Goal: Task Accomplishment & Management: Manage account settings

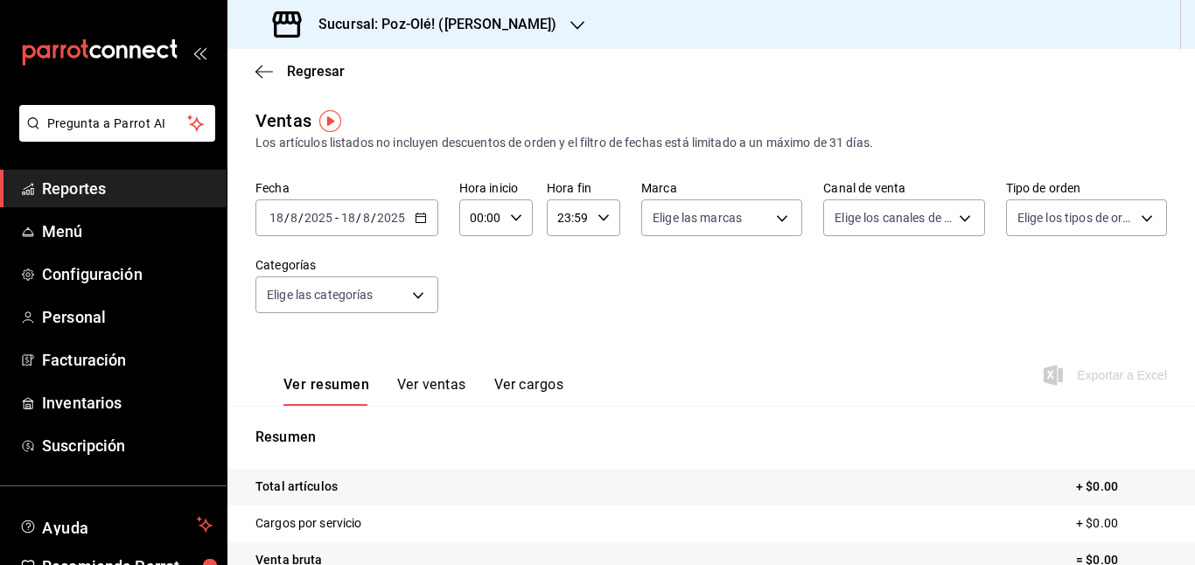
click at [85, 194] on span "Reportes" at bounding box center [127, 189] width 171 height 24
click at [98, 189] on span "Reportes" at bounding box center [127, 189] width 171 height 24
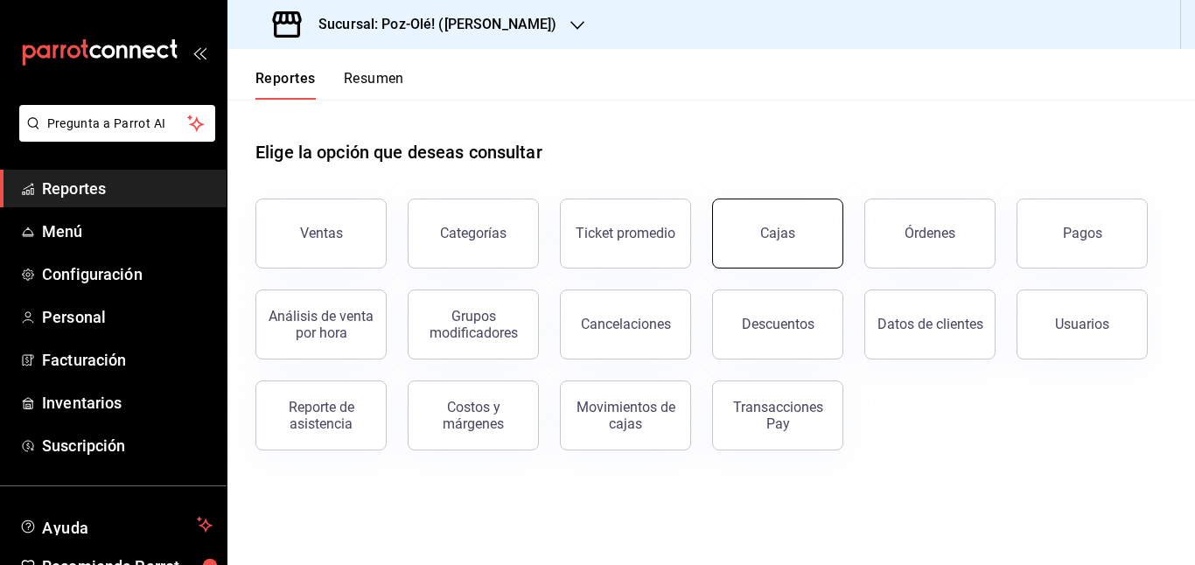
click at [827, 245] on button "Cajas" at bounding box center [777, 234] width 131 height 70
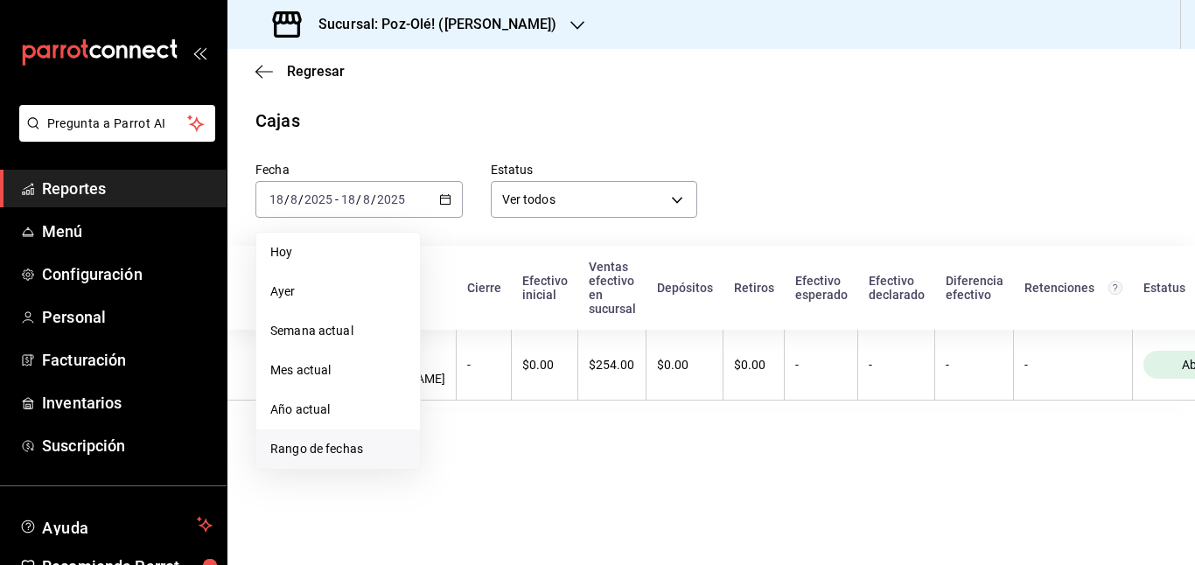
click at [329, 433] on li "Rango de fechas" at bounding box center [338, 449] width 164 height 39
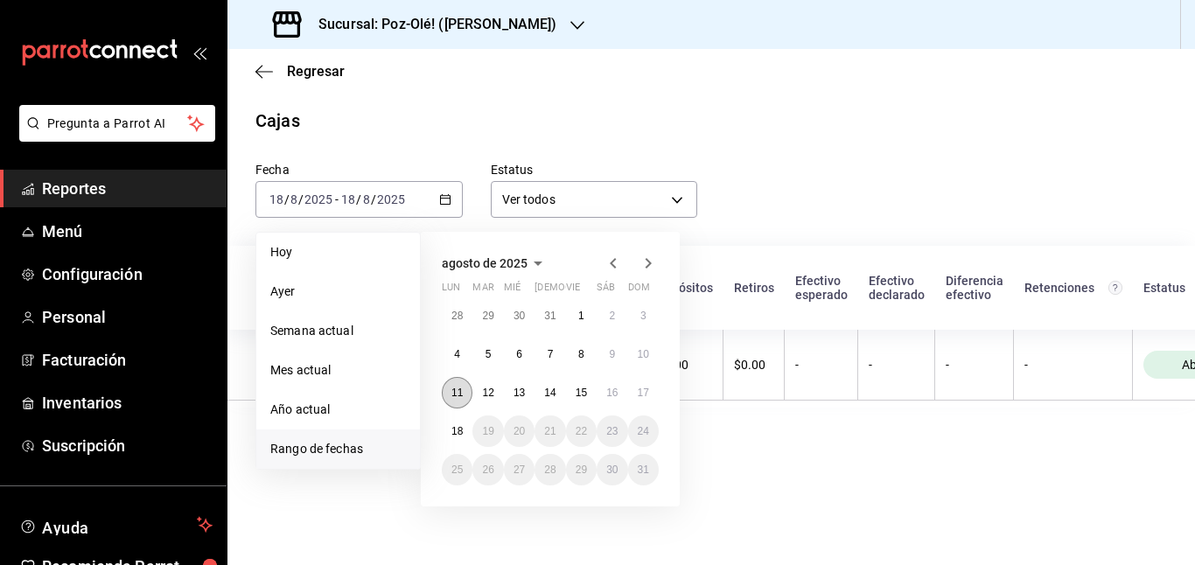
click at [448, 394] on button "11" at bounding box center [457, 393] width 31 height 32
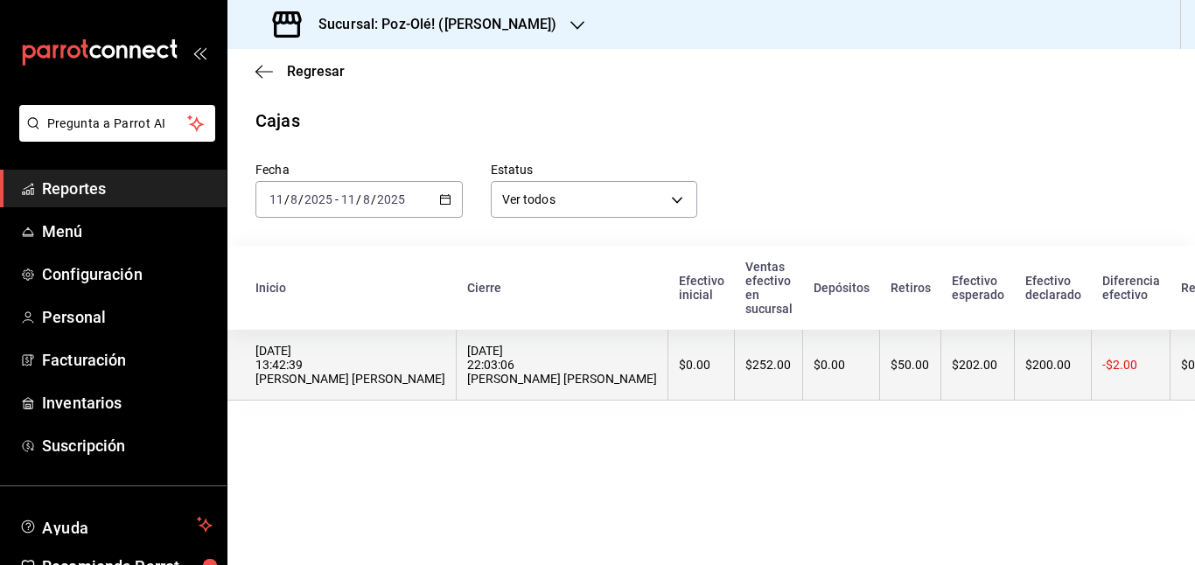
click at [891, 365] on div "$50.00" at bounding box center [910, 365] width 39 height 14
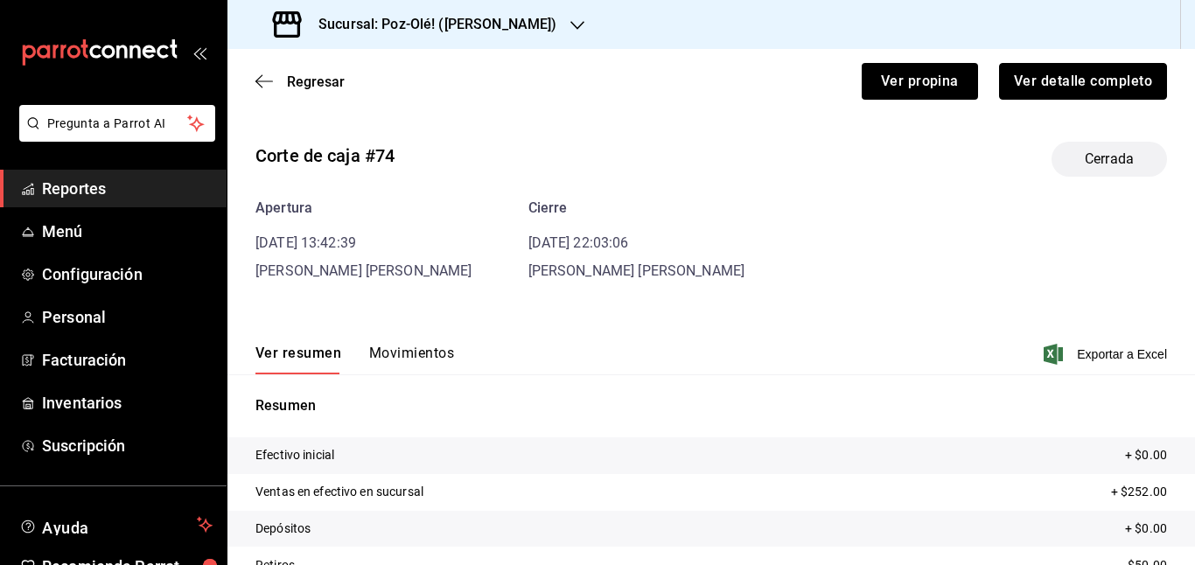
click at [1078, 85] on button "Ver detalle completo" at bounding box center [1083, 81] width 168 height 37
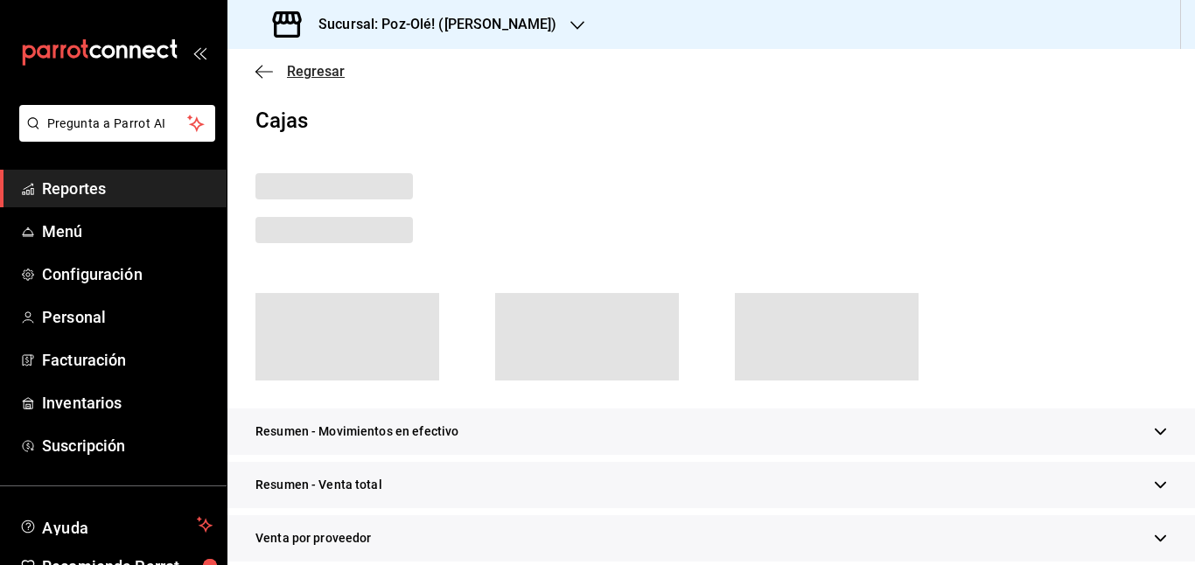
click at [311, 74] on span "Regresar" at bounding box center [316, 71] width 58 height 17
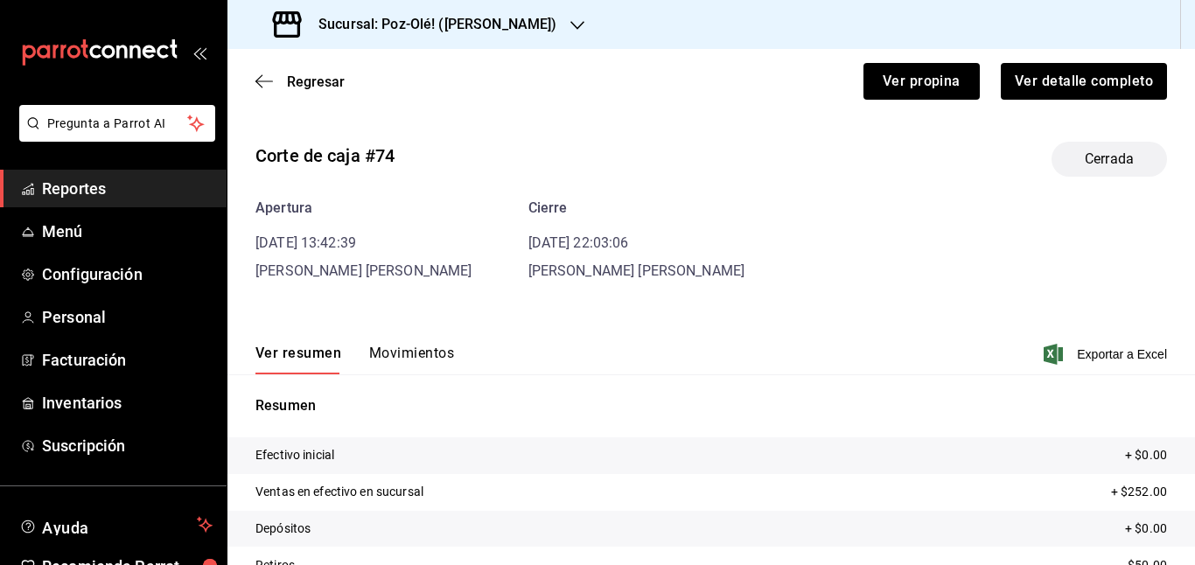
click at [311, 74] on span "Regresar" at bounding box center [316, 82] width 58 height 17
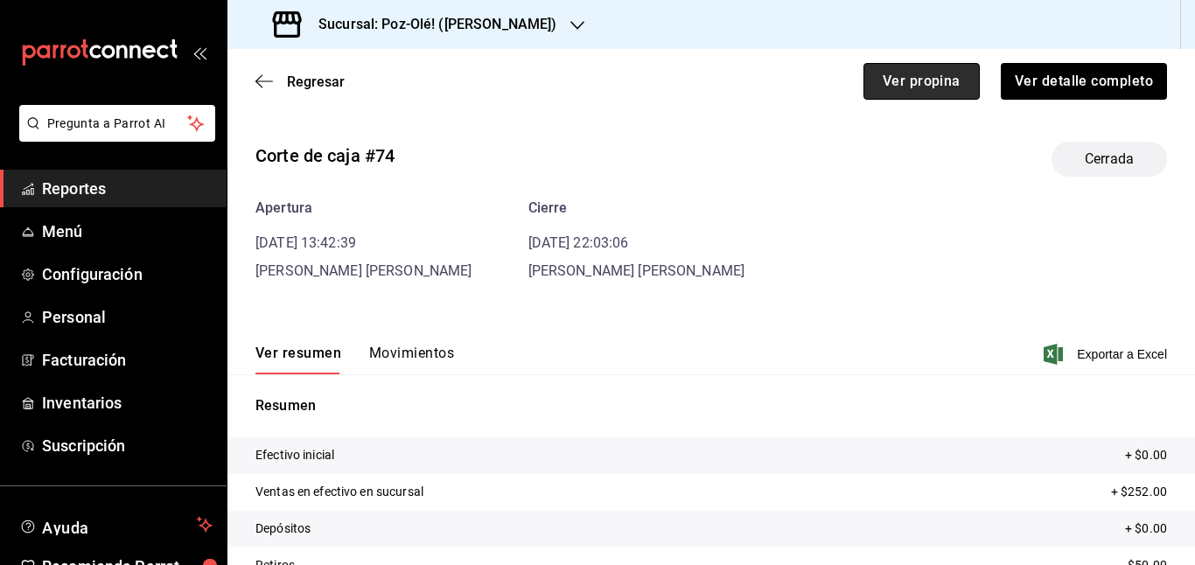
click at [891, 88] on button "Ver propina" at bounding box center [922, 81] width 116 height 37
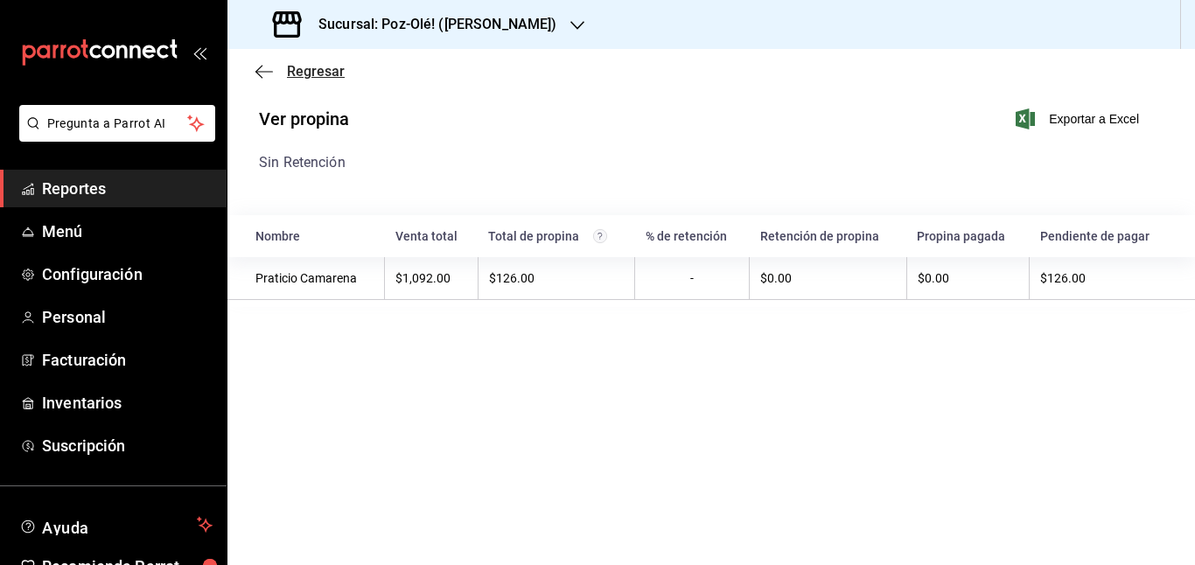
click at [277, 79] on span "Regresar" at bounding box center [300, 71] width 89 height 17
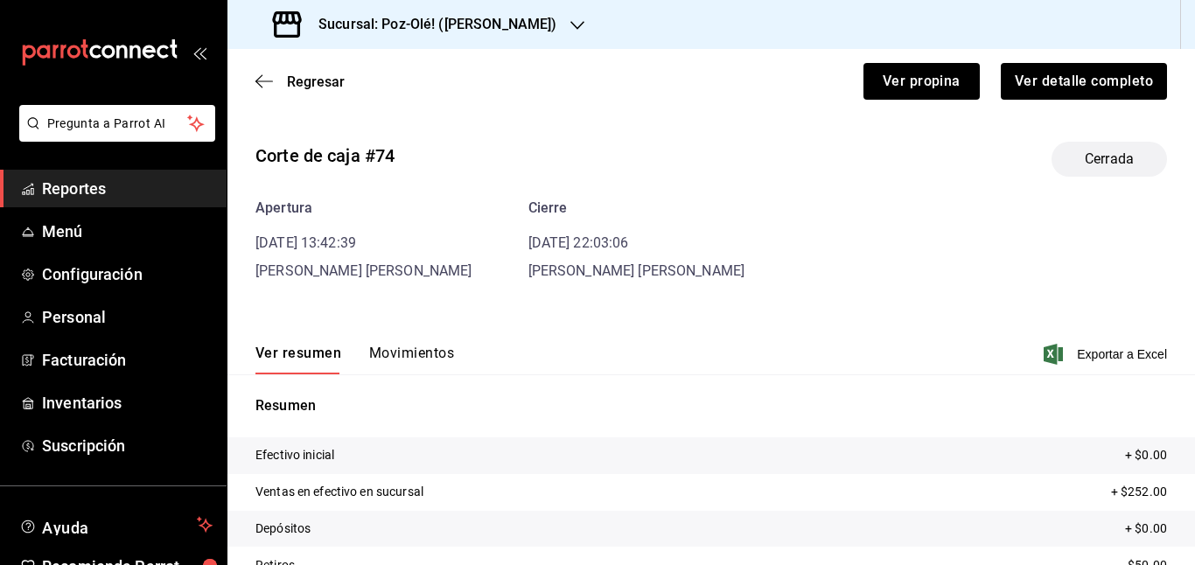
click at [270, 79] on icon "button" at bounding box center [265, 82] width 18 height 16
click at [67, 165] on li "Pregunta a Parrot AI" at bounding box center [113, 137] width 213 height 65
click at [100, 193] on span "Reportes" at bounding box center [127, 189] width 171 height 24
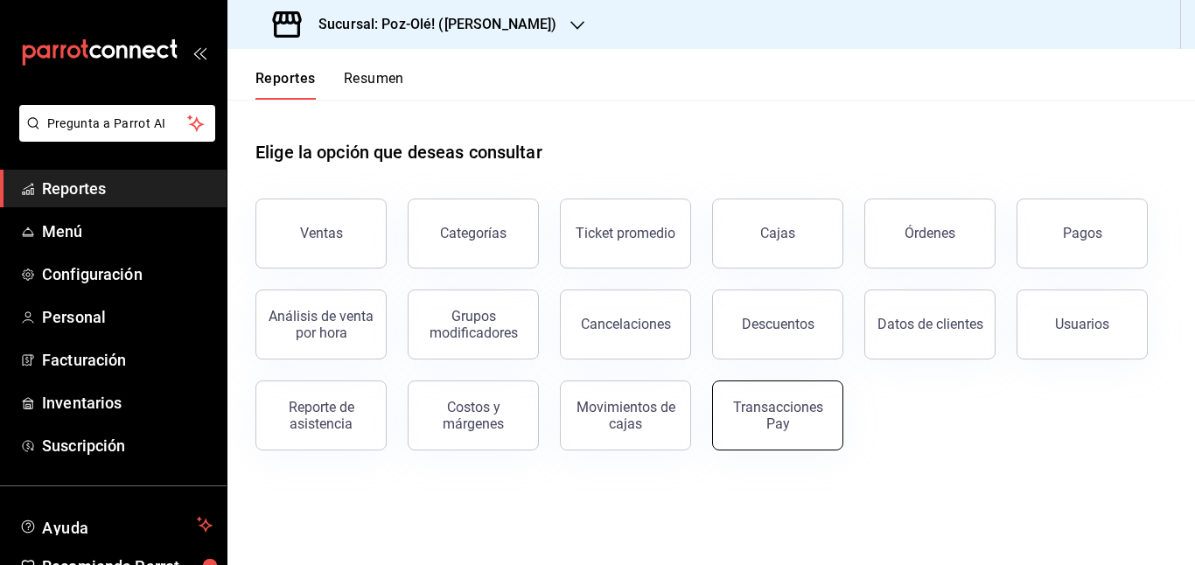
click at [789, 445] on button "Transacciones Pay" at bounding box center [777, 416] width 131 height 70
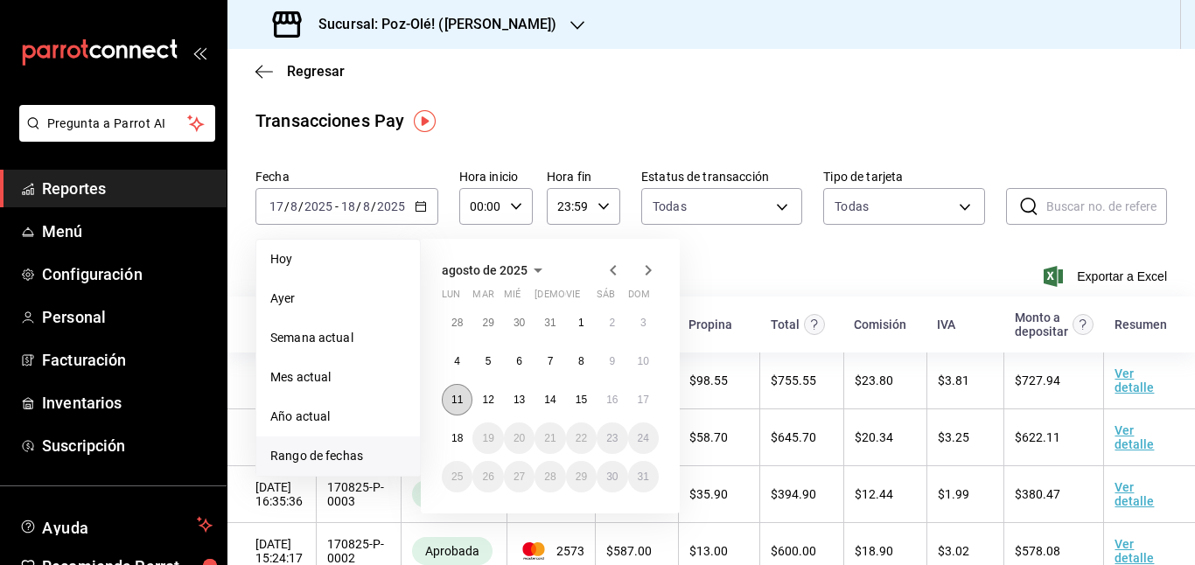
click at [454, 396] on abbr "11" at bounding box center [457, 400] width 11 height 12
click at [460, 395] on abbr "11" at bounding box center [457, 400] width 11 height 12
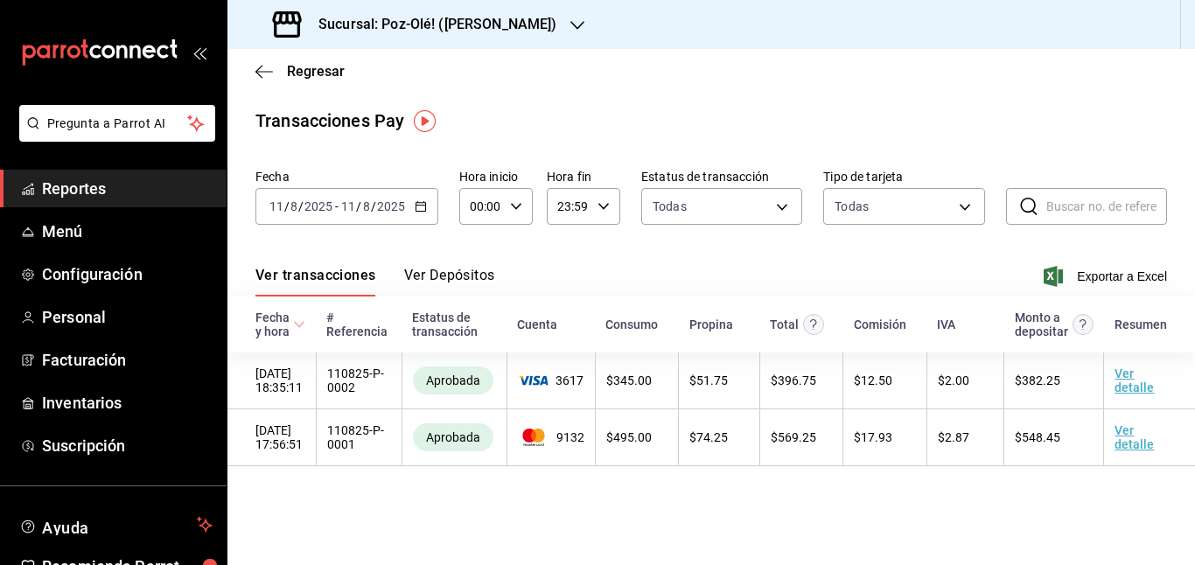
click at [418, 211] on \(Stroke\) "button" at bounding box center [421, 207] width 11 height 10
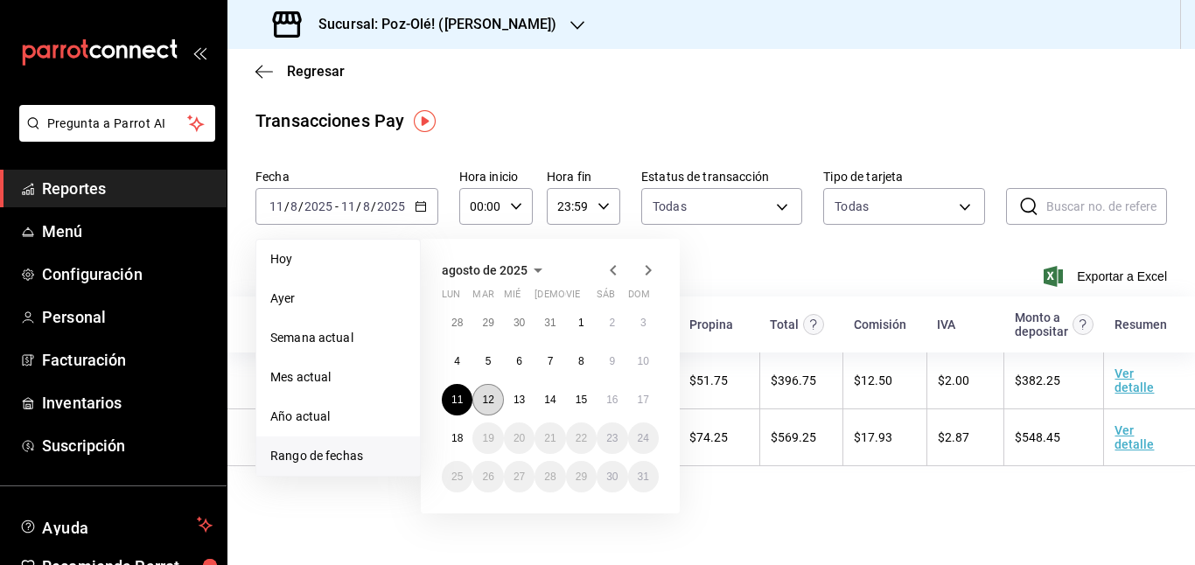
click at [487, 389] on button "12" at bounding box center [488, 400] width 31 height 32
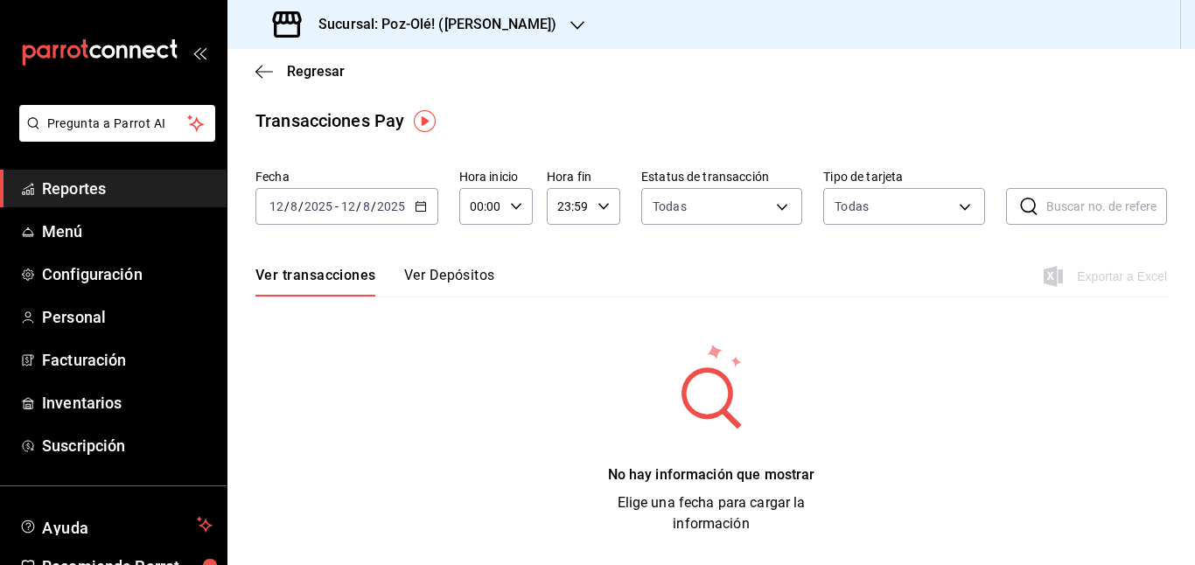
click at [425, 206] on icon "button" at bounding box center [421, 206] width 12 height 12
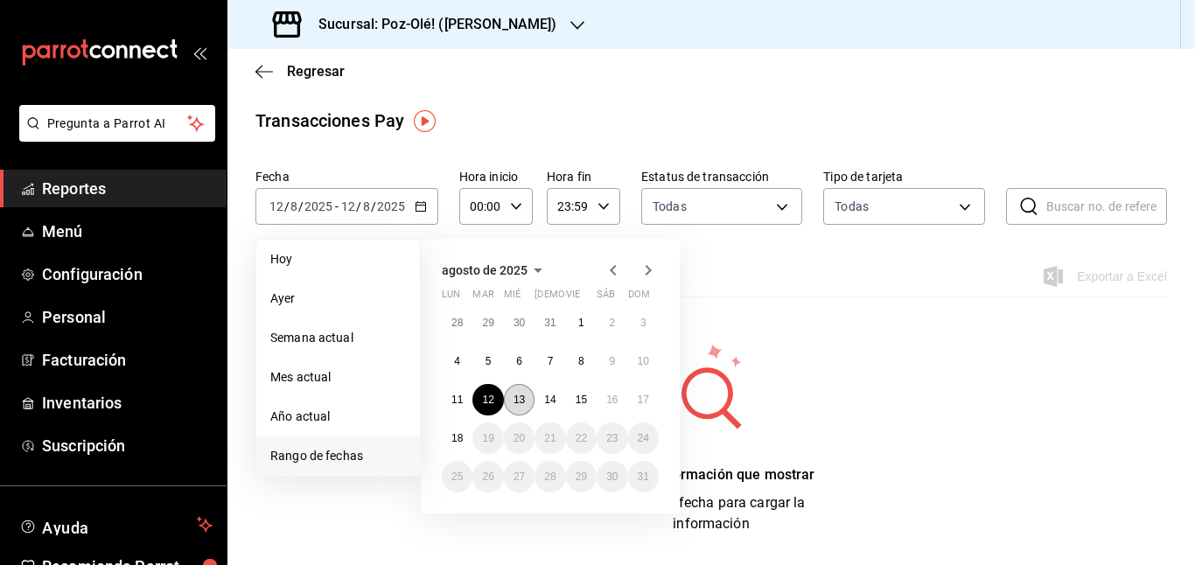
click at [523, 396] on abbr "13" at bounding box center [519, 400] width 11 height 12
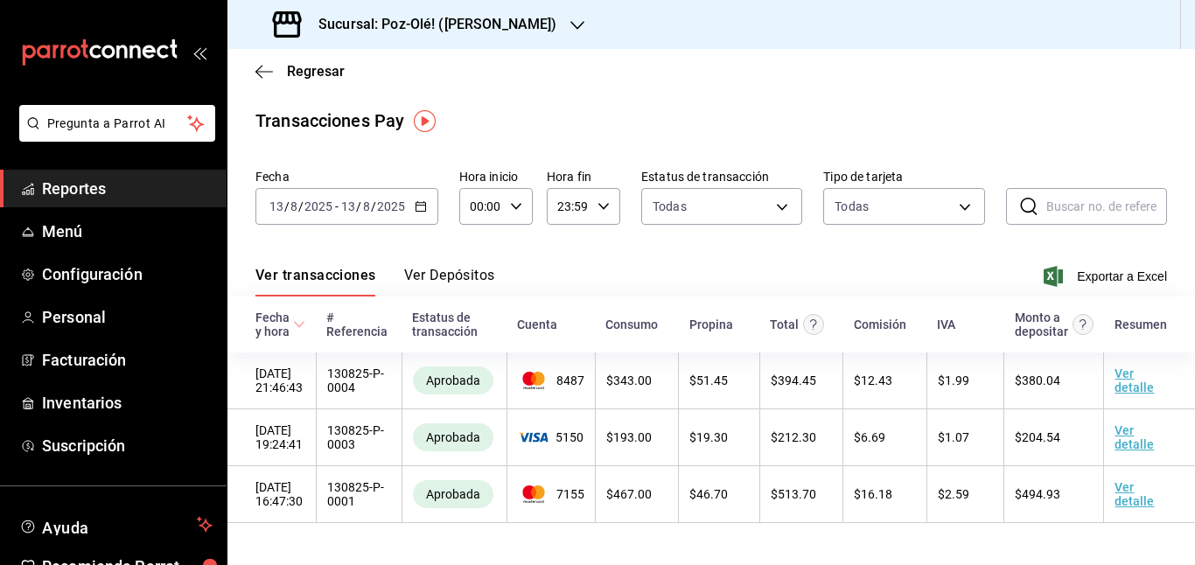
click at [417, 203] on \(Stroke\) "button" at bounding box center [421, 207] width 11 height 10
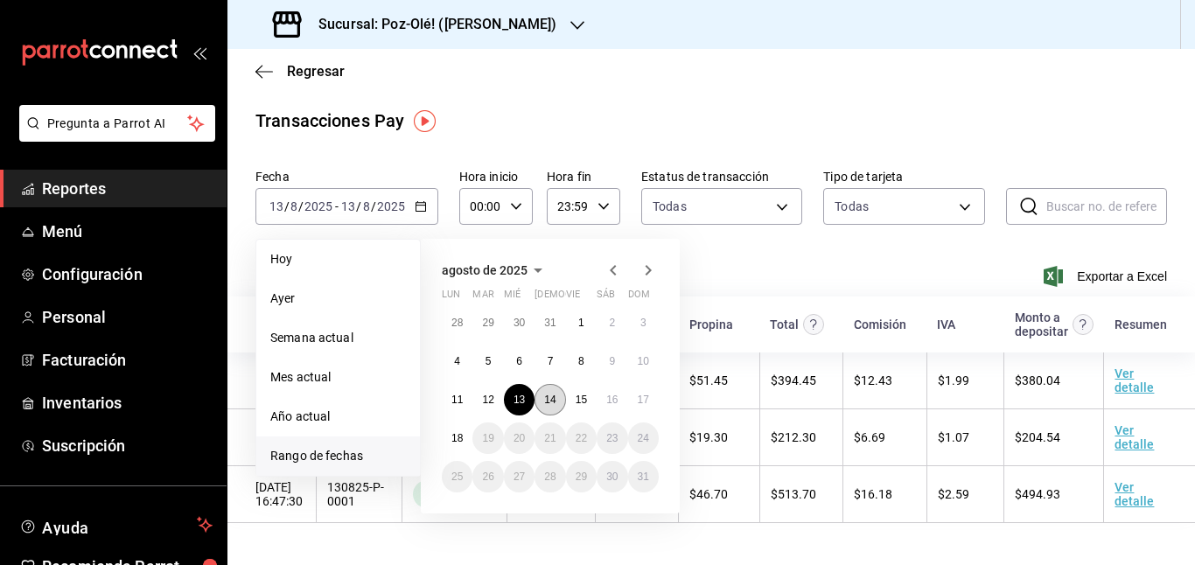
click at [555, 399] on abbr "14" at bounding box center [549, 400] width 11 height 12
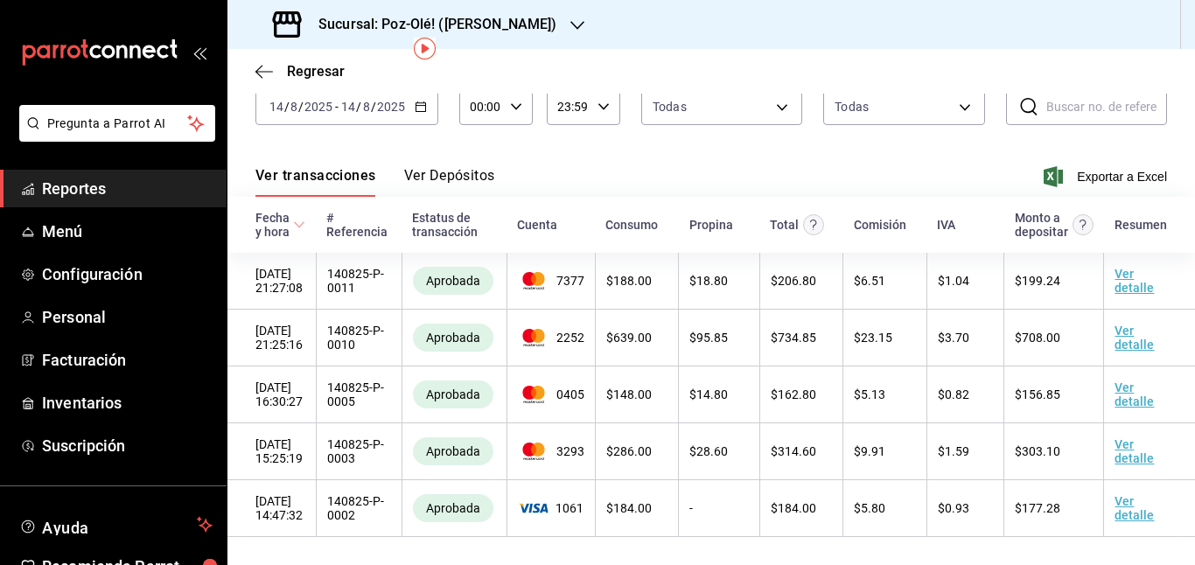
scroll to position [59, 0]
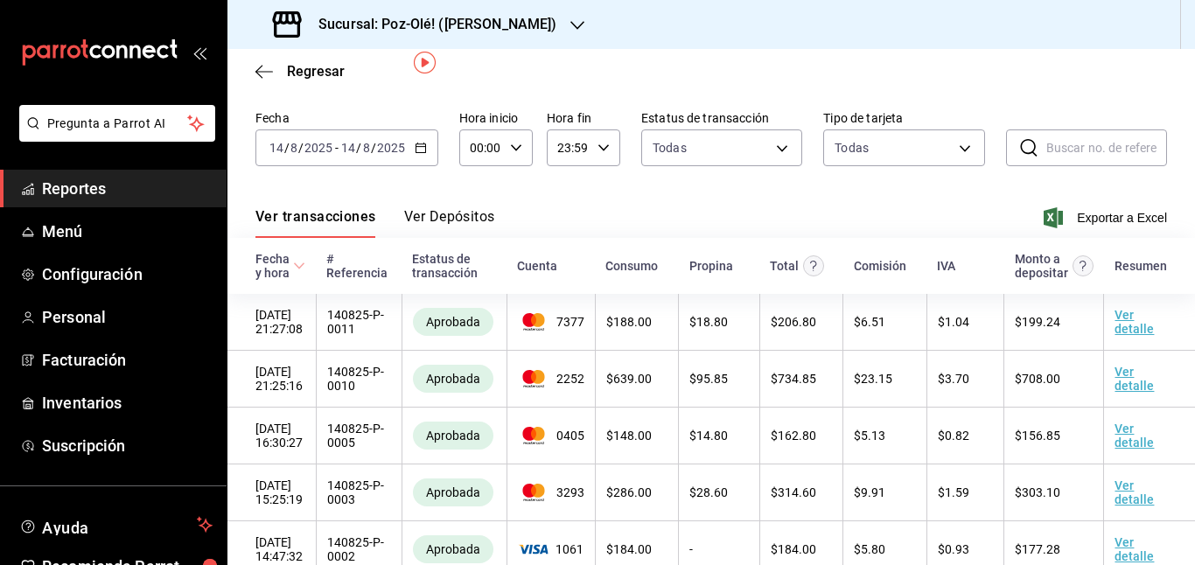
click at [424, 140] on div "[DATE] [DATE] - [DATE] [DATE]" at bounding box center [347, 148] width 183 height 37
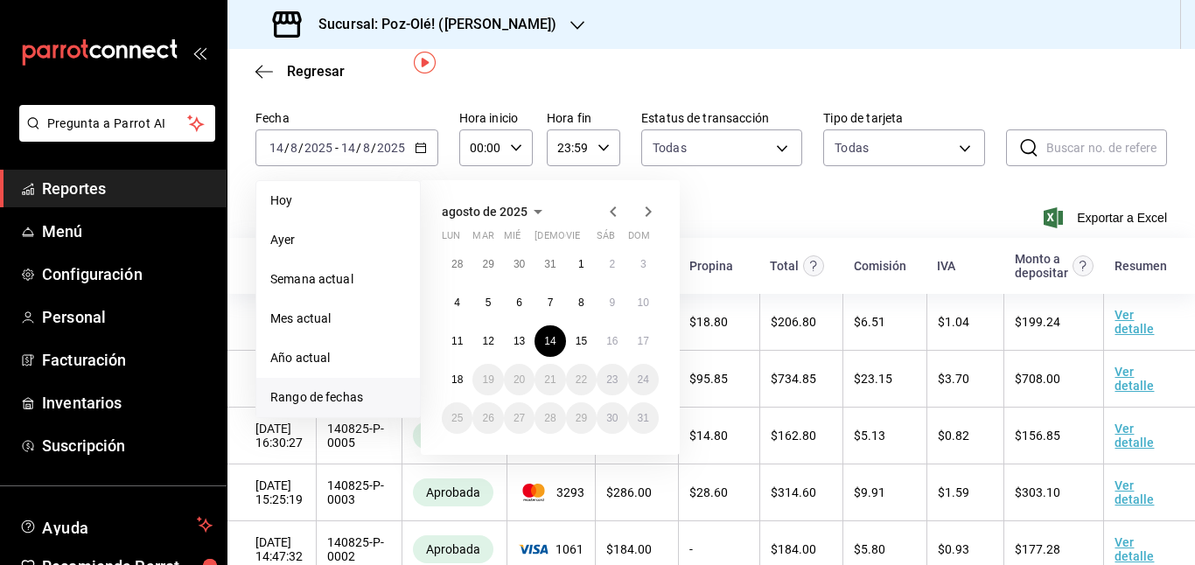
click at [340, 392] on span "Rango de fechas" at bounding box center [338, 398] width 136 height 18
click at [579, 335] on abbr "15" at bounding box center [581, 341] width 11 height 12
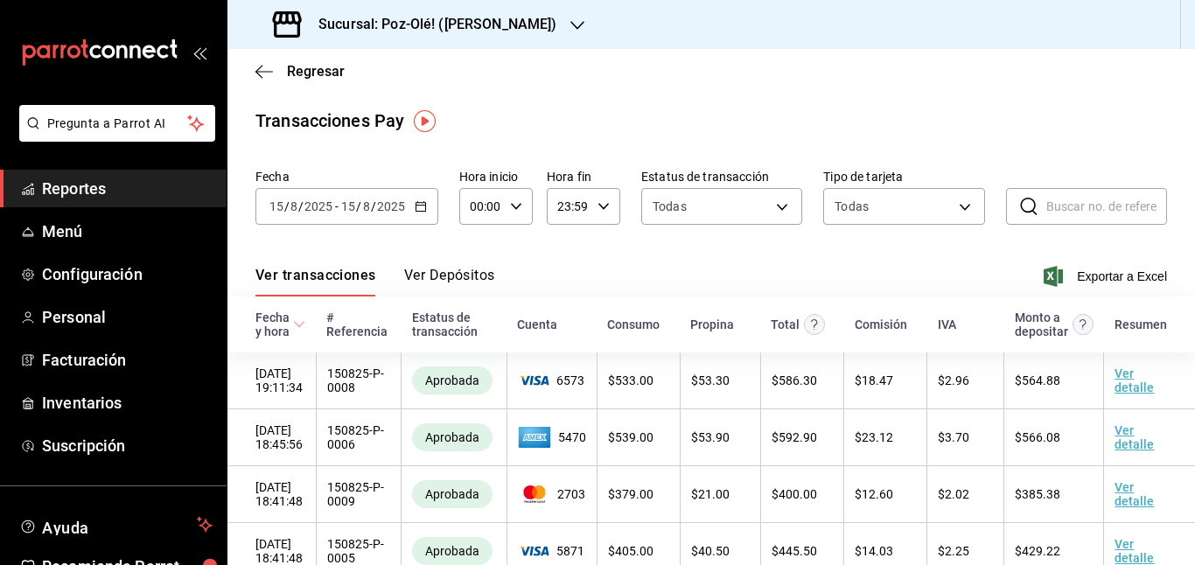
click at [415, 208] on icon "button" at bounding box center [421, 206] width 12 height 12
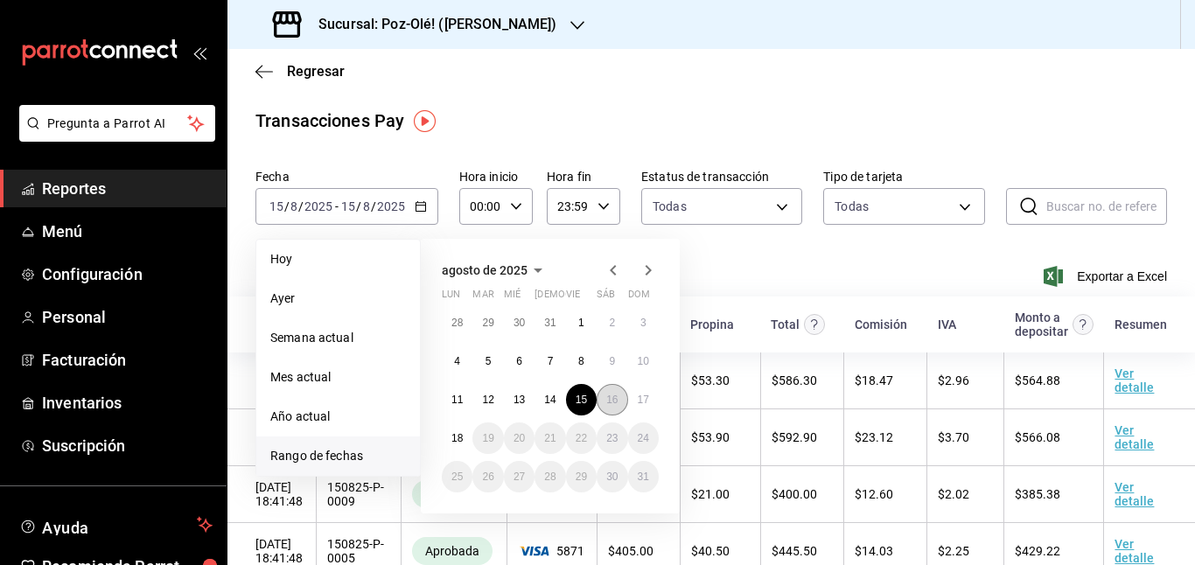
click at [619, 403] on button "16" at bounding box center [612, 400] width 31 height 32
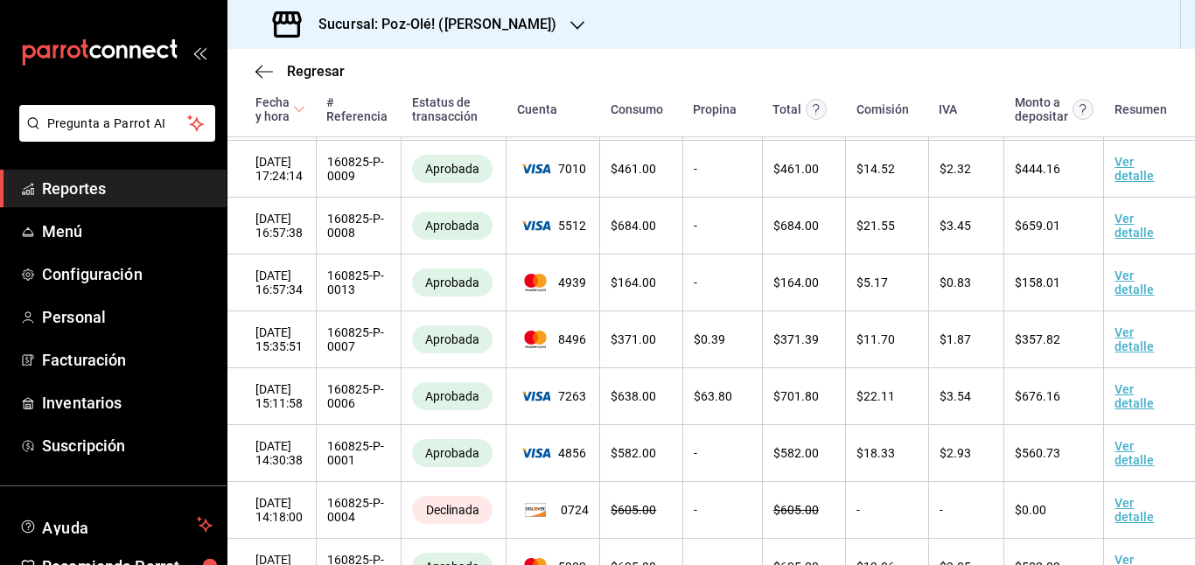
scroll to position [928, 0]
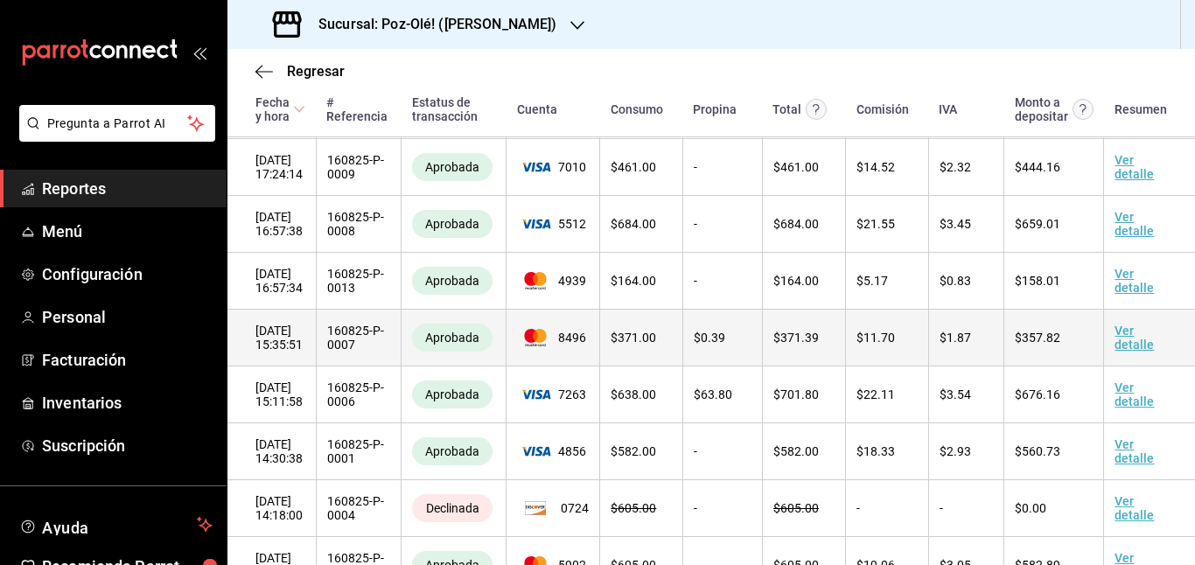
click at [715, 338] on span "$ 0.39" at bounding box center [710, 338] width 32 height 14
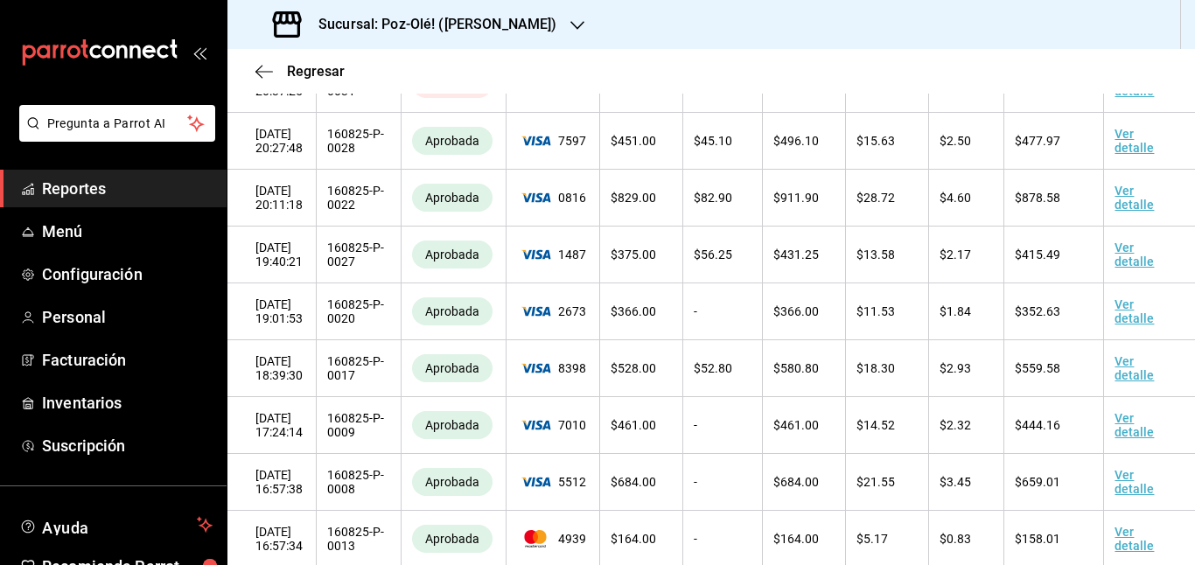
scroll to position [0, 0]
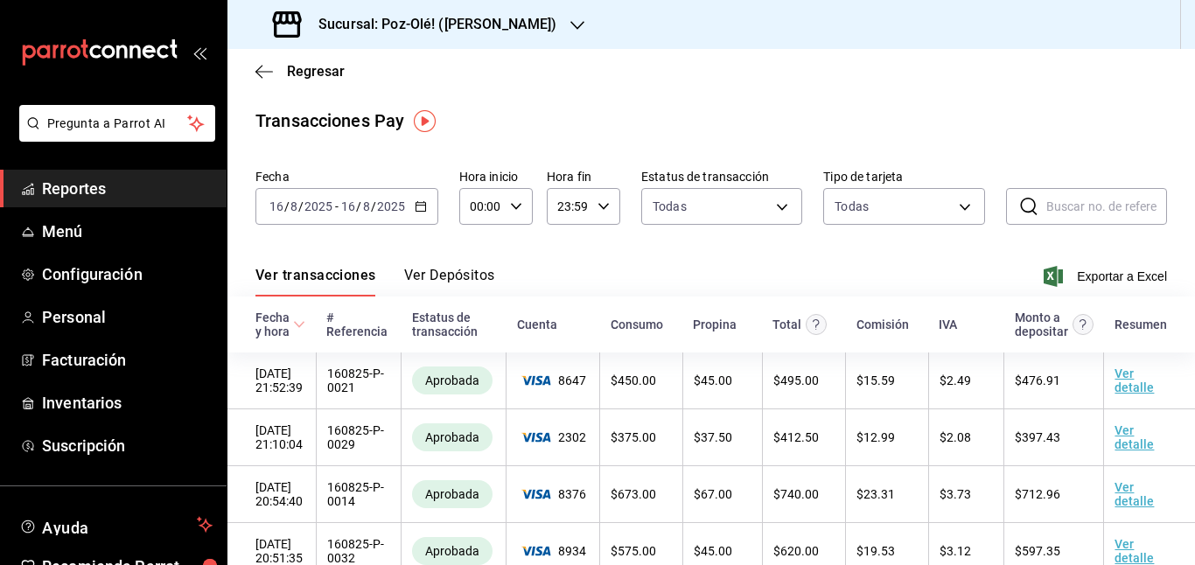
click at [417, 210] on icon "button" at bounding box center [421, 206] width 12 height 12
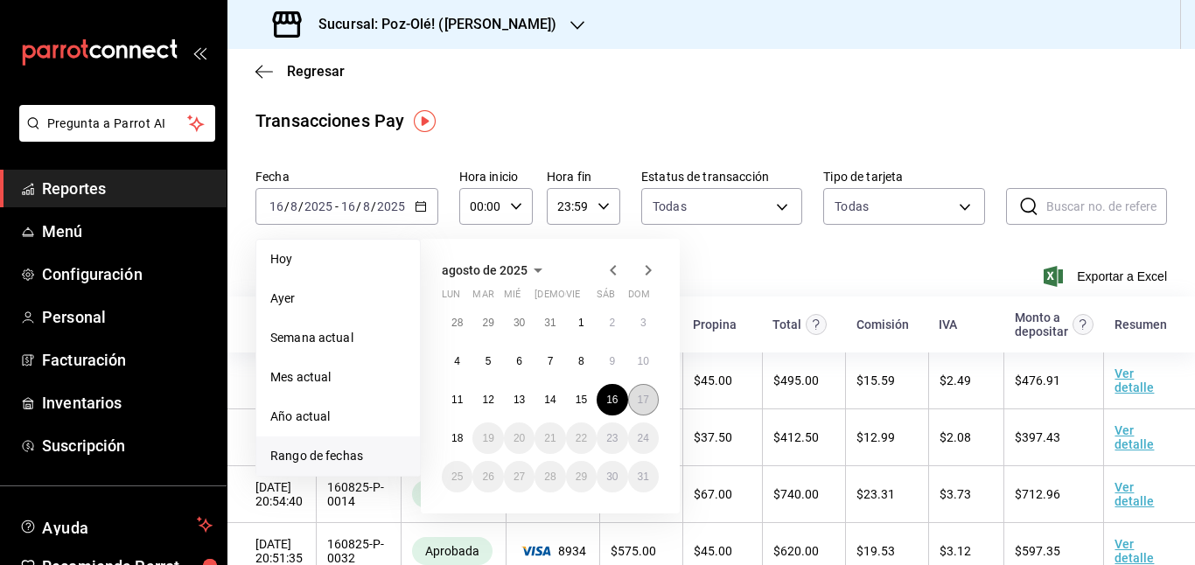
click at [647, 390] on button "17" at bounding box center [643, 400] width 31 height 32
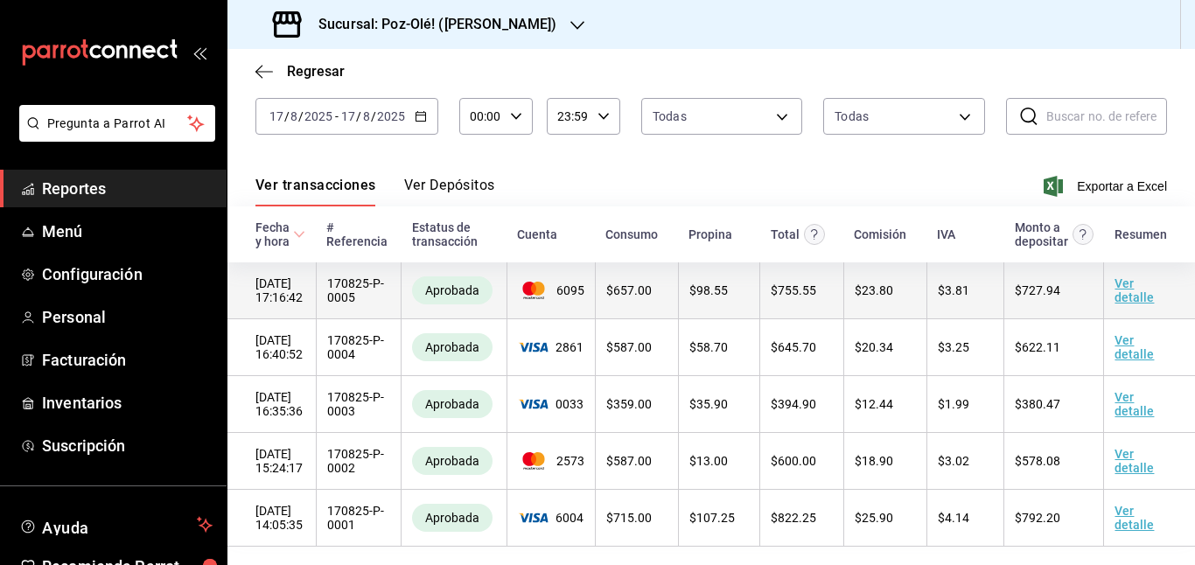
scroll to position [100, 0]
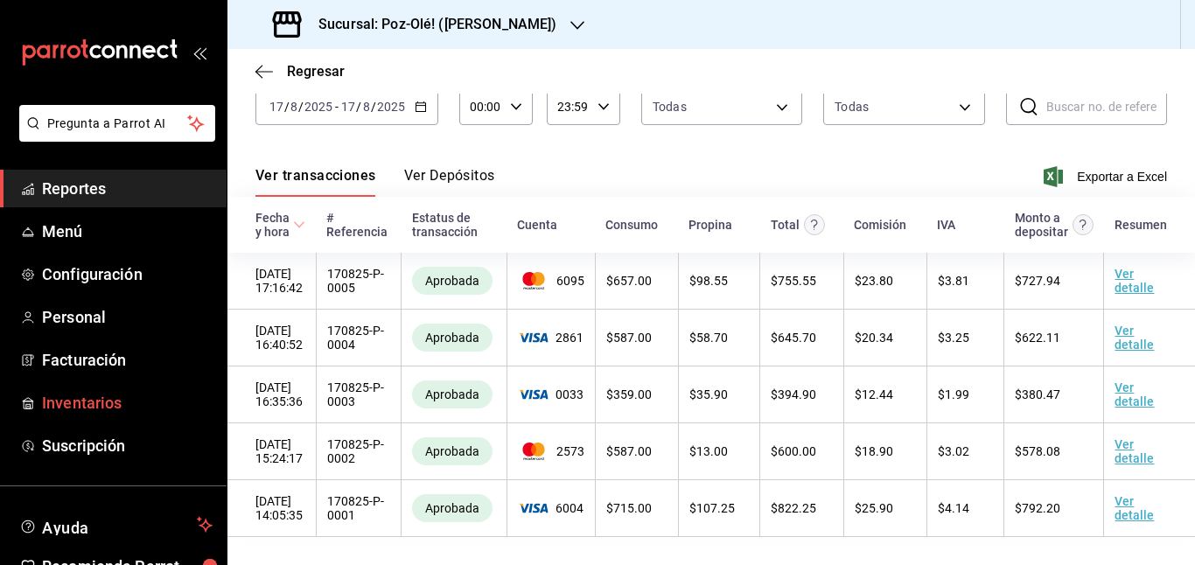
click at [96, 403] on span "Inventarios" at bounding box center [127, 403] width 171 height 24
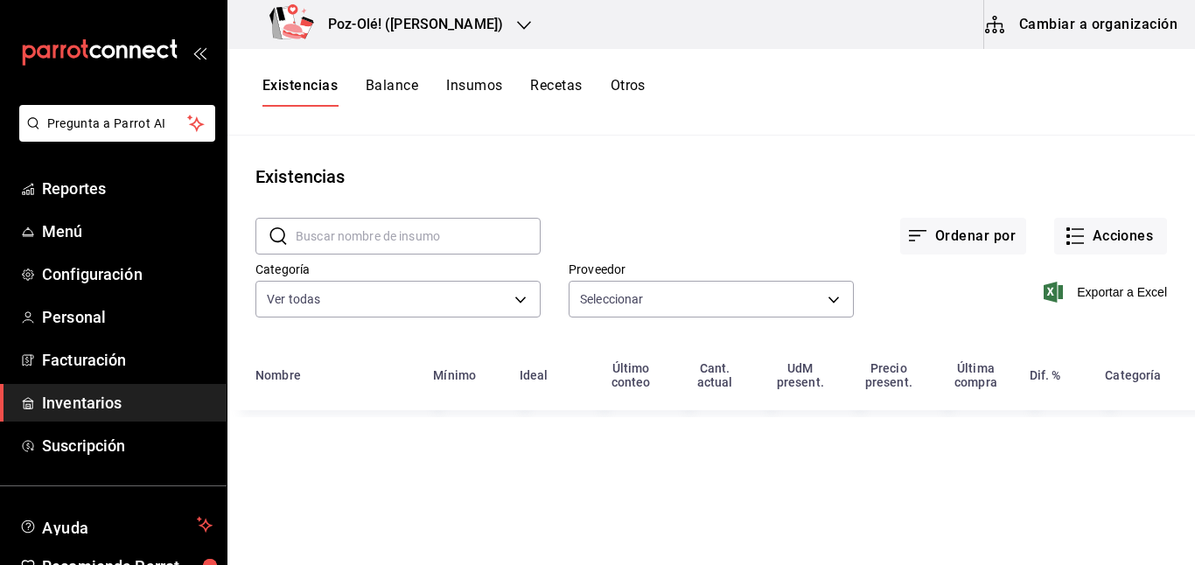
type input "48d44c5a-e461-48d4-aff9-0664819c2ea3,a25d6bbc-ab57-4387-85d6-398f9db57e81,dec80…"
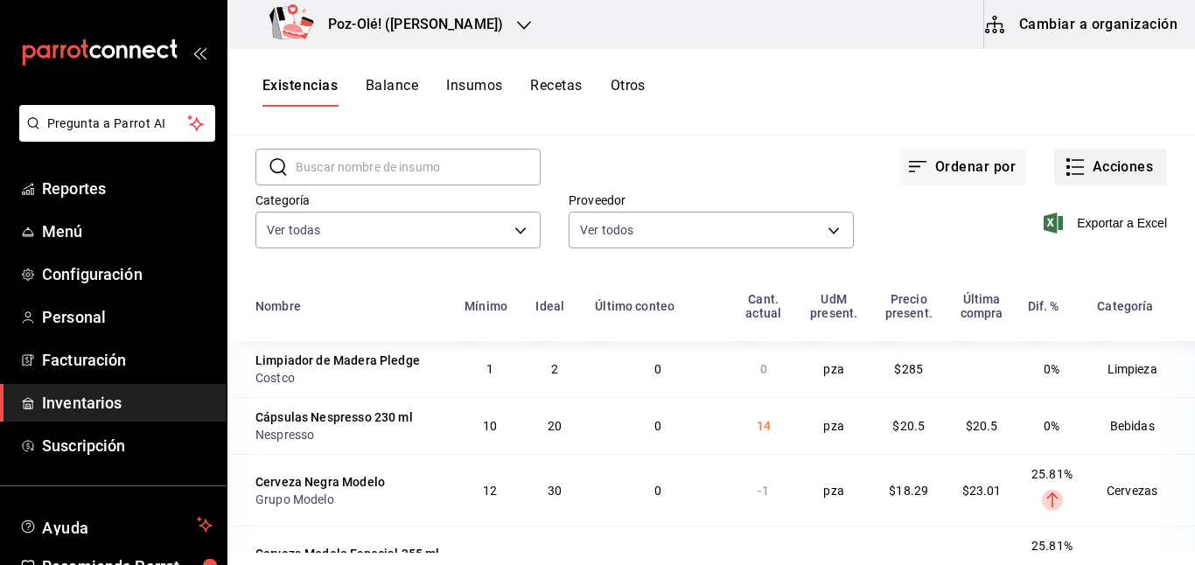
click at [1072, 171] on button "Acciones" at bounding box center [1110, 167] width 113 height 37
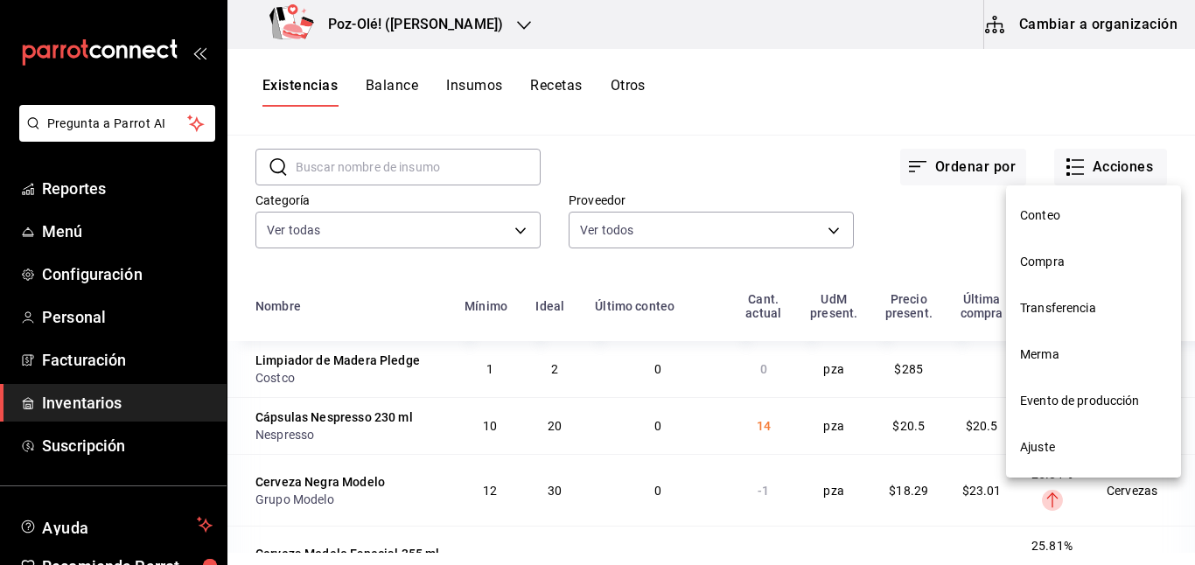
click at [1054, 253] on span "Compra" at bounding box center [1093, 262] width 147 height 18
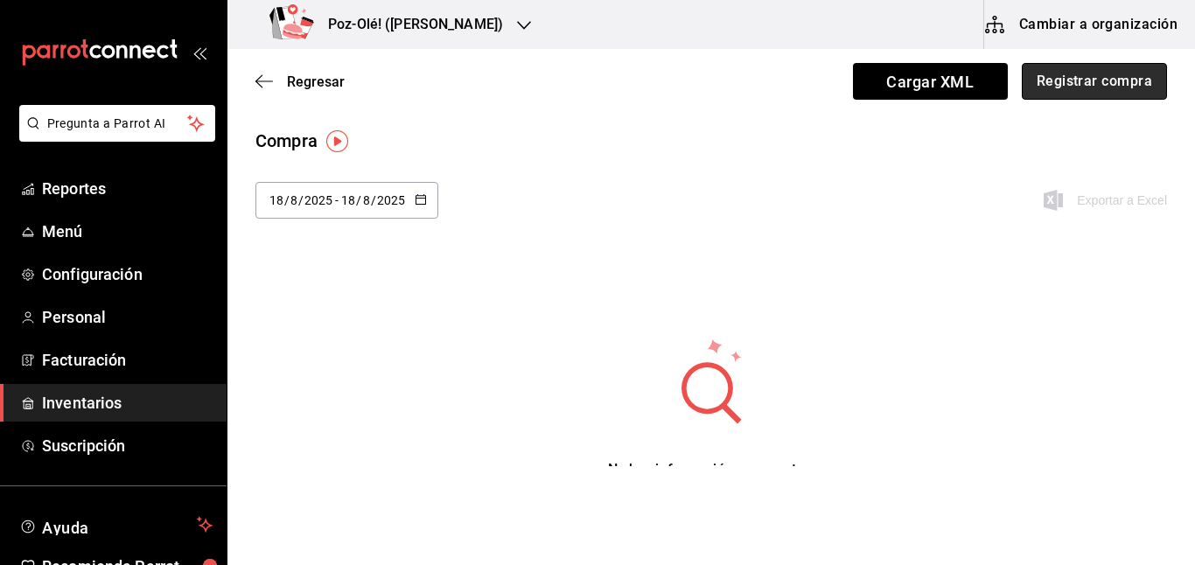
click at [1057, 88] on button "Registrar compra" at bounding box center [1094, 81] width 145 height 37
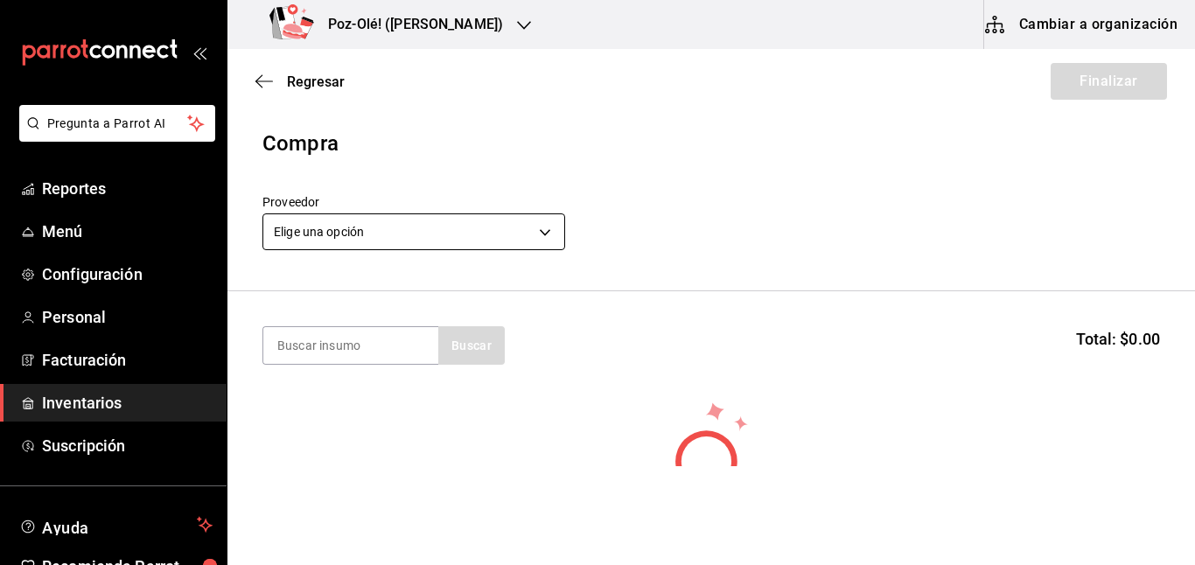
click at [502, 238] on body "Pregunta a Parrot AI Reportes Menú Configuración Personal Facturación Inventari…" at bounding box center [597, 233] width 1195 height 466
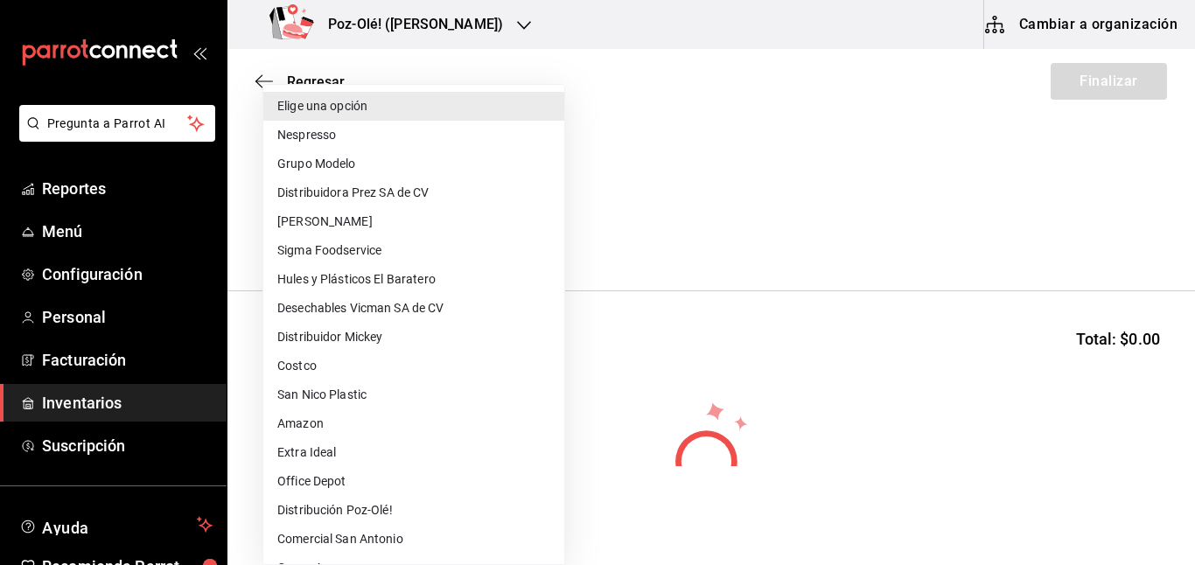
click at [321, 165] on li "Grupo Modelo" at bounding box center [413, 164] width 301 height 29
type input "a25d6bbc-ab57-4387-85d6-398f9db57e81"
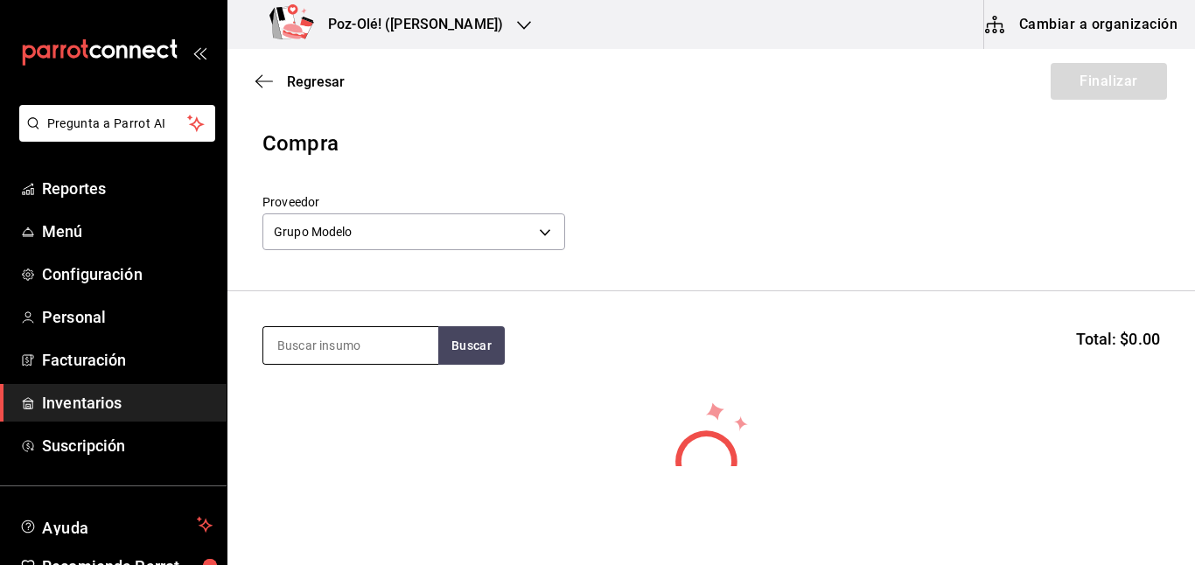
click at [358, 337] on input at bounding box center [350, 345] width 175 height 37
type input "victoria"
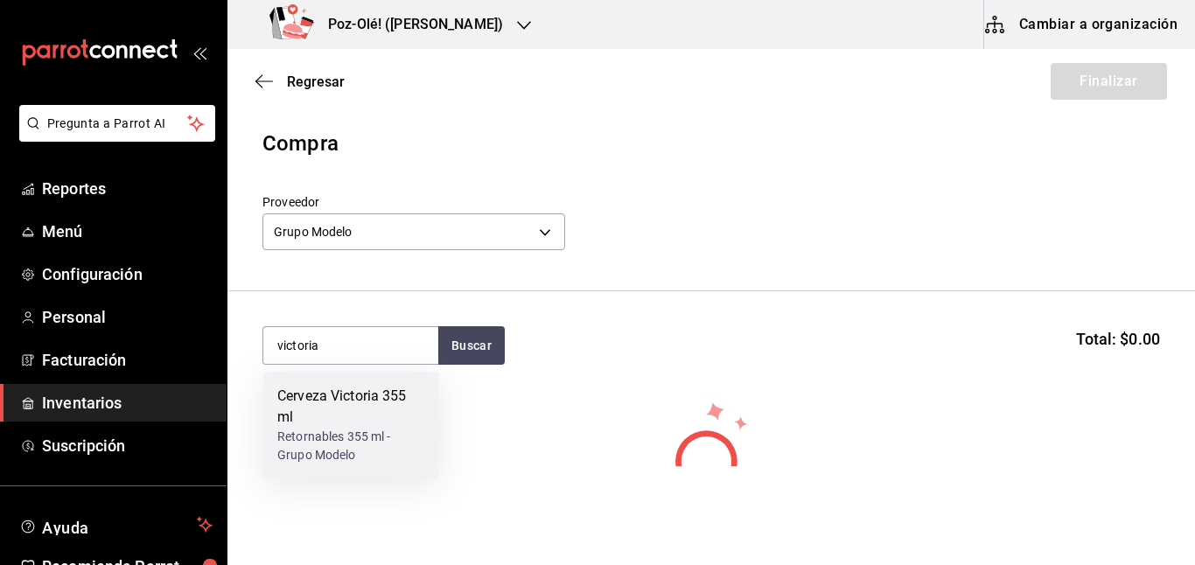
click at [333, 397] on div "Cerveza Victoria 355 ml" at bounding box center [350, 407] width 147 height 42
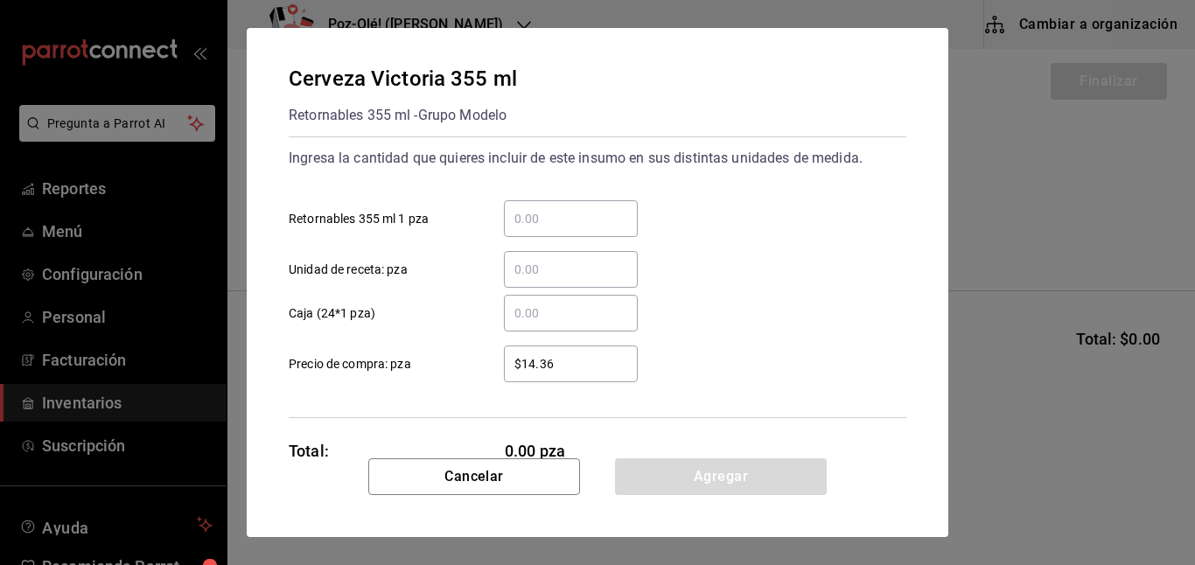
click at [588, 224] on input "​ Retornables 355 ml 1 pza" at bounding box center [571, 218] width 134 height 21
type input "1"
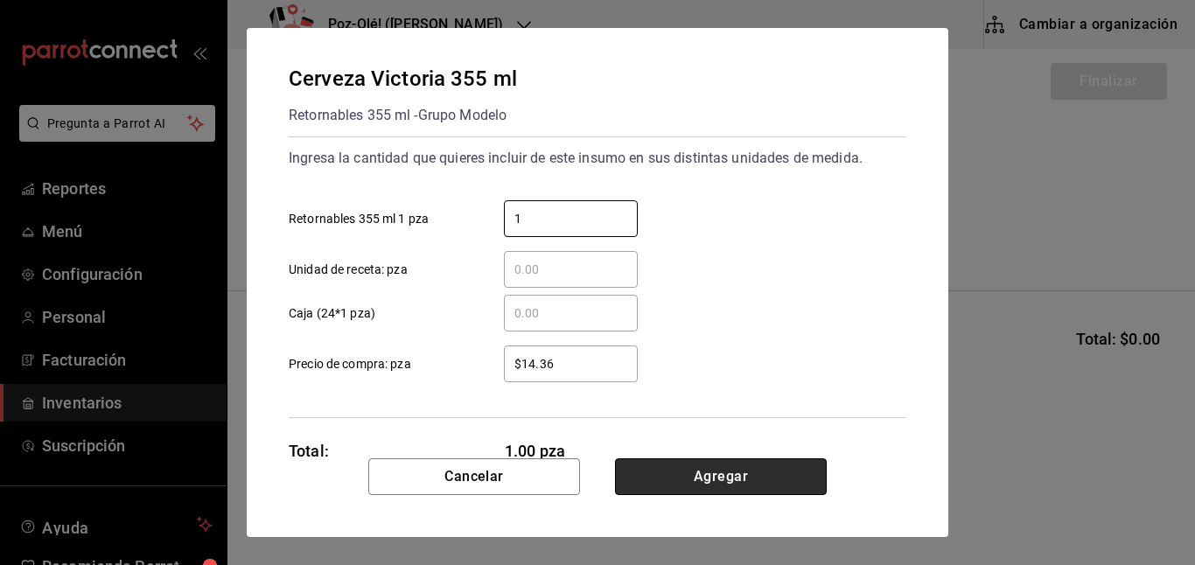
click at [683, 482] on button "Agregar" at bounding box center [721, 477] width 212 height 37
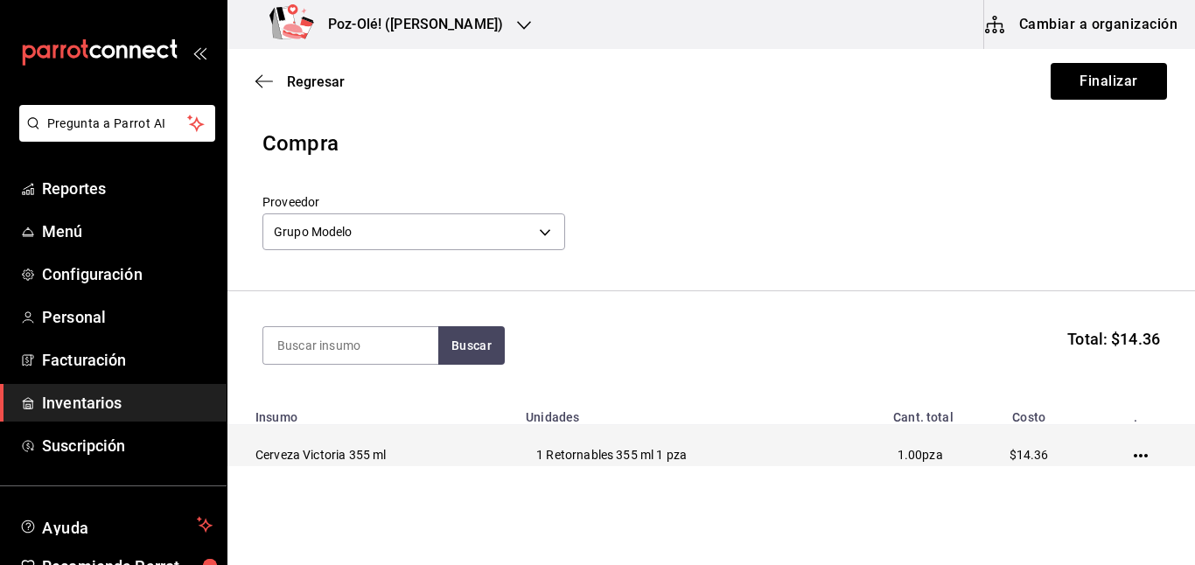
click at [1132, 442] on td at bounding box center [1145, 455] width 101 height 60
click at [1134, 453] on icon "button" at bounding box center [1141, 456] width 14 height 14
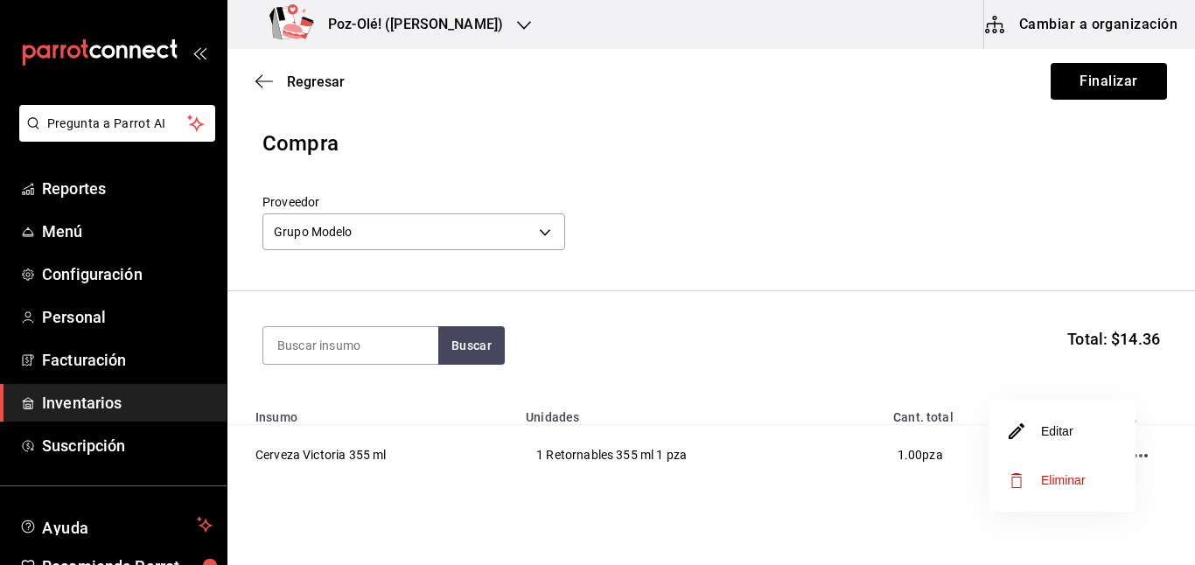
click at [1086, 428] on li "Editar" at bounding box center [1062, 431] width 147 height 49
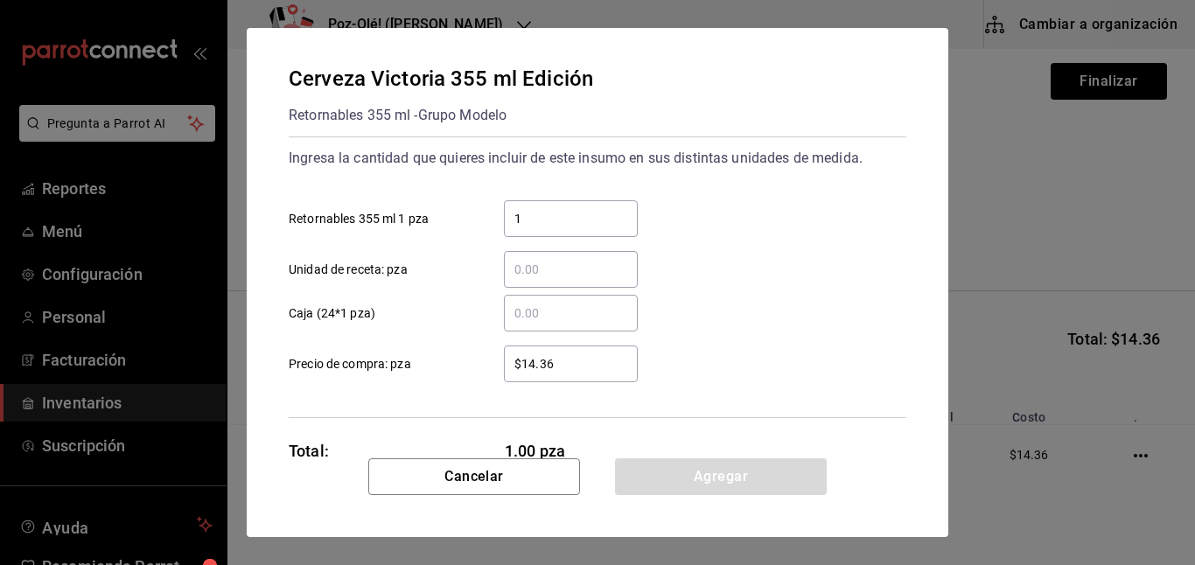
click at [564, 233] on div "1 ​" at bounding box center [571, 218] width 134 height 37
click at [564, 229] on input "1" at bounding box center [571, 218] width 134 height 21
click at [564, 233] on div "1 ​" at bounding box center [571, 218] width 134 height 37
click at [564, 229] on input "1" at bounding box center [571, 218] width 134 height 21
click at [632, 305] on input "​ Caja (24*1 pza)" at bounding box center [571, 313] width 134 height 21
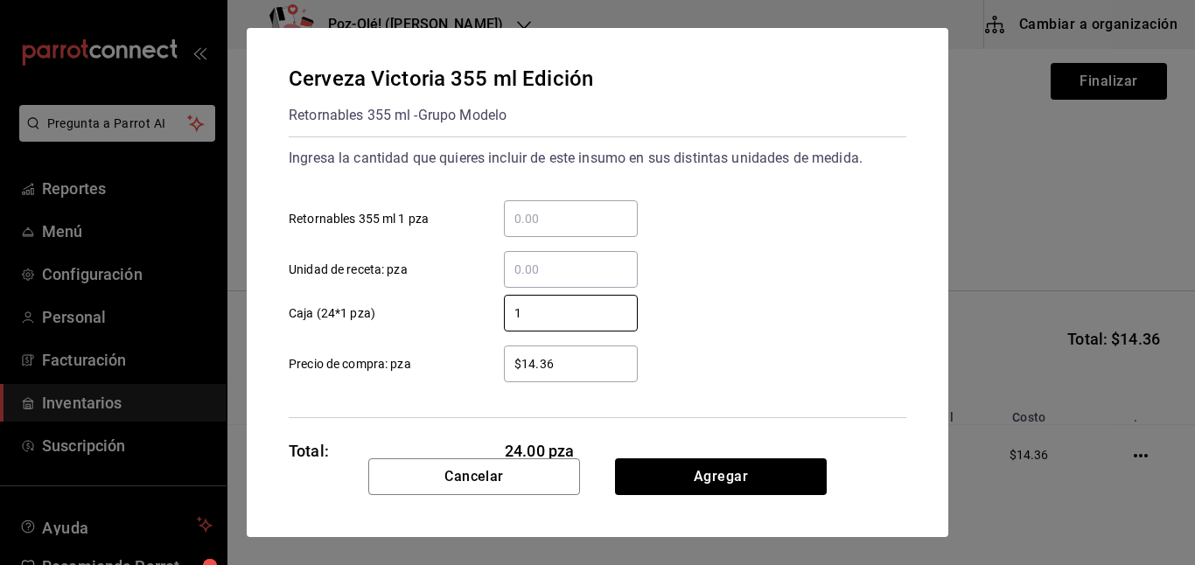
type input "1"
click at [713, 456] on div "Cerveza Victoria 355 ml Edición Retornables 355 ml - Grupo Modelo Ingresa la ca…" at bounding box center [598, 243] width 702 height 431
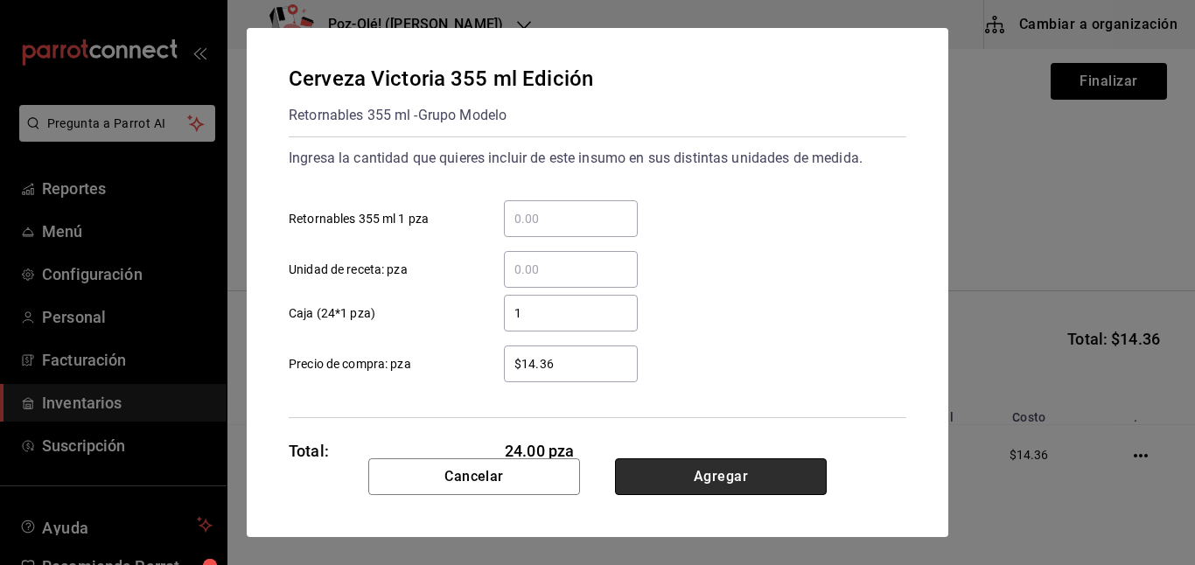
click at [744, 487] on button "Agregar" at bounding box center [721, 477] width 212 height 37
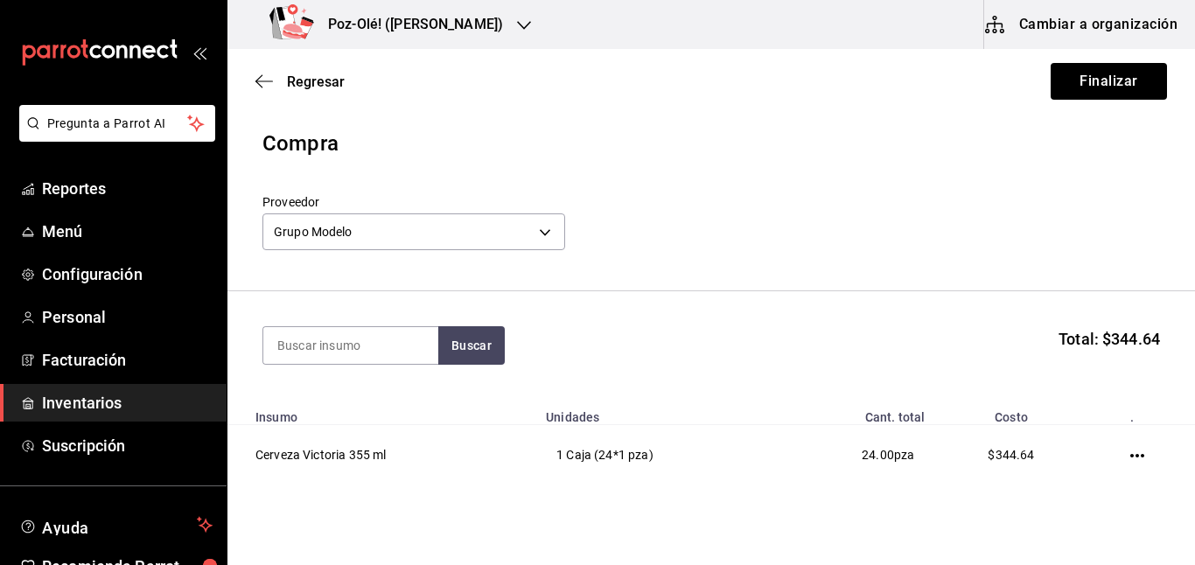
scroll to position [17, 0]
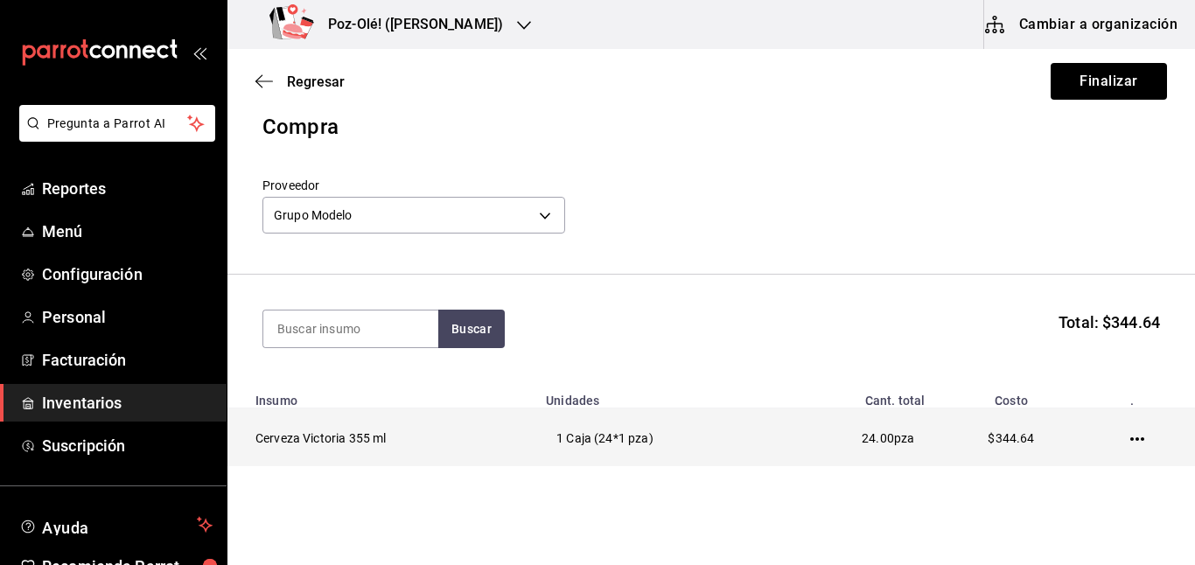
click at [1131, 436] on icon "button" at bounding box center [1138, 439] width 14 height 14
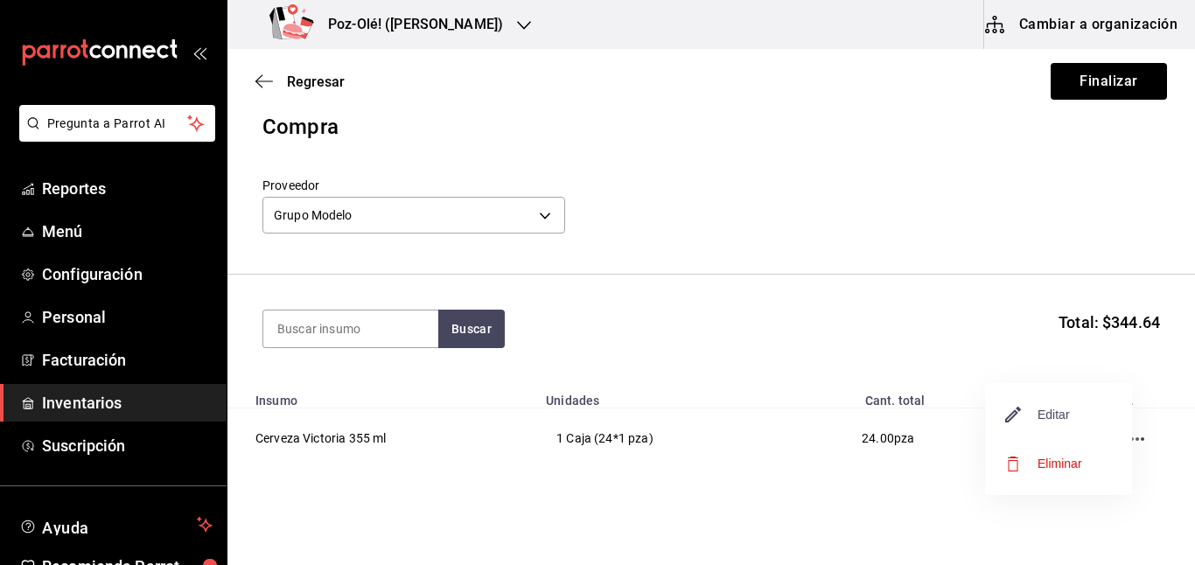
click at [1059, 415] on span "Editar" at bounding box center [1038, 414] width 64 height 21
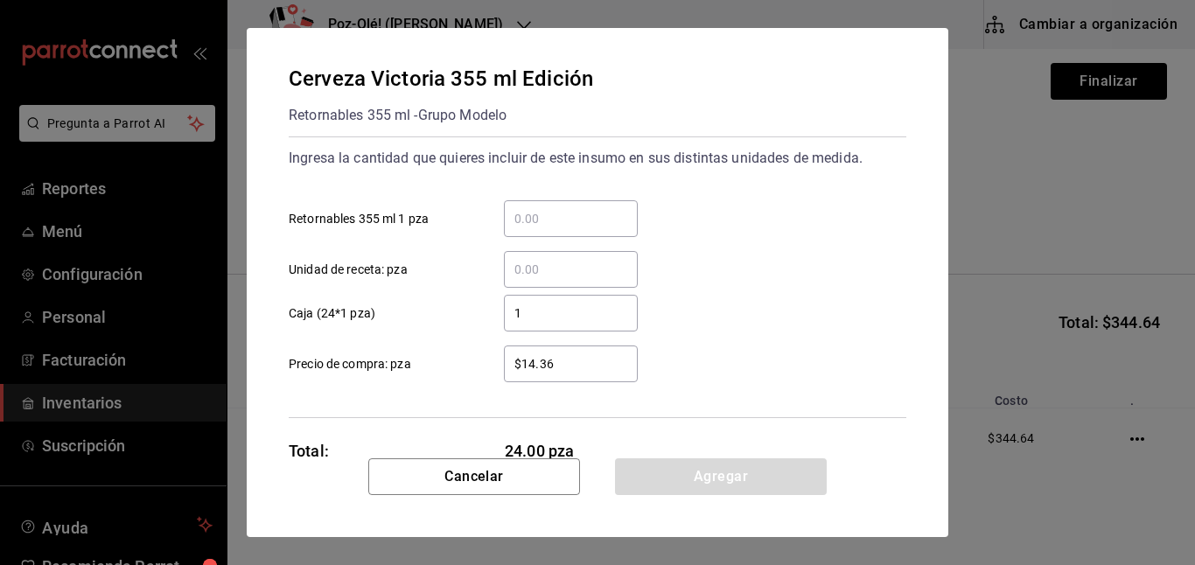
click at [577, 347] on div "$14.36 ​" at bounding box center [571, 364] width 134 height 37
click at [577, 354] on input "$14.36" at bounding box center [571, 364] width 134 height 21
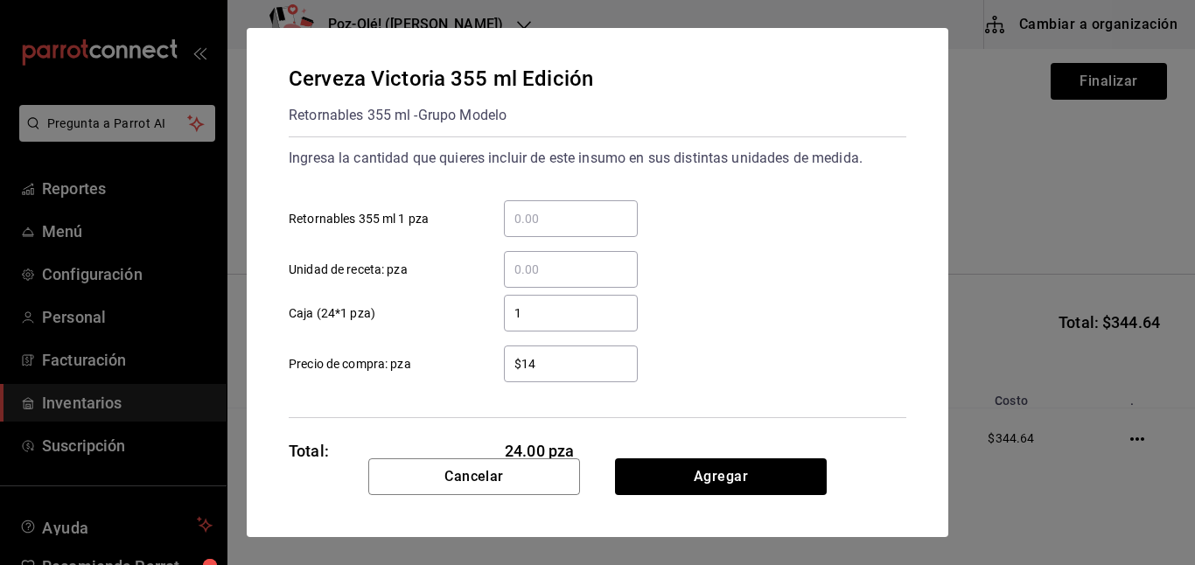
type input "$1"
type input "$15.41"
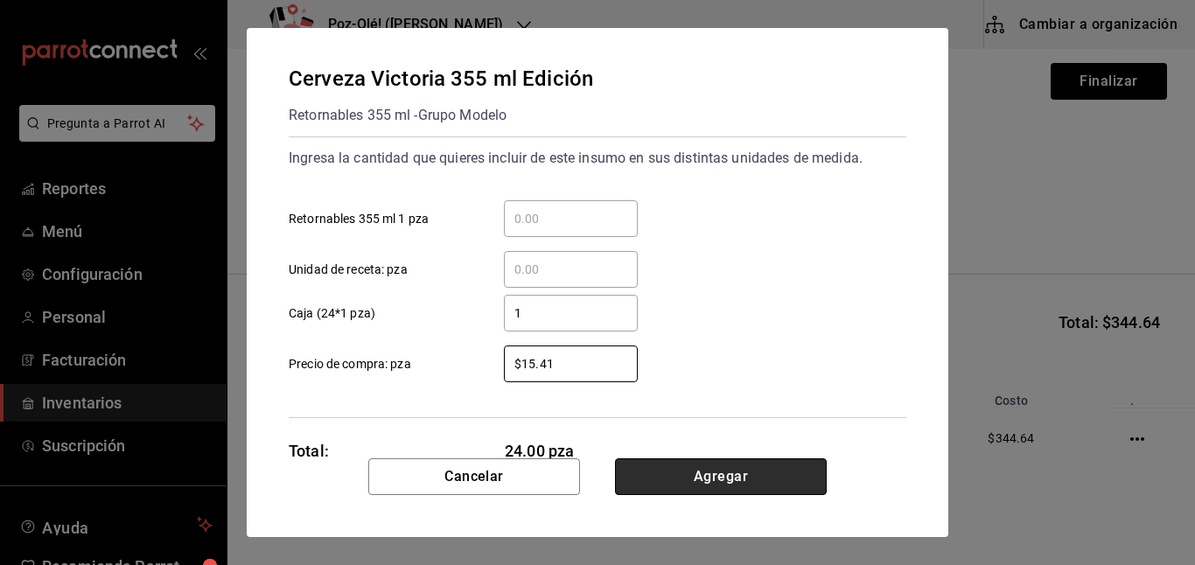
click at [718, 471] on button "Agregar" at bounding box center [721, 477] width 212 height 37
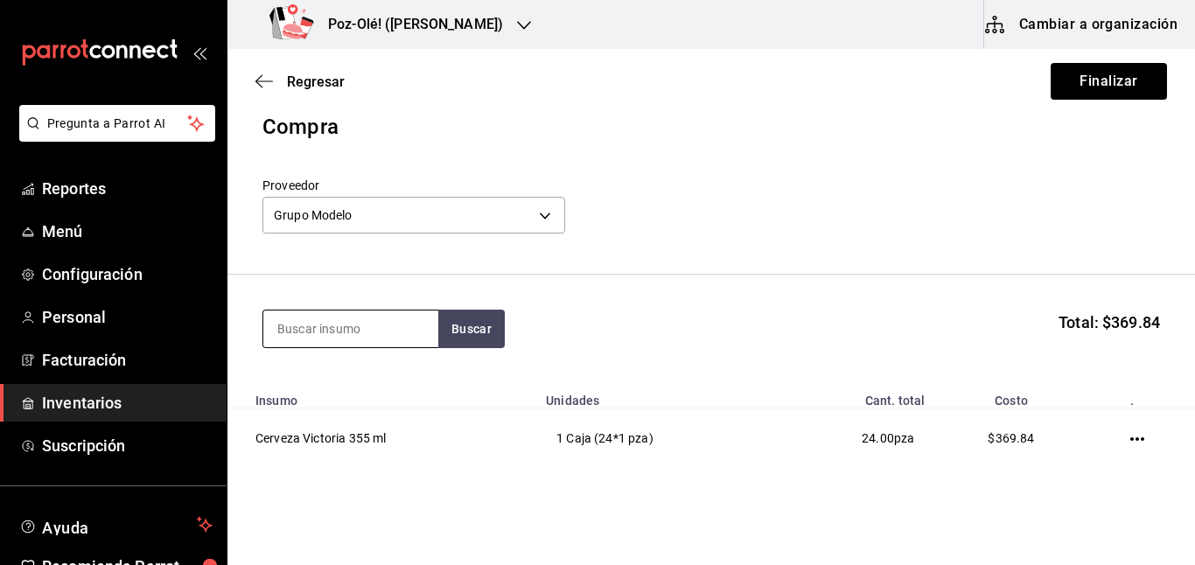
click at [396, 326] on input at bounding box center [350, 329] width 175 height 37
type input "corona"
click at [442, 340] on button "Buscar" at bounding box center [471, 329] width 67 height 39
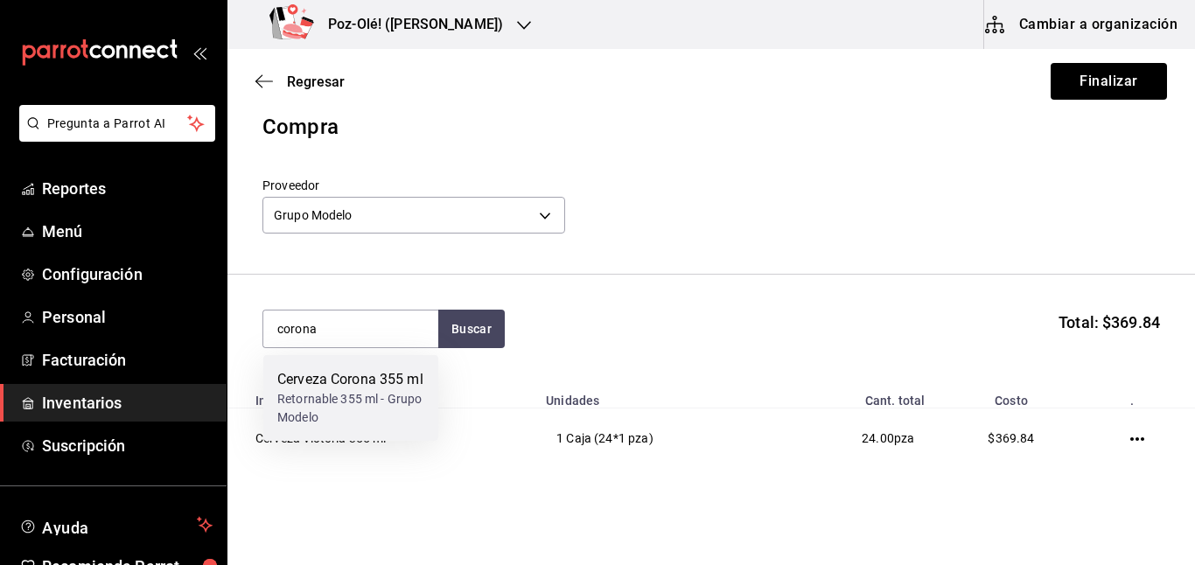
click at [362, 414] on div "Retornable 355 ml - Grupo Modelo" at bounding box center [350, 408] width 147 height 37
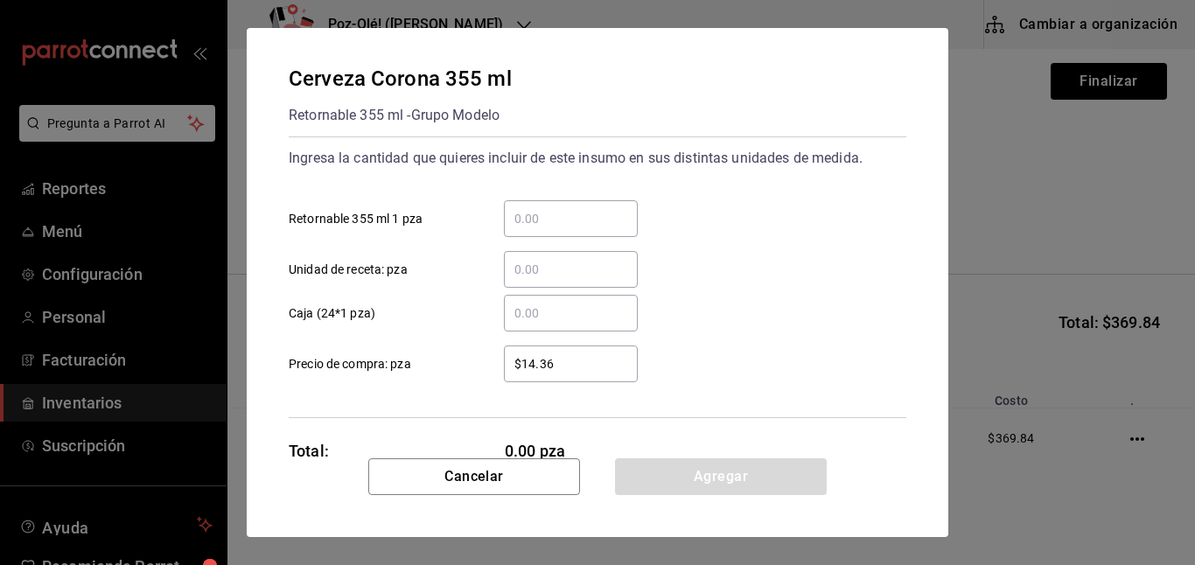
click at [541, 327] on div "​" at bounding box center [571, 313] width 134 height 37
click at [541, 324] on input "​ Caja (24*1 pza)" at bounding box center [571, 313] width 134 height 21
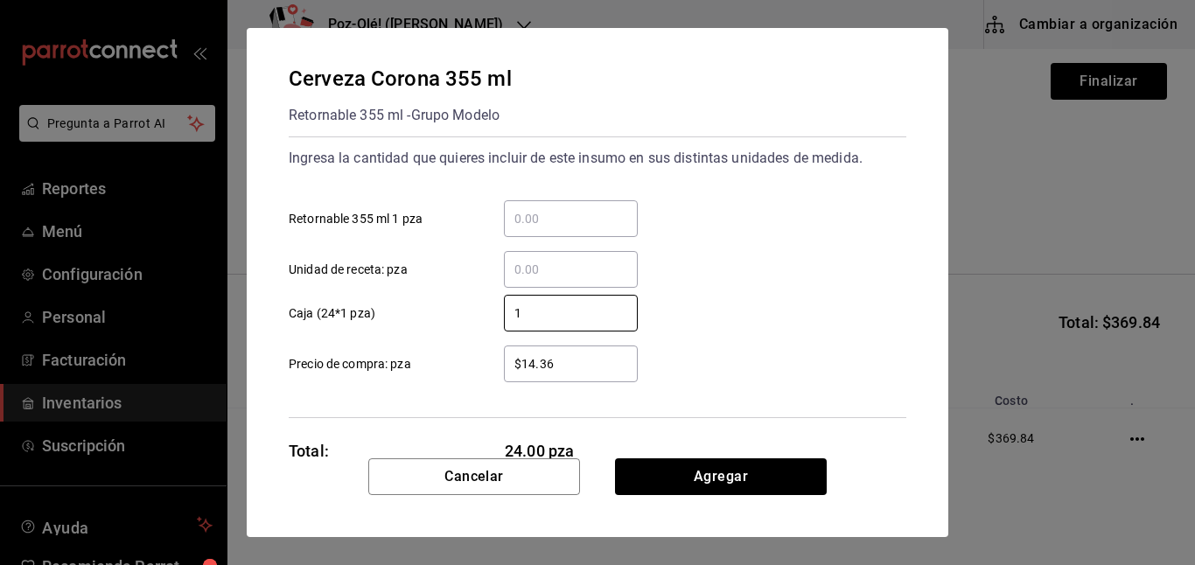
type input "1"
click at [572, 385] on div "Ingresa la cantidad que quieres incluir de este insumo en sus distintas unidade…" at bounding box center [598, 278] width 618 height 282
click at [550, 354] on input "$14.36" at bounding box center [571, 364] width 134 height 21
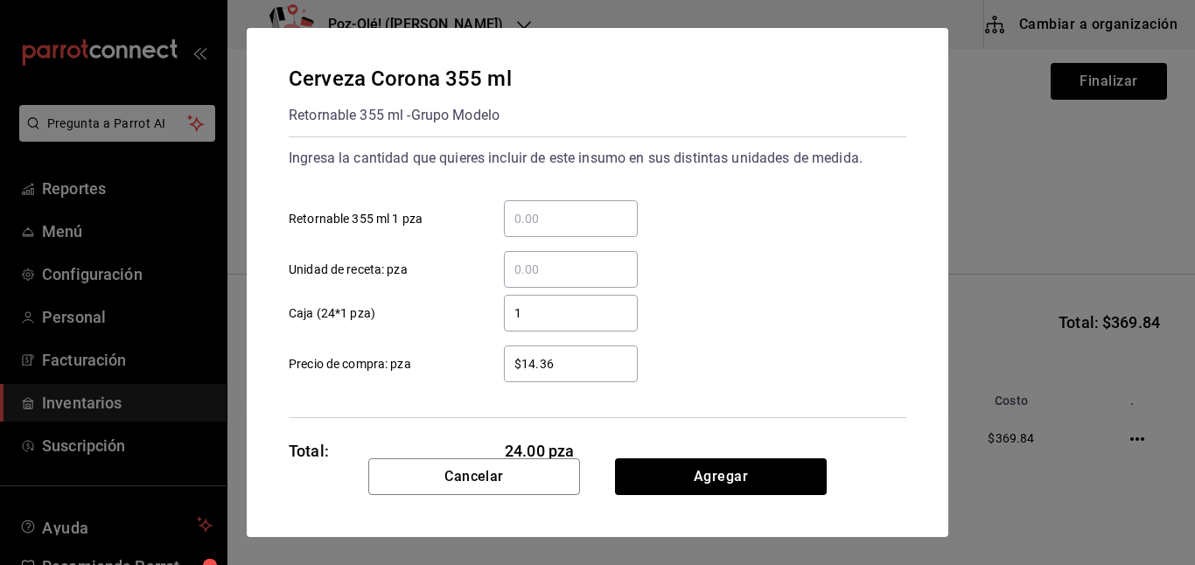
click at [550, 354] on input "$14.36" at bounding box center [571, 364] width 134 height 21
click at [597, 360] on input "$14.36" at bounding box center [571, 364] width 134 height 21
type input "$15.46"
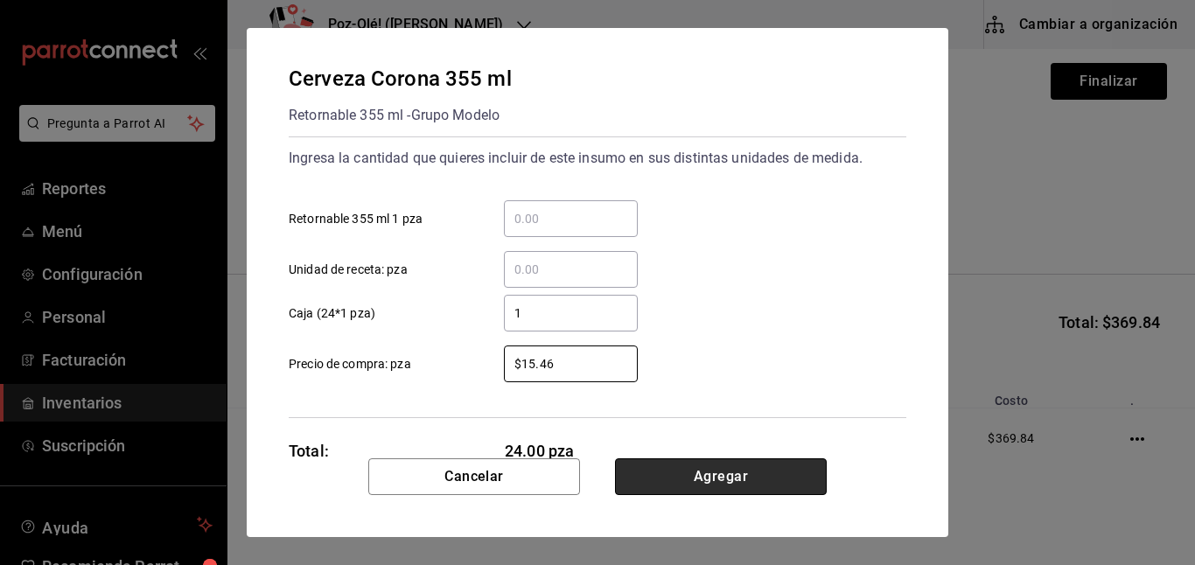
click at [816, 466] on button "Agregar" at bounding box center [721, 477] width 212 height 37
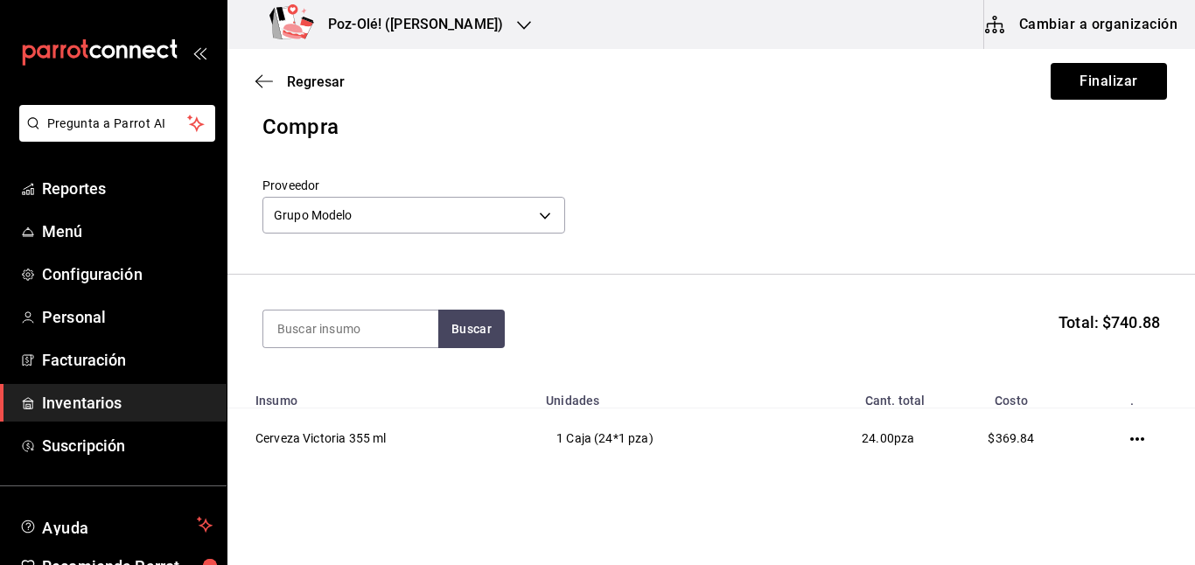
scroll to position [135, 0]
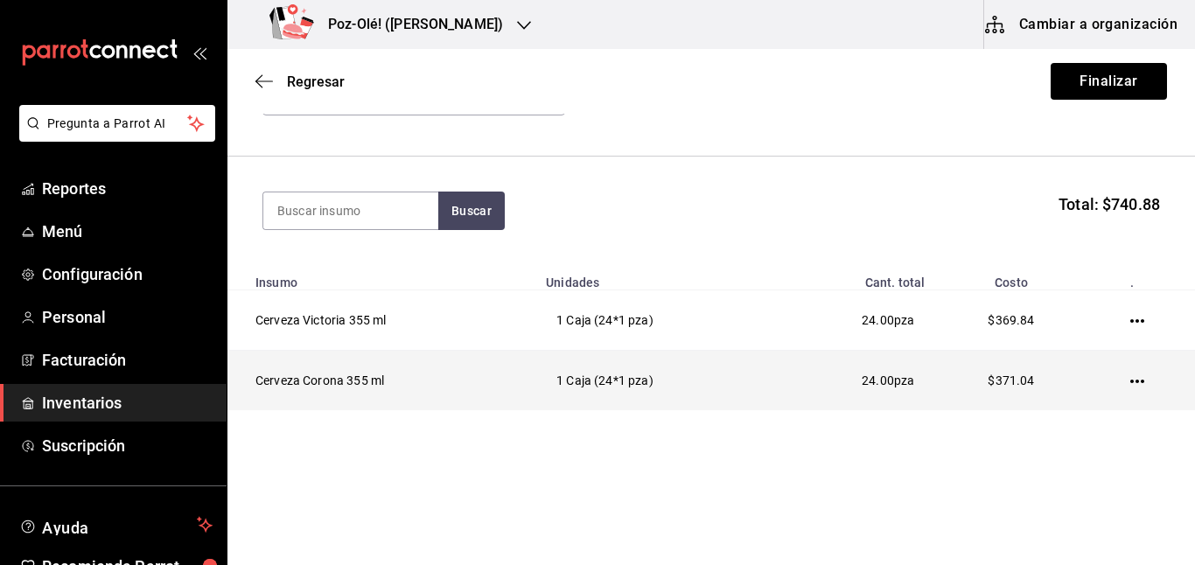
click at [1131, 380] on icon "button" at bounding box center [1138, 382] width 14 height 14
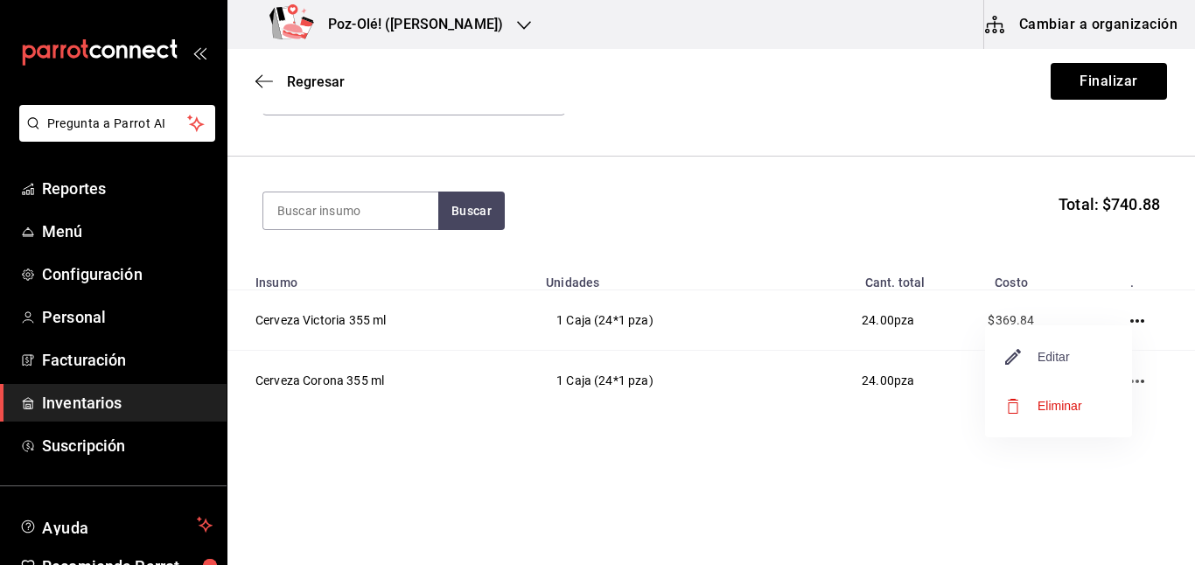
click at [1026, 353] on span "Editar" at bounding box center [1038, 357] width 64 height 21
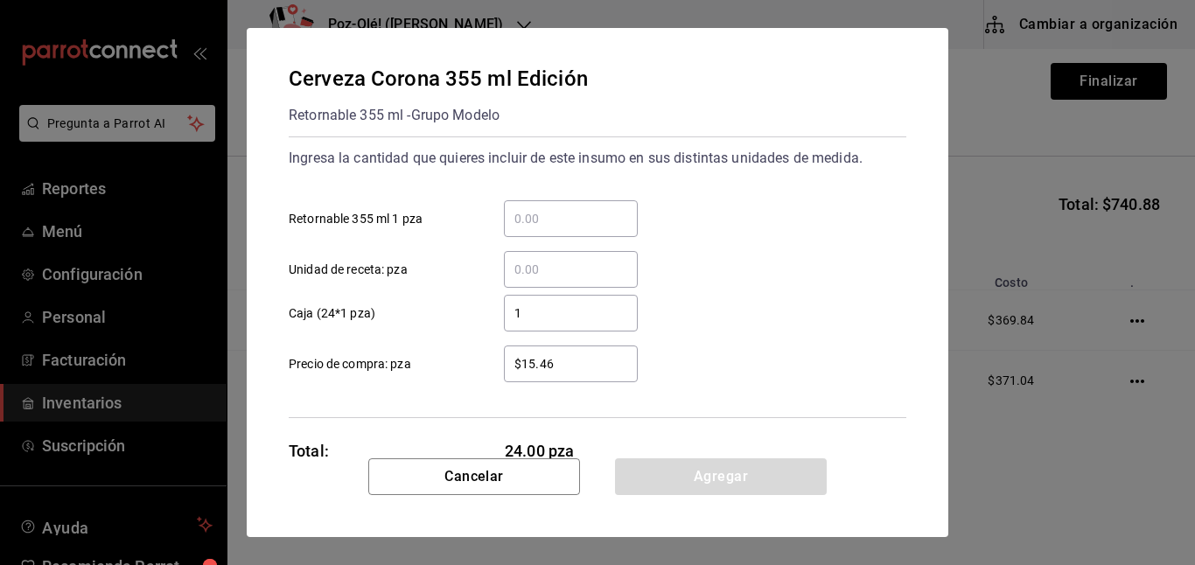
click at [595, 379] on div "$15.46 ​" at bounding box center [571, 364] width 134 height 37
click at [595, 375] on input "$15.46" at bounding box center [571, 364] width 134 height 21
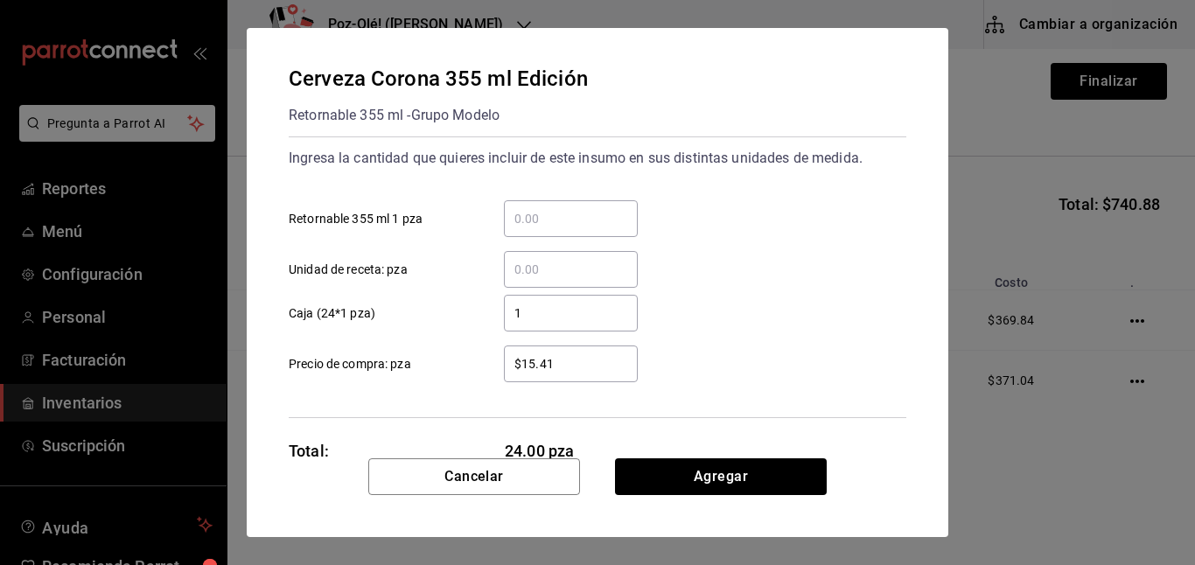
type input "$15.41"
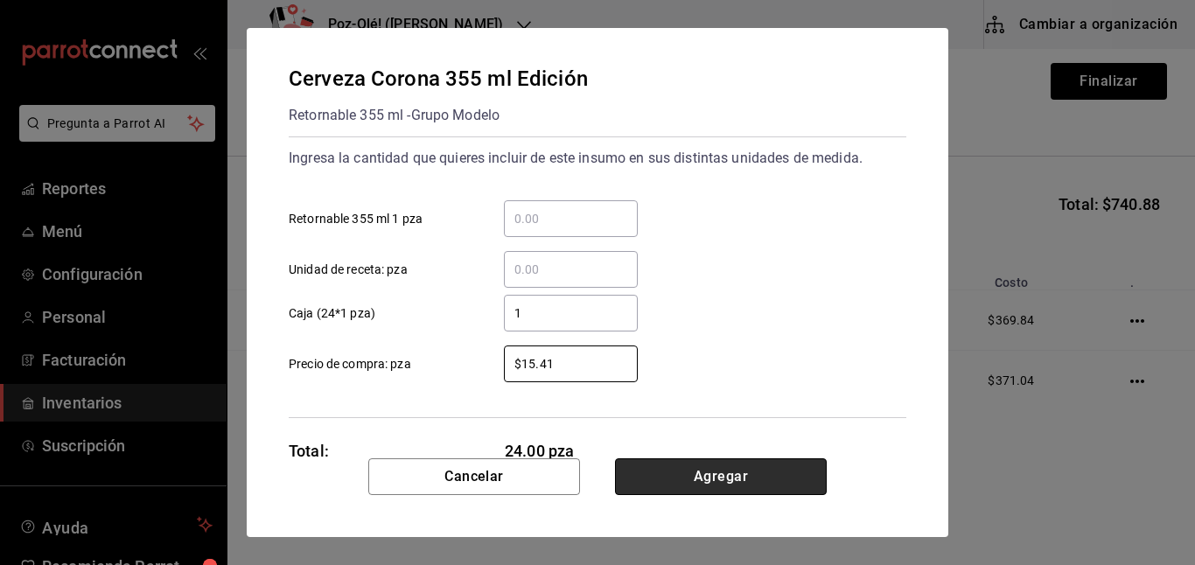
click at [659, 476] on button "Agregar" at bounding box center [721, 477] width 212 height 37
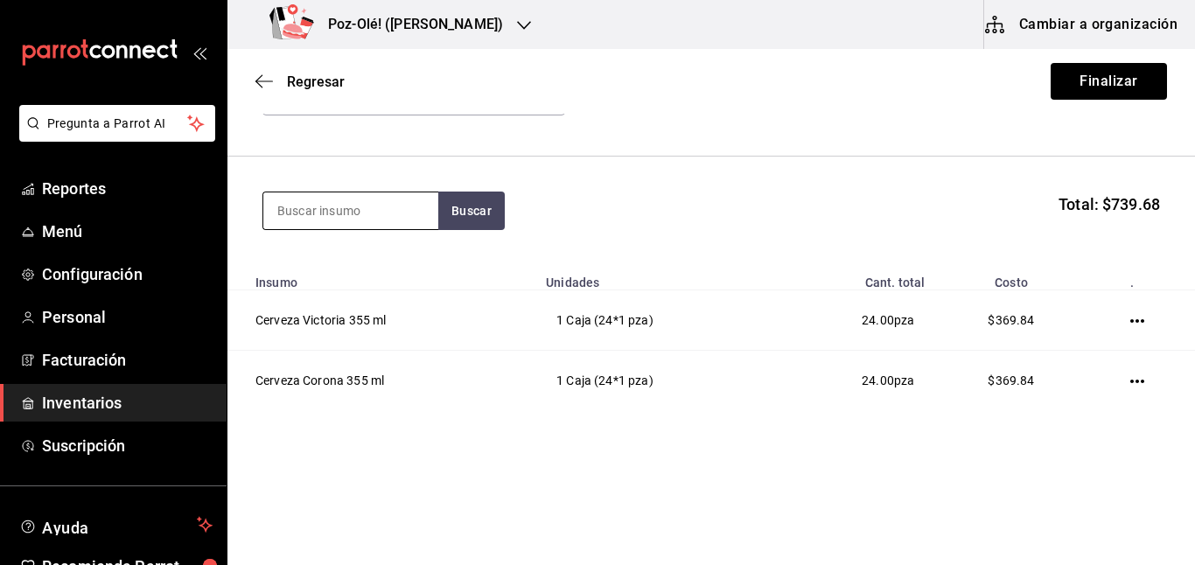
click at [351, 218] on input at bounding box center [350, 211] width 175 height 37
type input "modelo esp"
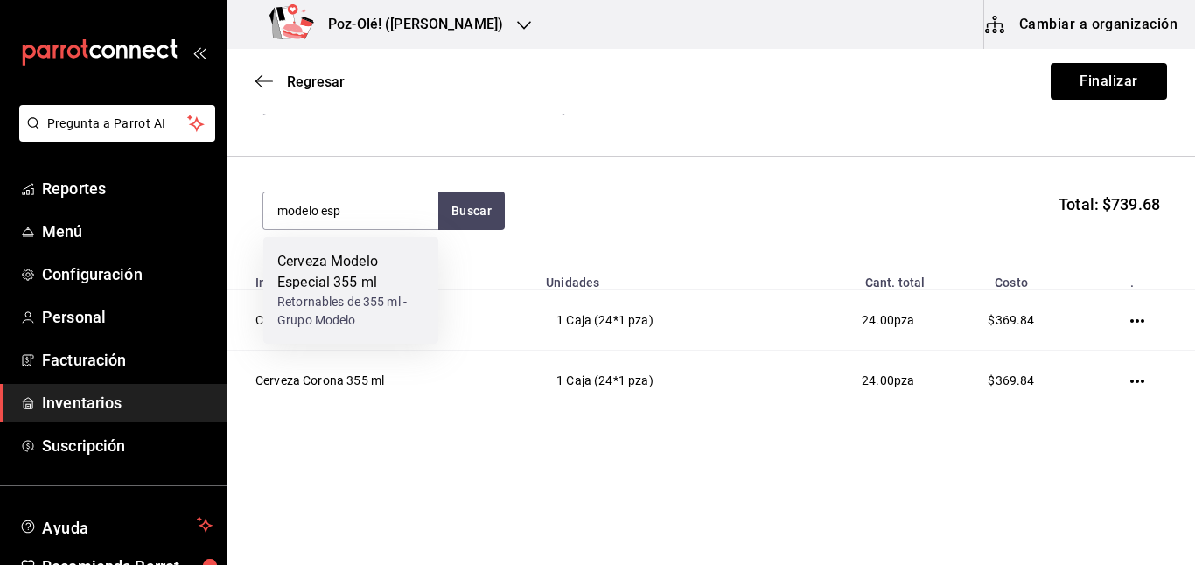
click at [397, 264] on div "Cerveza Modelo Especial 355 ml" at bounding box center [350, 272] width 147 height 42
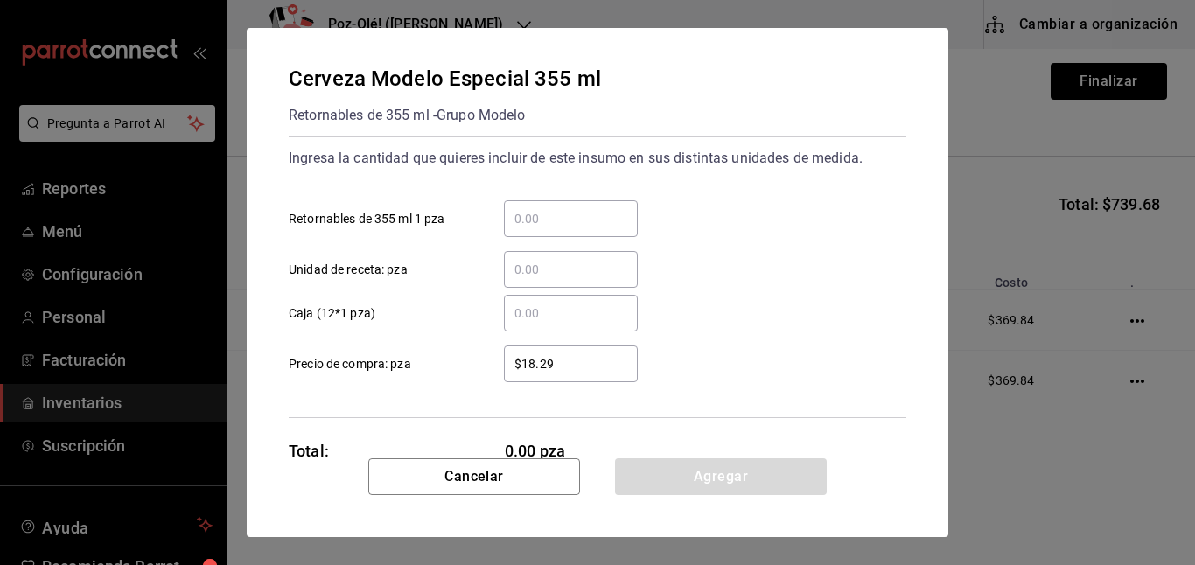
click at [524, 307] on input "​ Caja (12*1 pza)" at bounding box center [571, 313] width 134 height 21
type input "3"
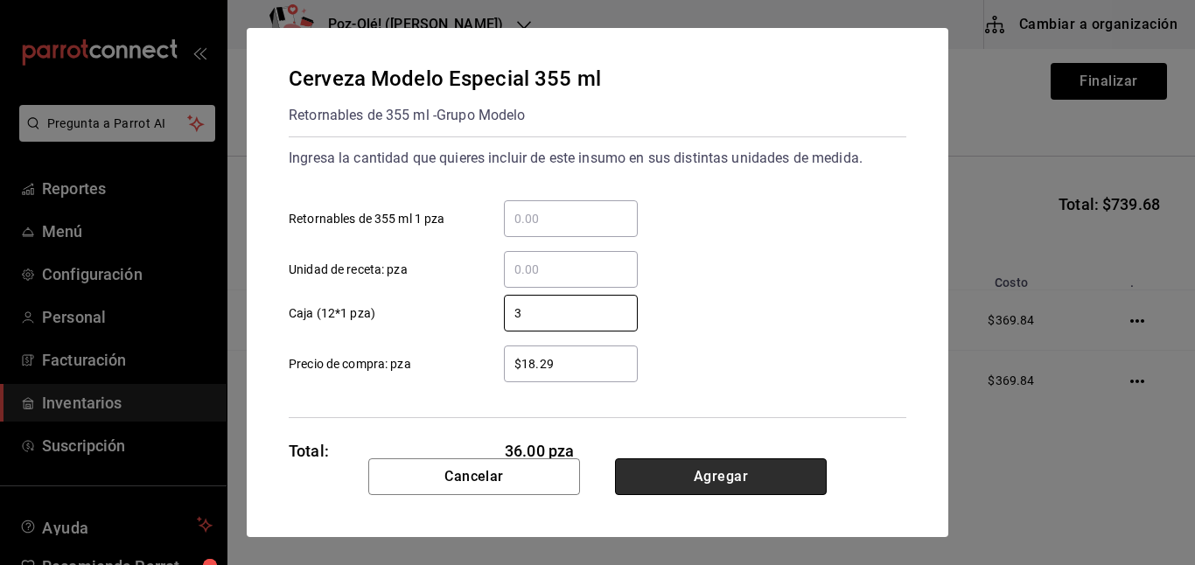
click at [748, 476] on button "Agregar" at bounding box center [721, 477] width 212 height 37
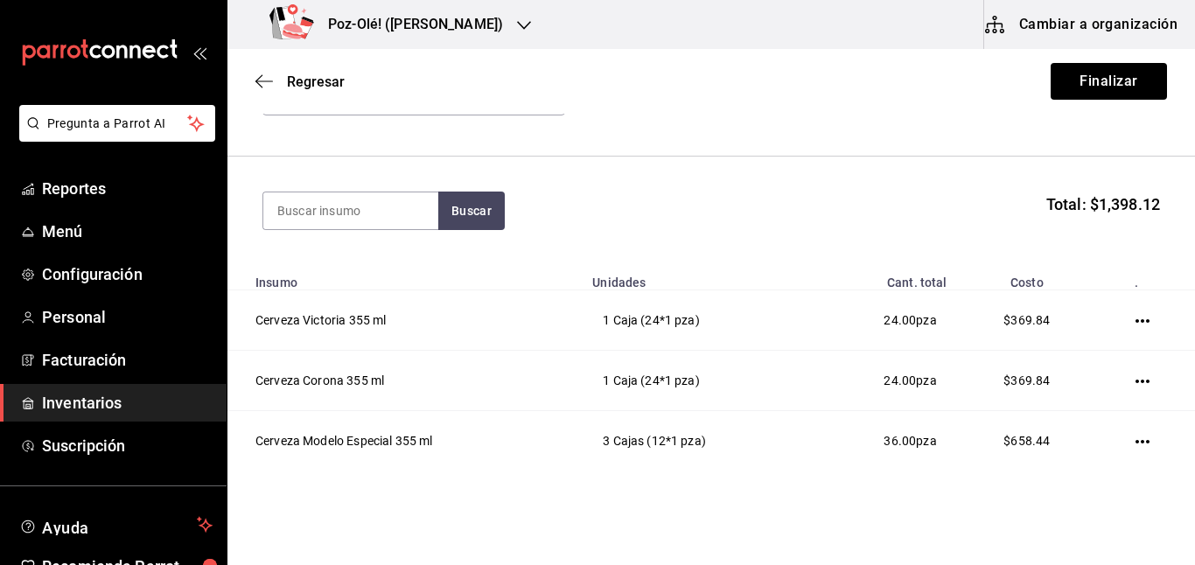
scroll to position [195, 0]
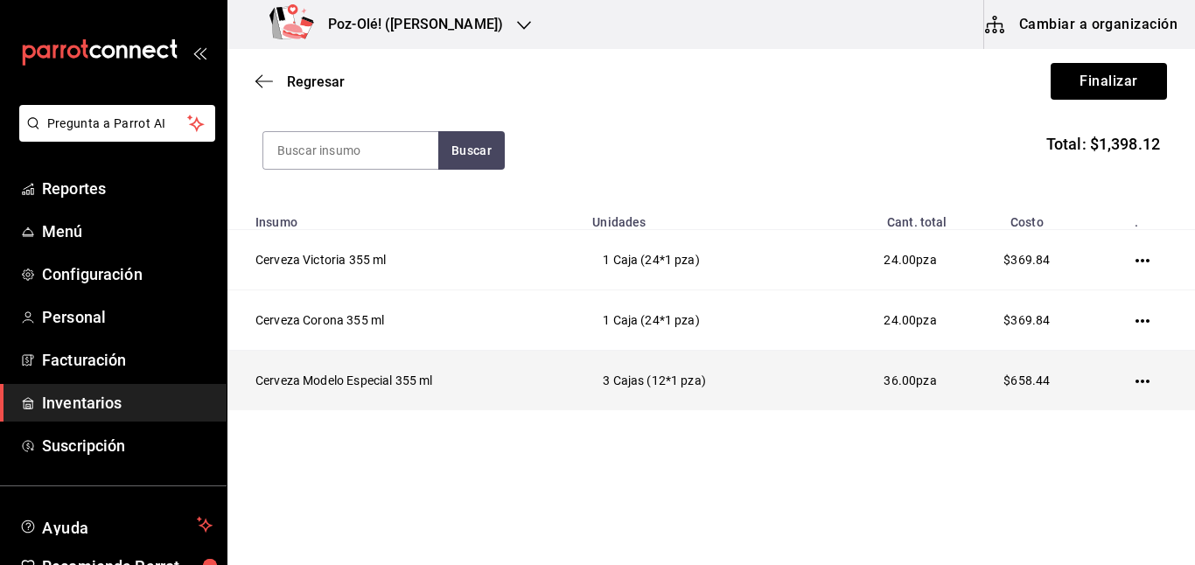
click at [1140, 374] on td at bounding box center [1145, 381] width 99 height 60
click at [1136, 377] on icon "button" at bounding box center [1143, 382] width 14 height 14
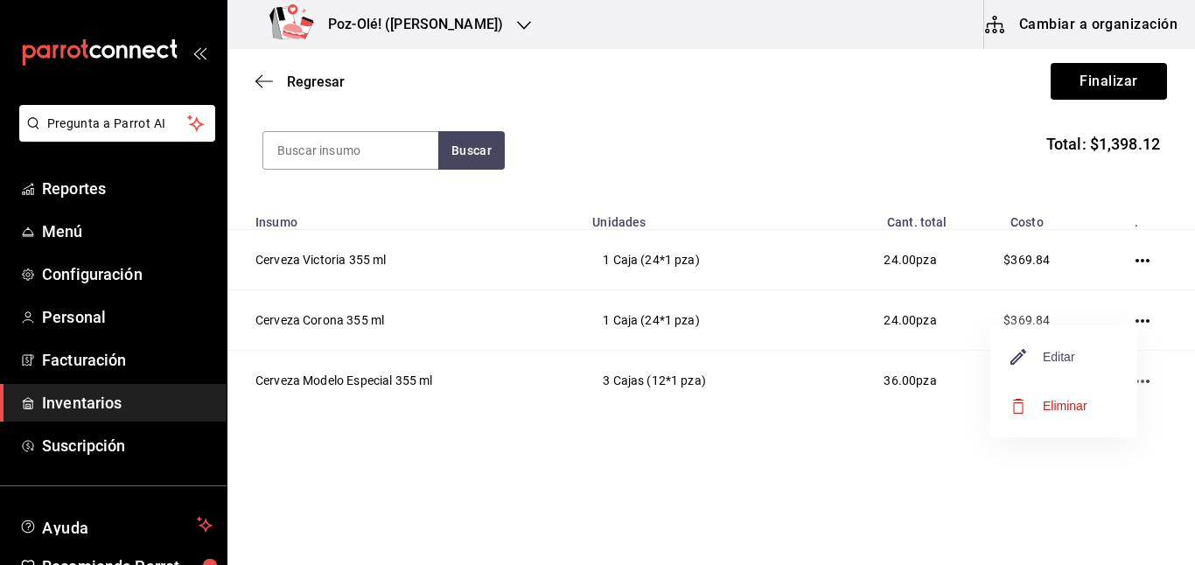
click at [1025, 353] on icon "button" at bounding box center [1019, 357] width 16 height 16
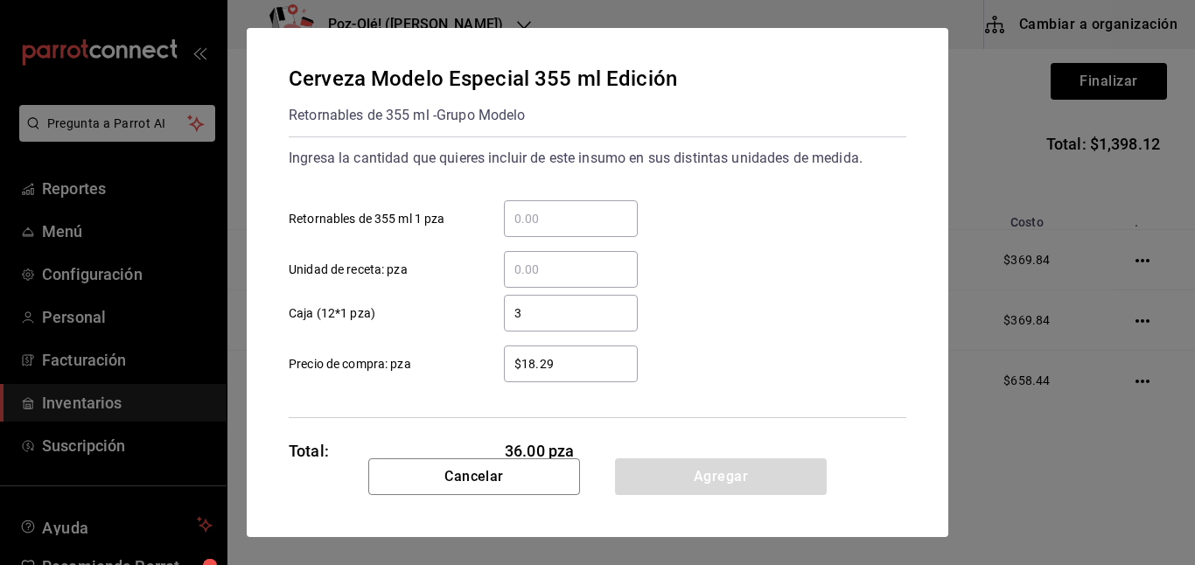
click at [577, 354] on input "$18.29" at bounding box center [571, 364] width 134 height 21
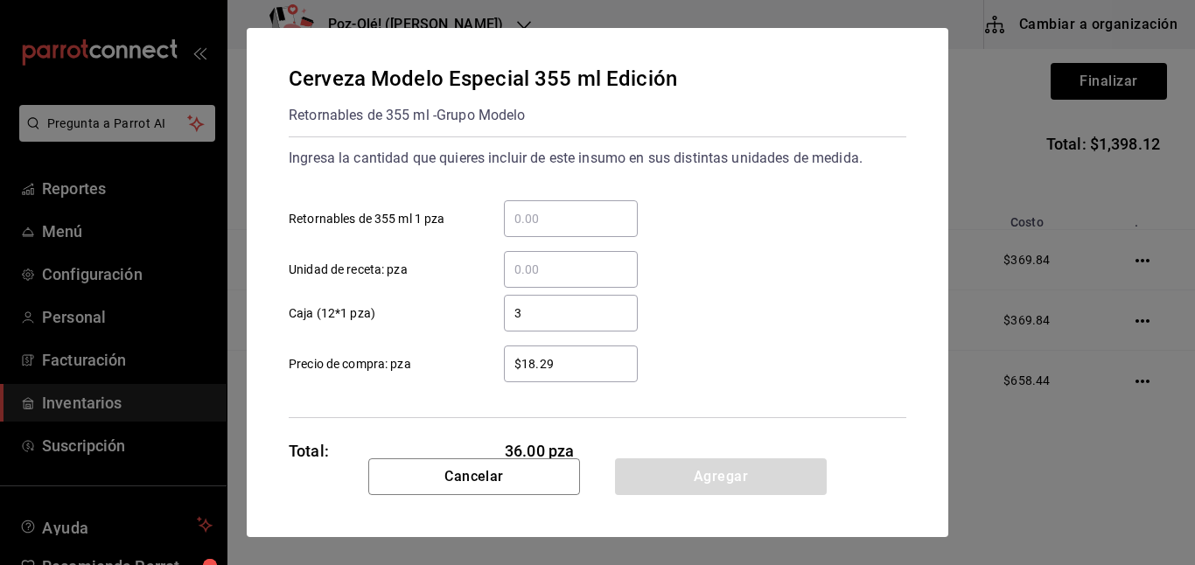
click at [577, 354] on input "$18.29" at bounding box center [571, 364] width 134 height 21
click at [561, 357] on input "$18.29" at bounding box center [571, 364] width 134 height 21
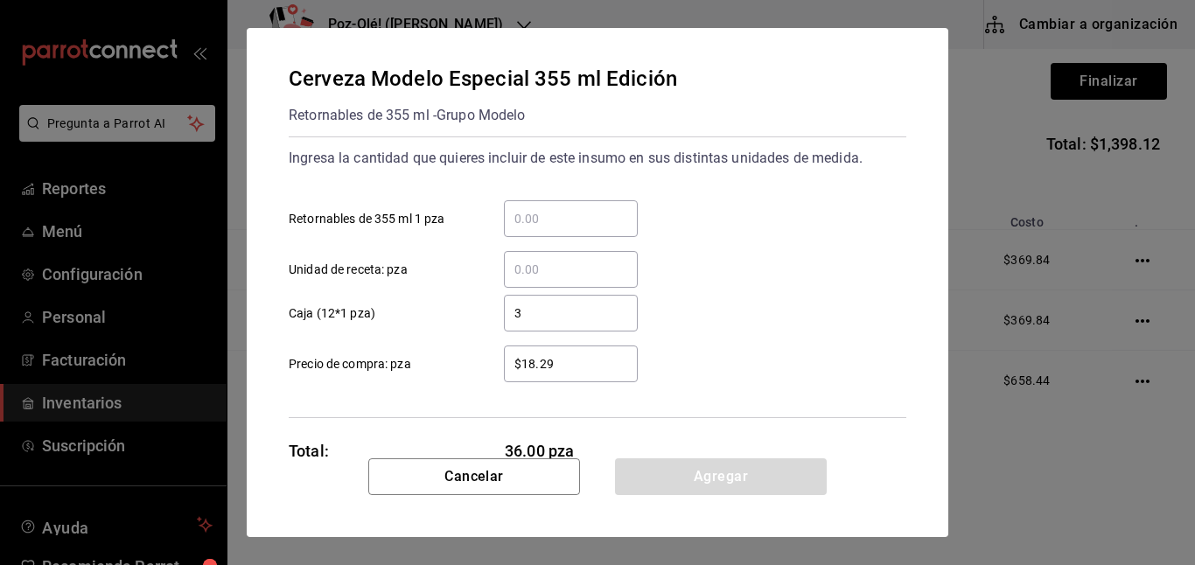
click at [557, 365] on input "$18.29" at bounding box center [571, 364] width 134 height 21
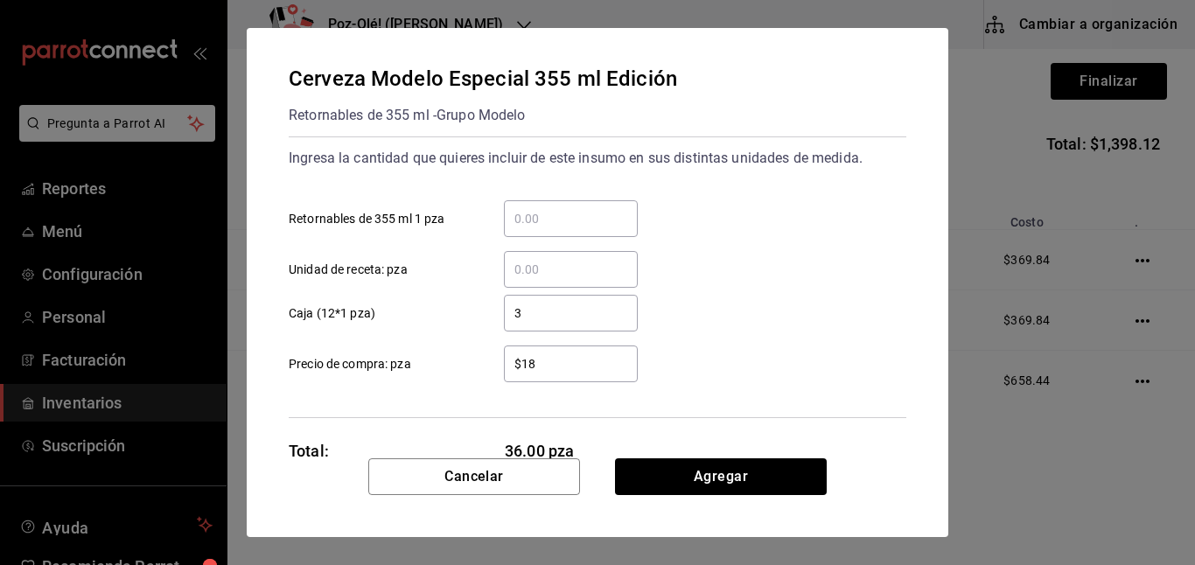
type input "$1"
type input "$20.83"
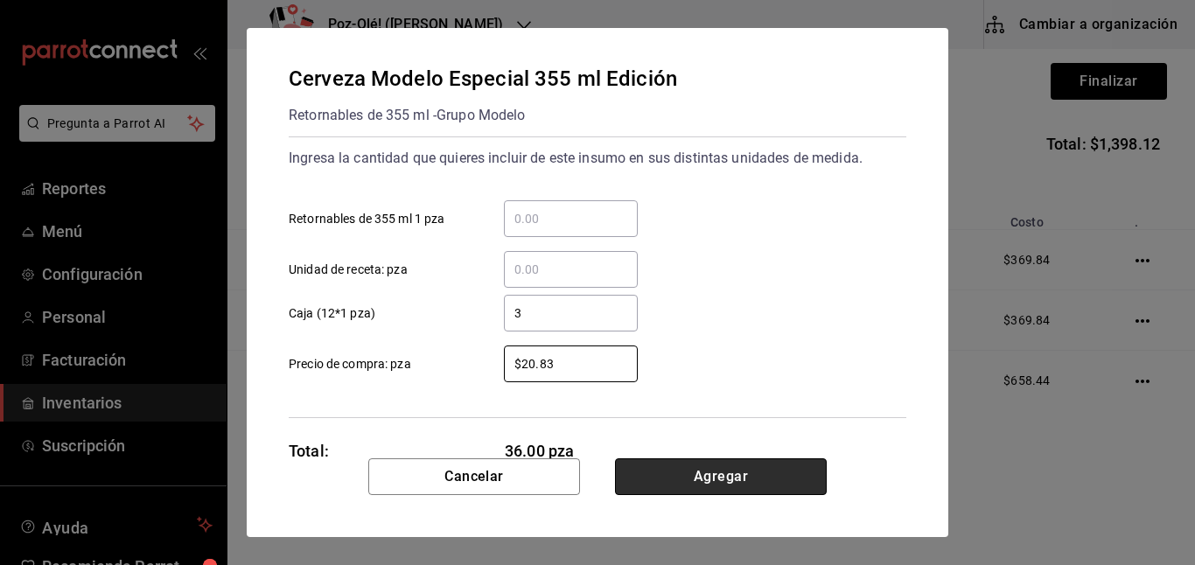
click at [714, 472] on button "Agregar" at bounding box center [721, 477] width 212 height 37
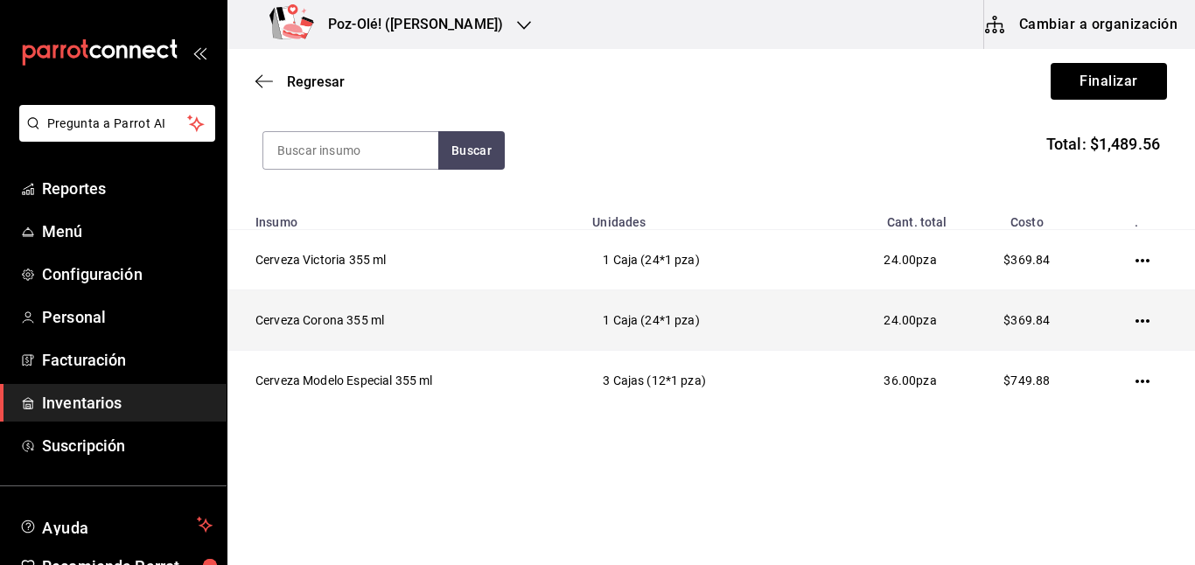
scroll to position [0, 0]
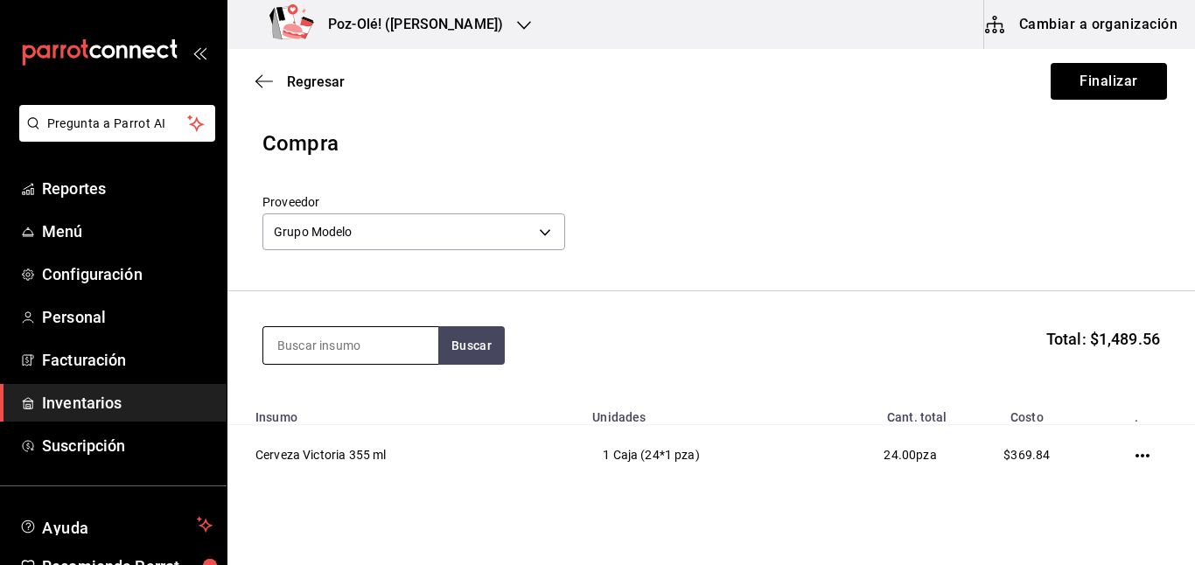
click at [333, 343] on input at bounding box center [350, 345] width 175 height 37
type input "negra"
click at [469, 347] on button "Buscar" at bounding box center [471, 345] width 67 height 39
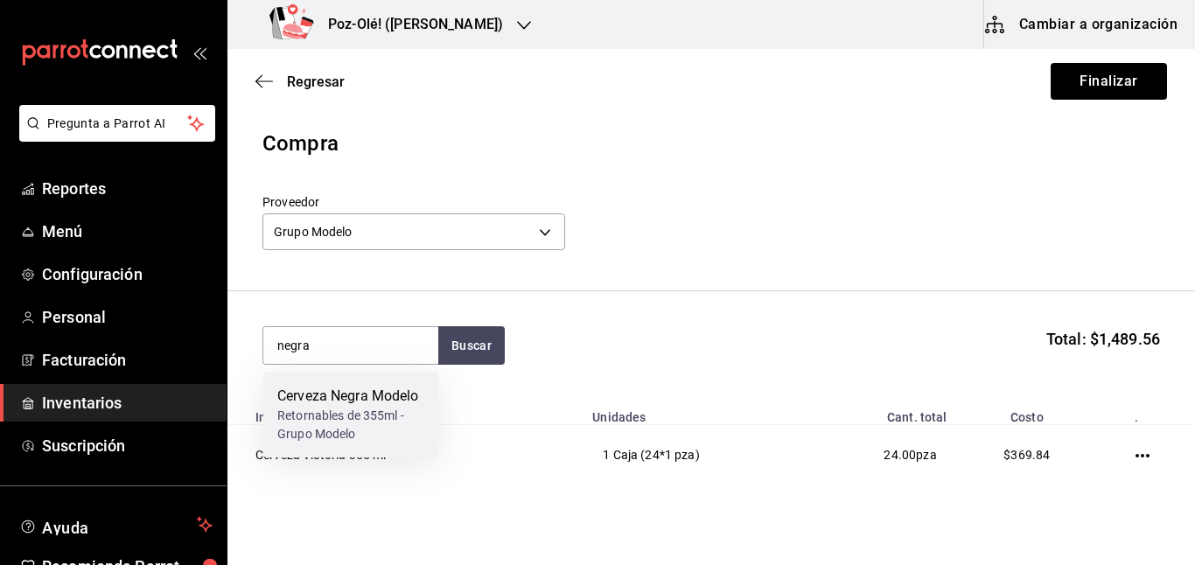
click at [330, 407] on div "Retornables de 355ml - Grupo Modelo" at bounding box center [350, 425] width 147 height 37
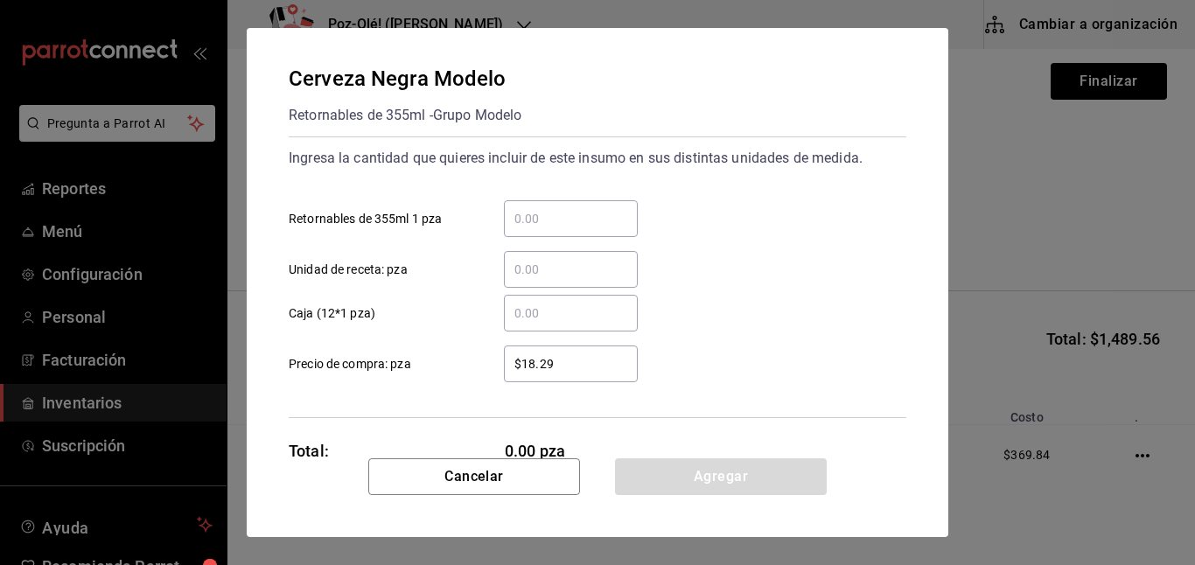
click at [546, 262] on input "​ Unidad de receta: pza" at bounding box center [571, 269] width 134 height 21
click at [518, 313] on input "​ Caja (12*1 pza)" at bounding box center [571, 313] width 134 height 21
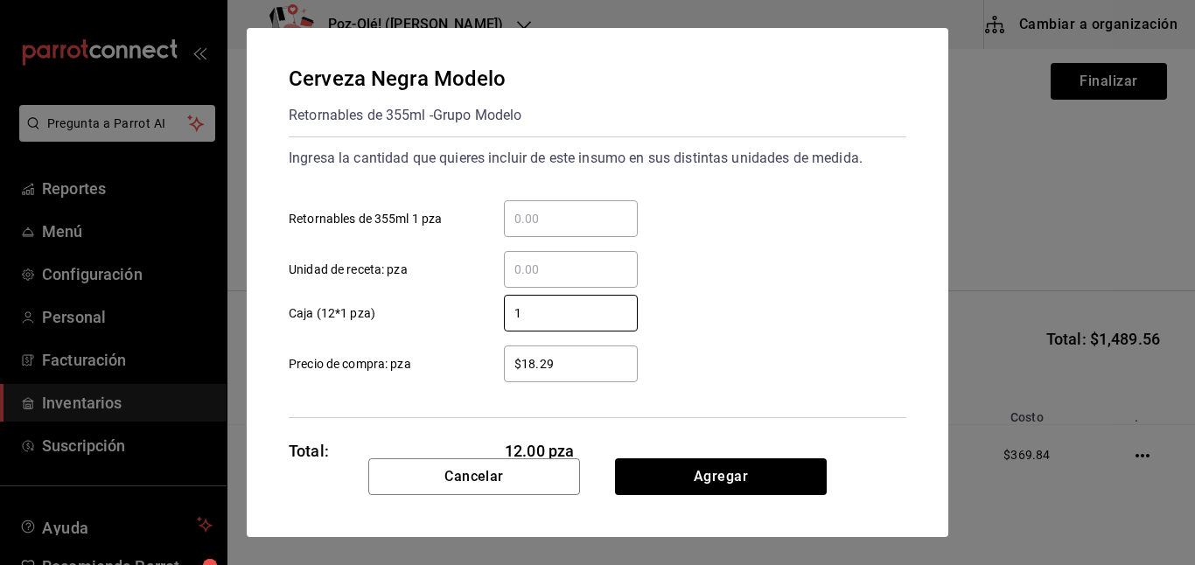
type input "1"
click at [552, 360] on input "$18.29" at bounding box center [571, 364] width 134 height 21
click at [571, 360] on input "$18.29" at bounding box center [571, 364] width 134 height 21
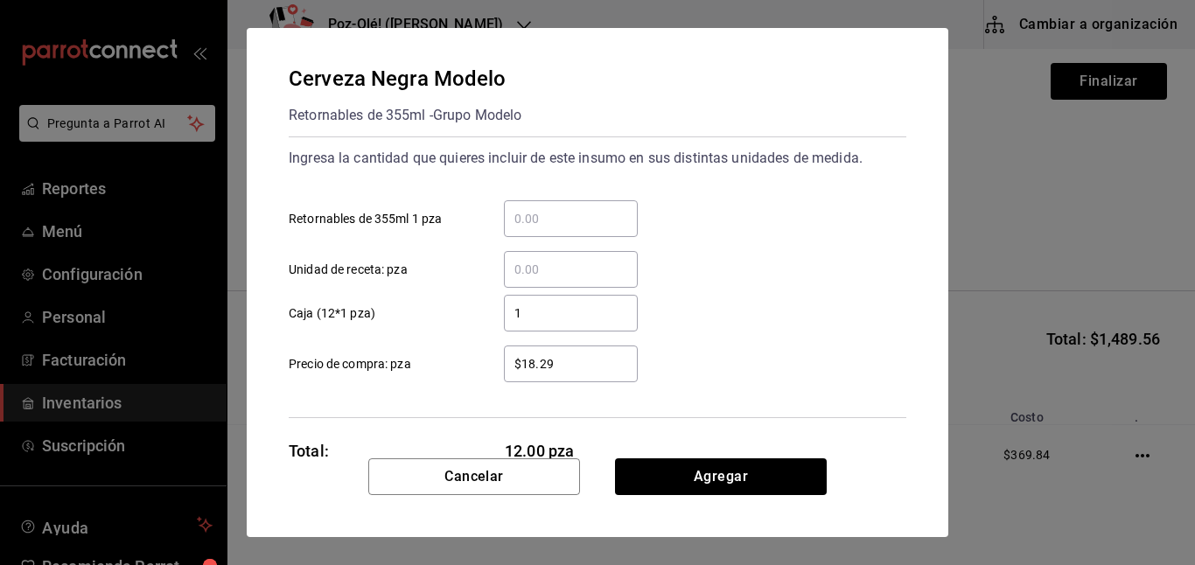
click at [564, 359] on input "$18.29" at bounding box center [571, 364] width 134 height 21
click at [515, 359] on input "$18.29" at bounding box center [571, 364] width 134 height 21
click at [532, 361] on input "$18.29" at bounding box center [571, 364] width 134 height 21
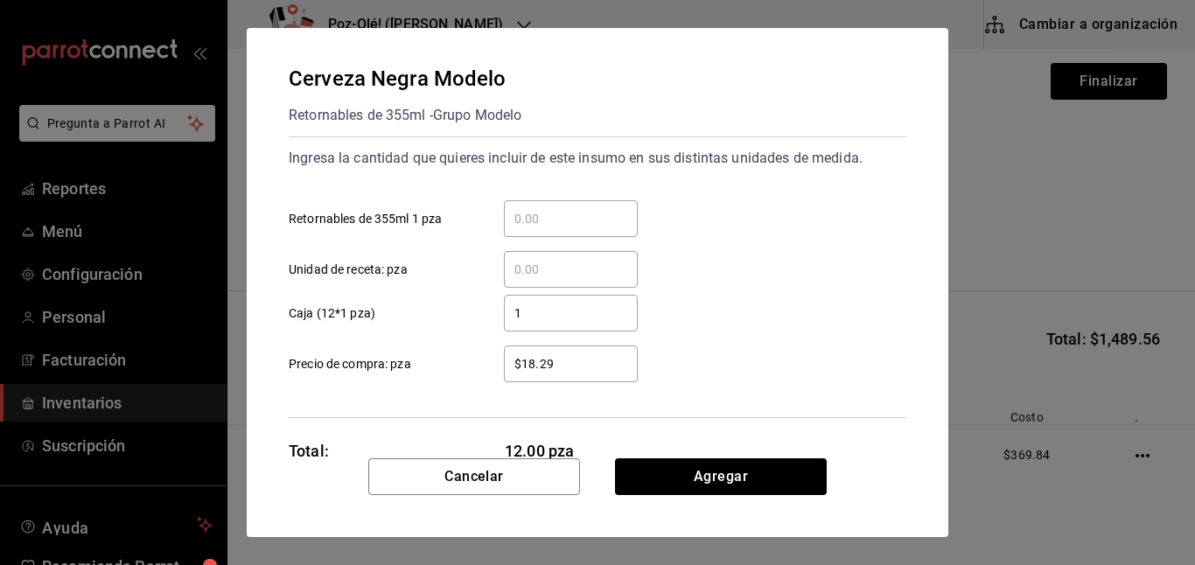
click at [532, 361] on input "$18.29" at bounding box center [571, 364] width 134 height 21
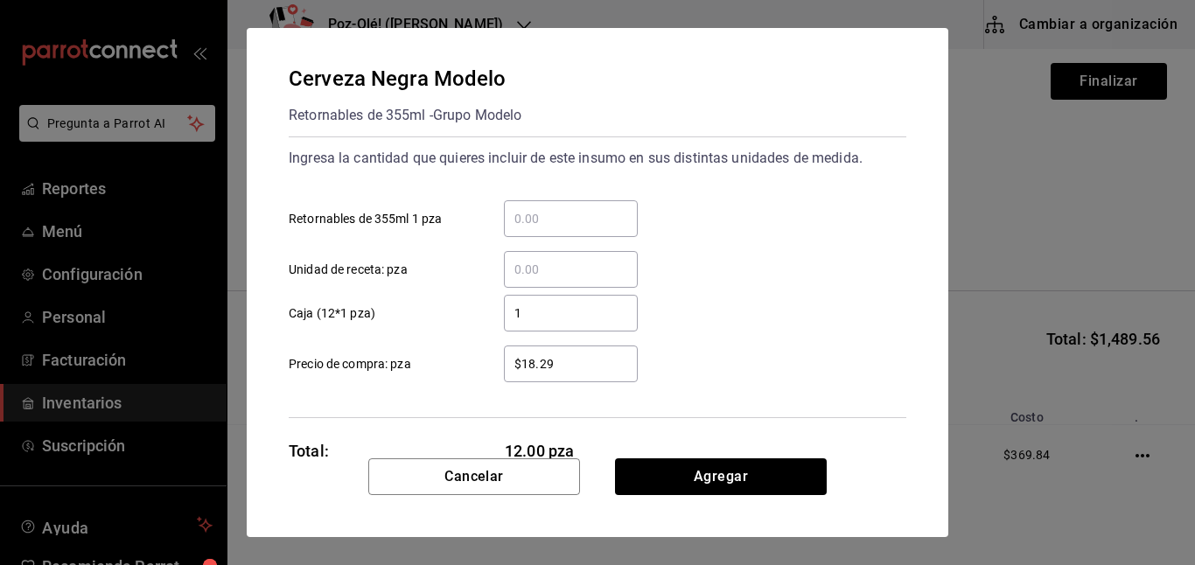
click at [532, 361] on input "$18.29" at bounding box center [571, 364] width 134 height 21
click at [550, 359] on input "$18.29" at bounding box center [571, 364] width 134 height 21
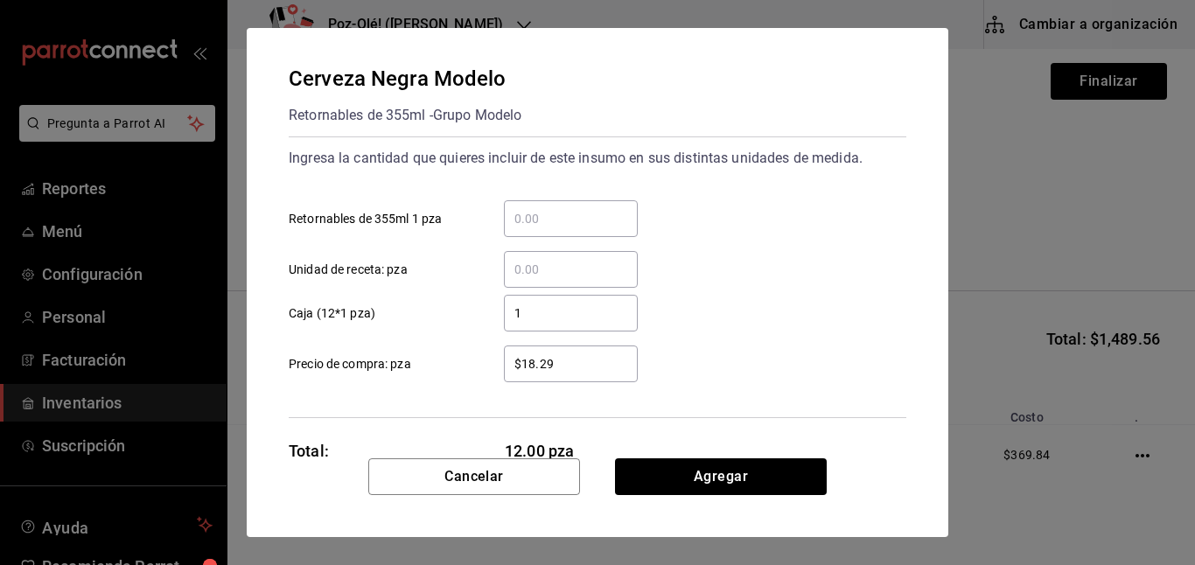
click at [550, 359] on input "$18.29" at bounding box center [571, 364] width 134 height 21
type input "$1"
type input "$20.83"
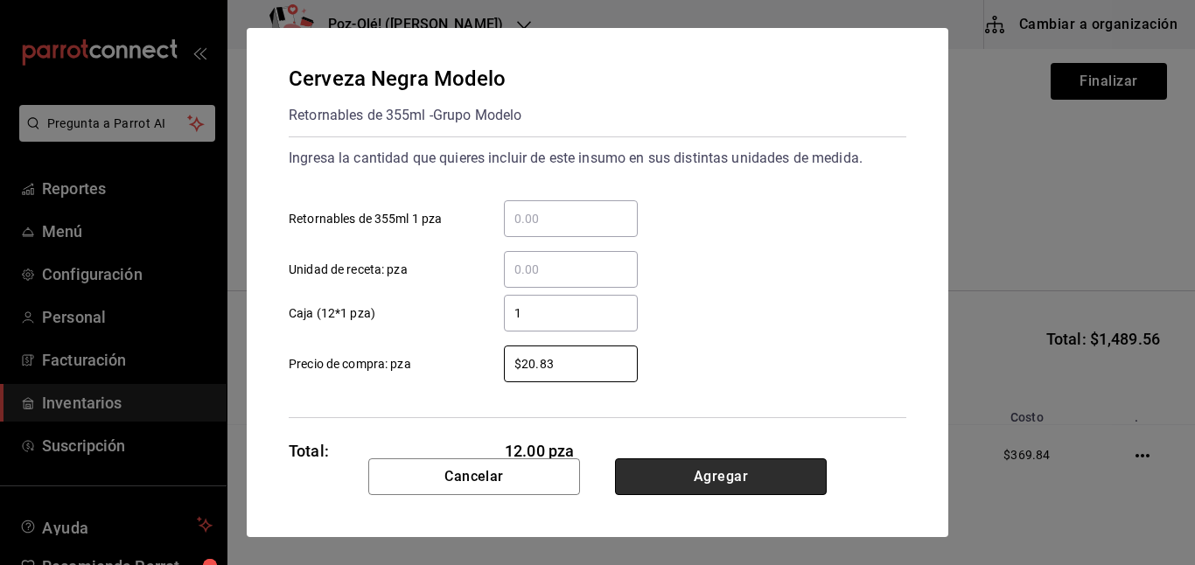
click at [703, 487] on button "Agregar" at bounding box center [721, 477] width 212 height 37
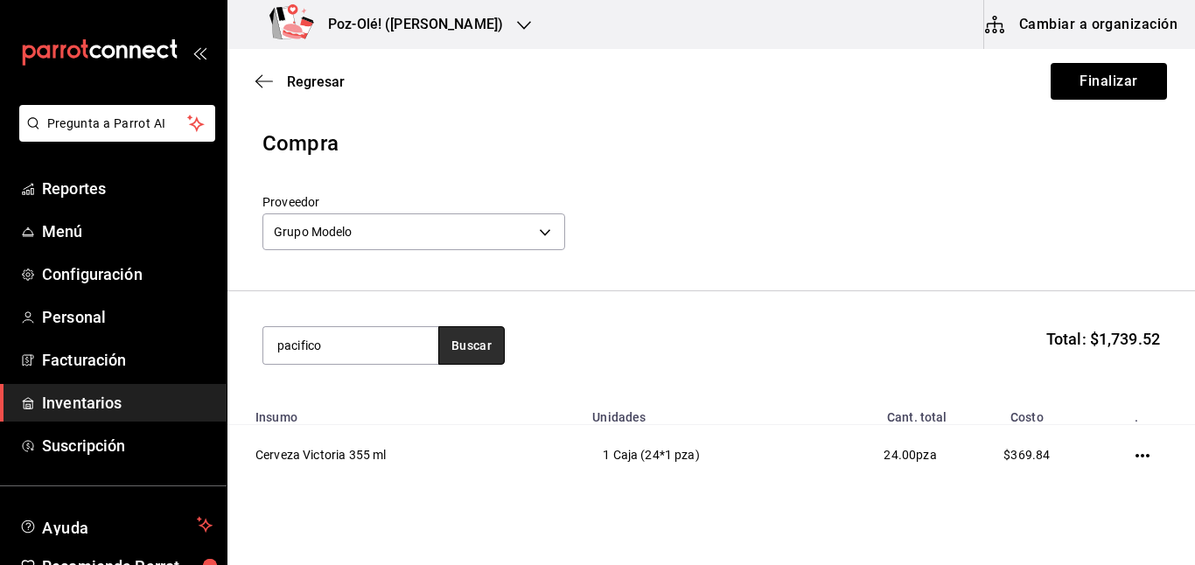
click at [472, 347] on button "Buscar" at bounding box center [471, 345] width 67 height 39
type input "pacif"
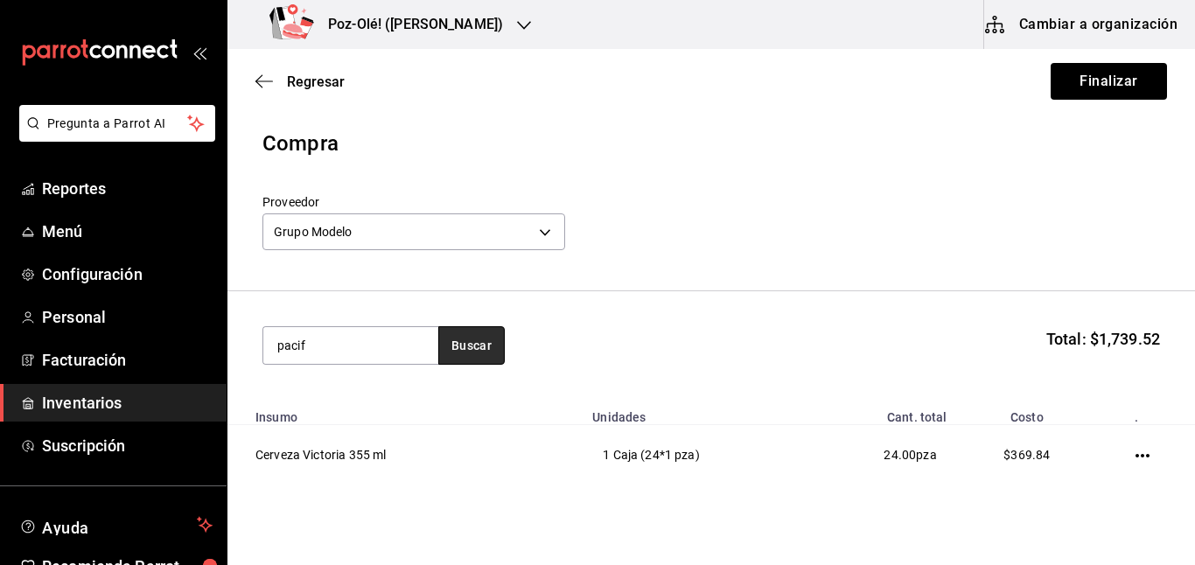
click at [472, 347] on button "Buscar" at bounding box center [471, 345] width 67 height 39
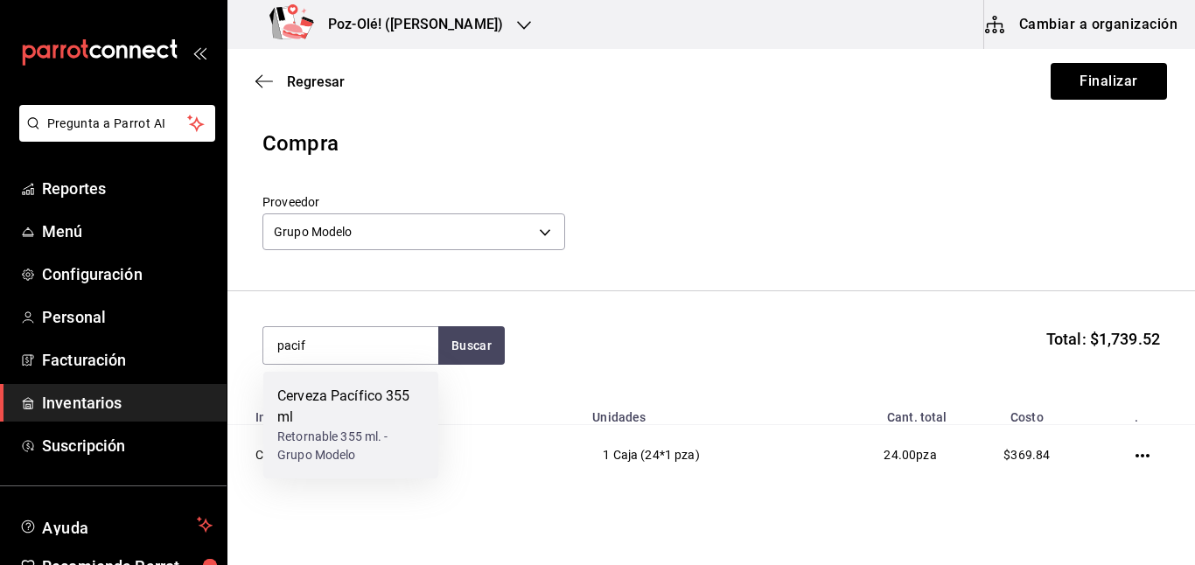
click at [368, 402] on div "Cerveza Pacífico 355 ml" at bounding box center [350, 407] width 147 height 42
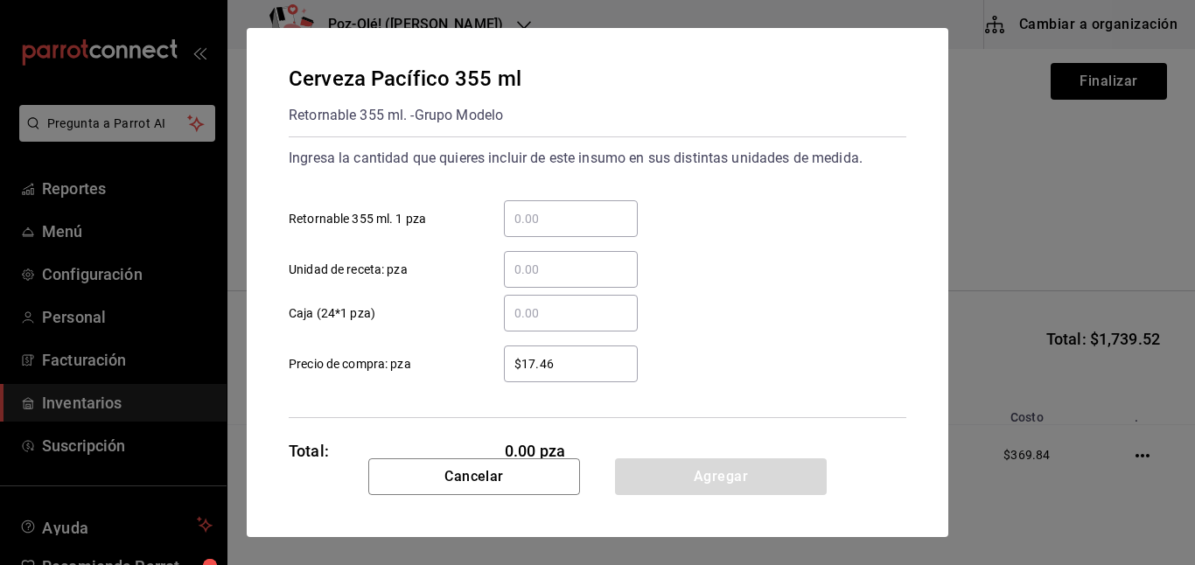
click at [546, 318] on input "​ Caja (24*1 pza)" at bounding box center [571, 313] width 134 height 21
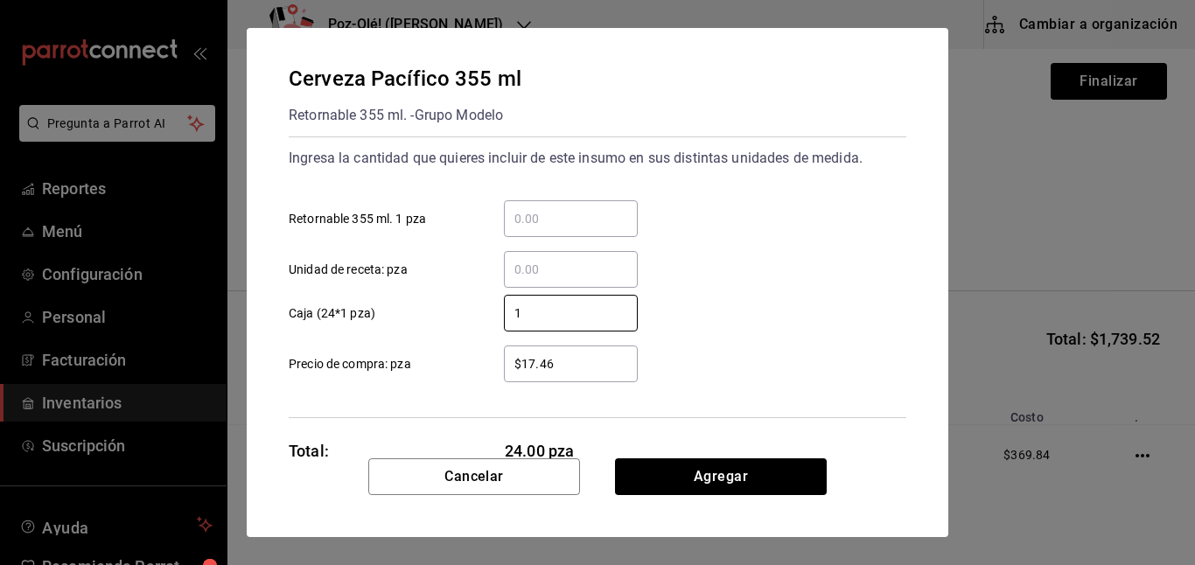
type input "1"
click at [560, 350] on div "$17.46 ​" at bounding box center [571, 364] width 134 height 37
click at [560, 354] on input "$17.46" at bounding box center [571, 364] width 134 height 21
click at [560, 350] on div "$17.46 ​" at bounding box center [571, 364] width 134 height 37
click at [560, 354] on input "$17.46" at bounding box center [571, 364] width 134 height 21
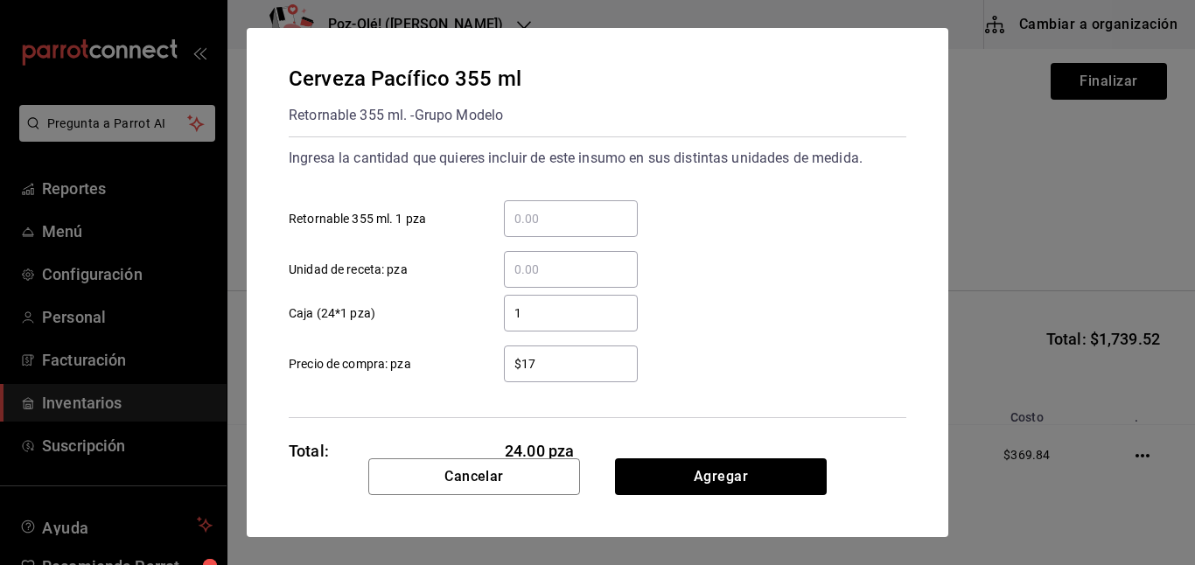
type input "$1"
type input "$18.33"
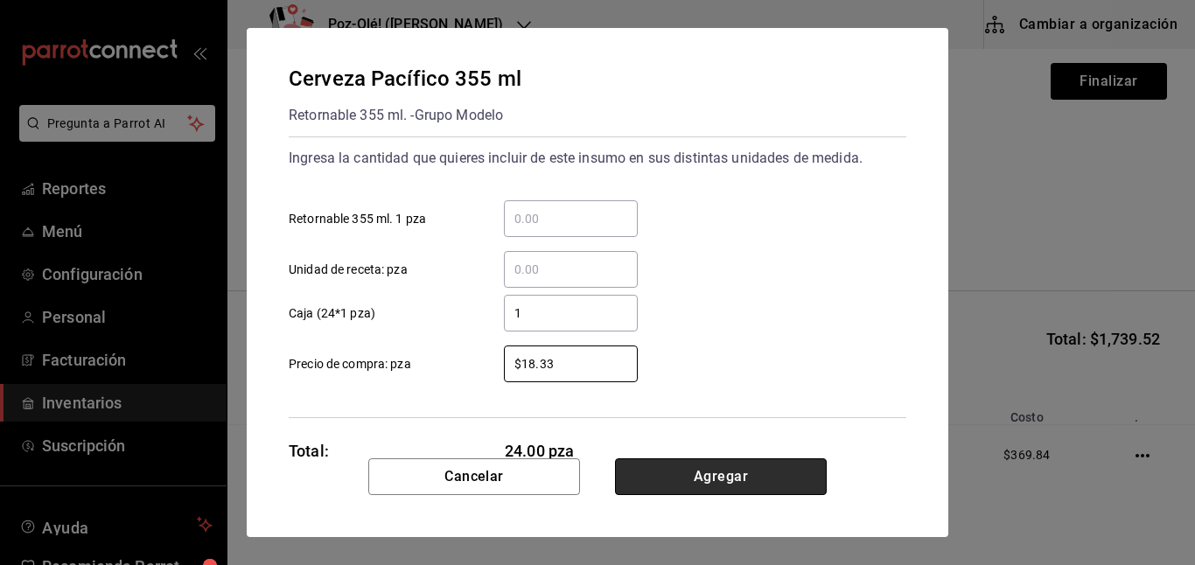
click at [685, 484] on button "Agregar" at bounding box center [721, 477] width 212 height 37
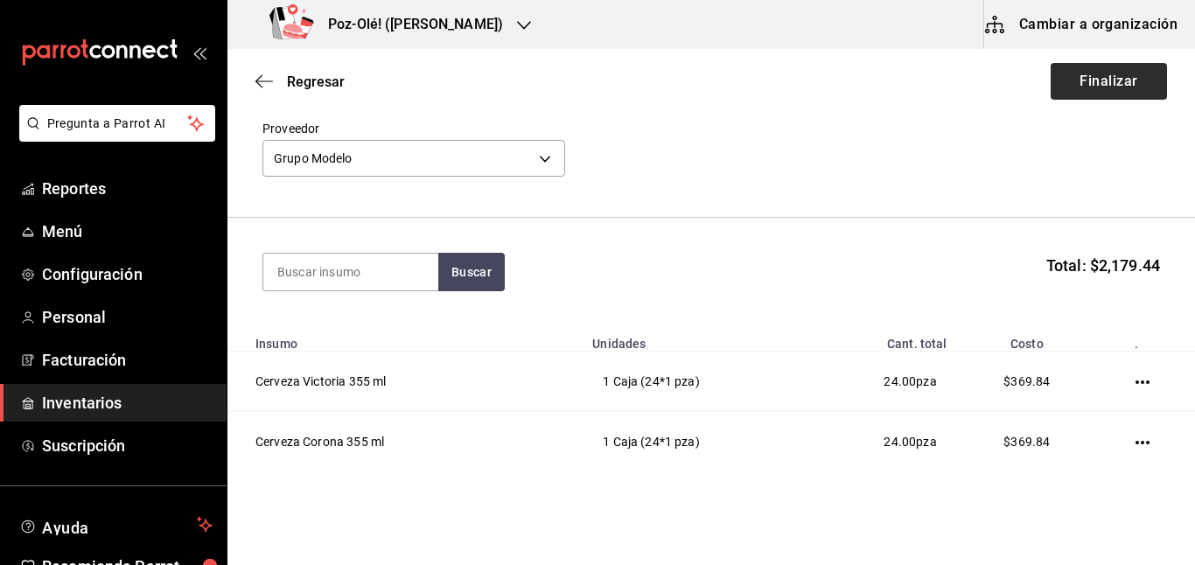
scroll to position [16, 0]
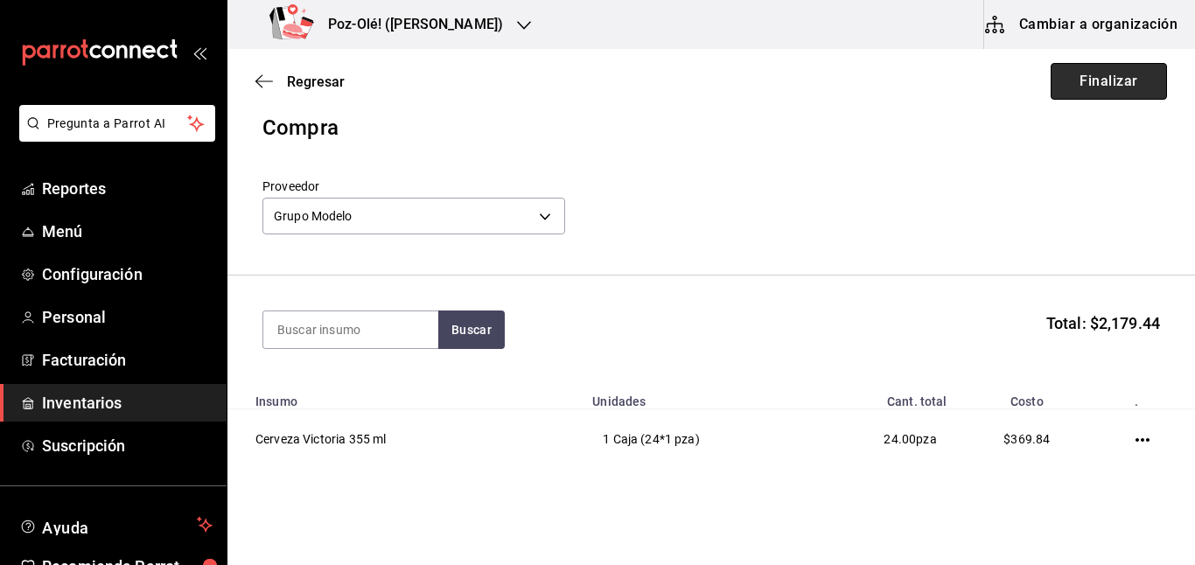
click at [1079, 69] on button "Finalizar" at bounding box center [1109, 81] width 116 height 37
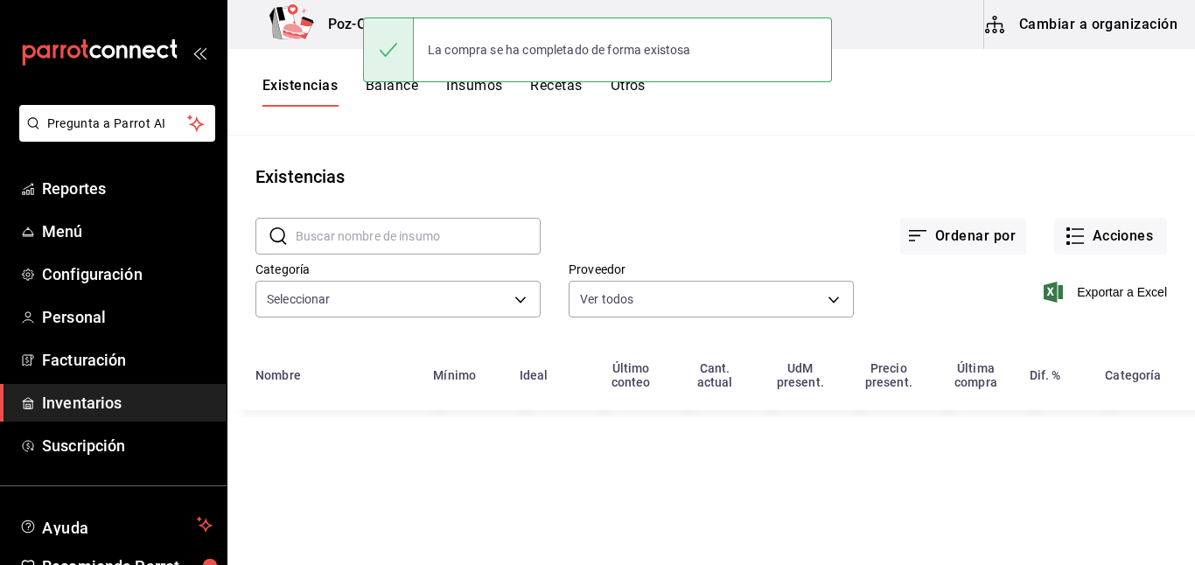
type input "d676893f-1eff-4afc-89d5-be7931405371,64c67766-f765-4080-8c3b-6b73adc83a6f,5c504…"
click at [370, 179] on div "Existencias" at bounding box center [712, 177] width 968 height 26
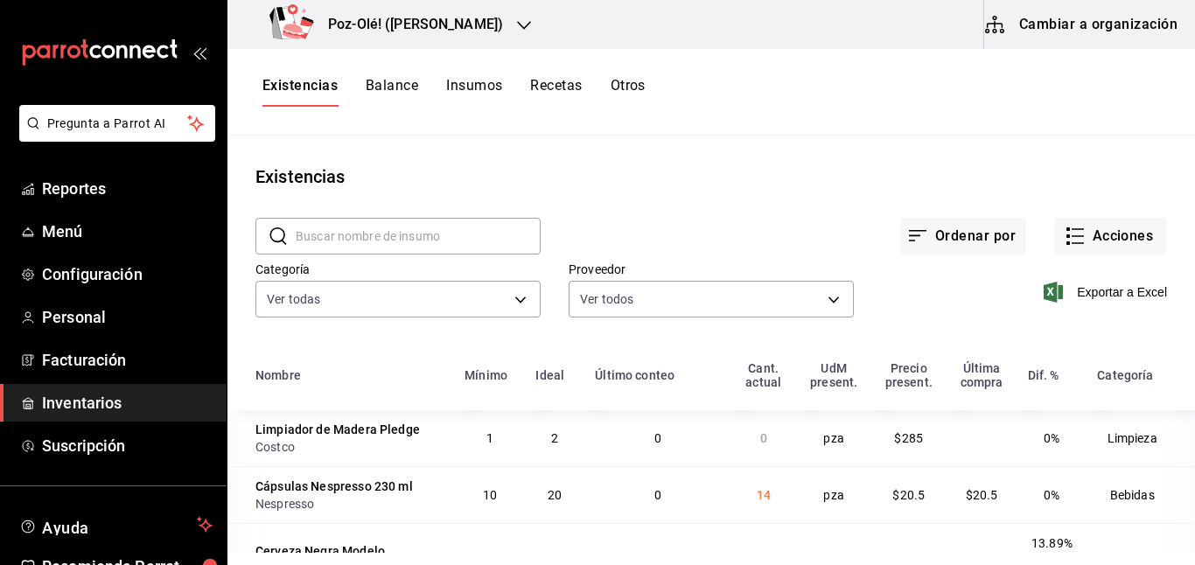
click at [637, 373] on div "Último conteo" at bounding box center [635, 375] width 80 height 14
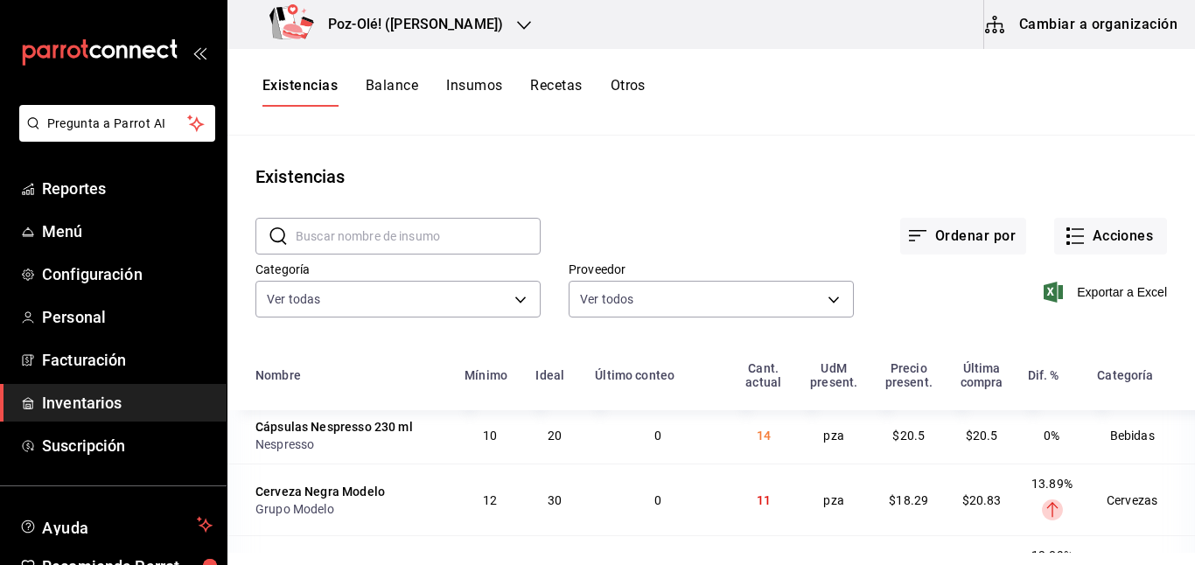
scroll to position [61, 0]
